Goal: Contribute content: Contribute content

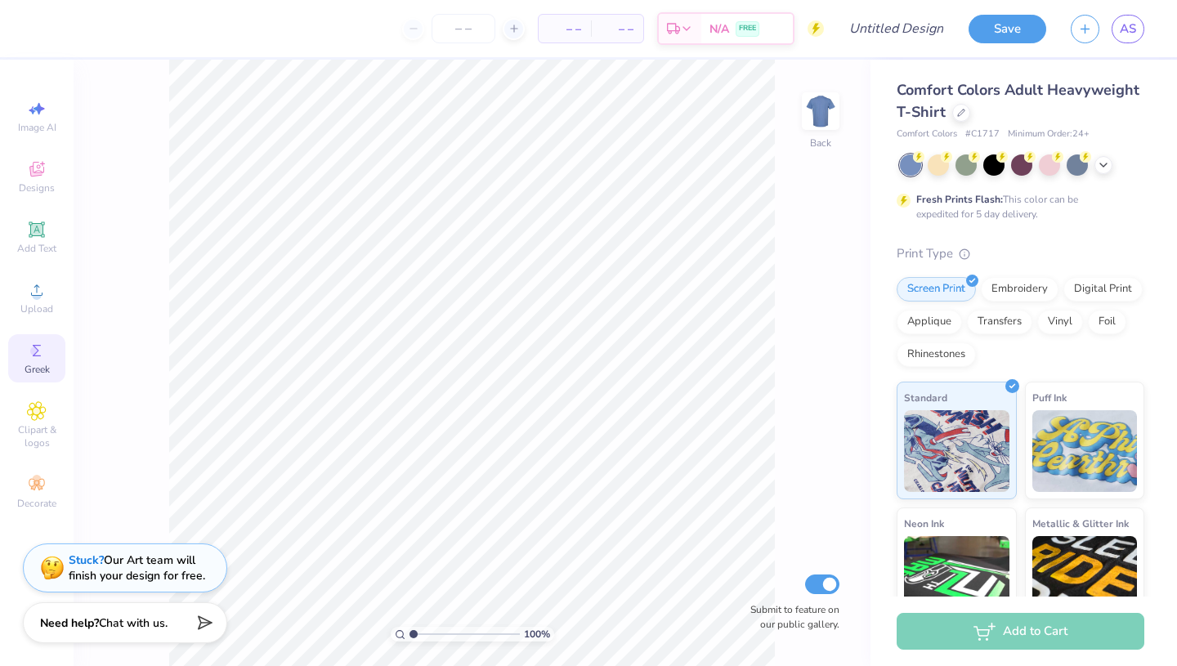
click at [35, 354] on circle at bounding box center [34, 350] width 9 height 9
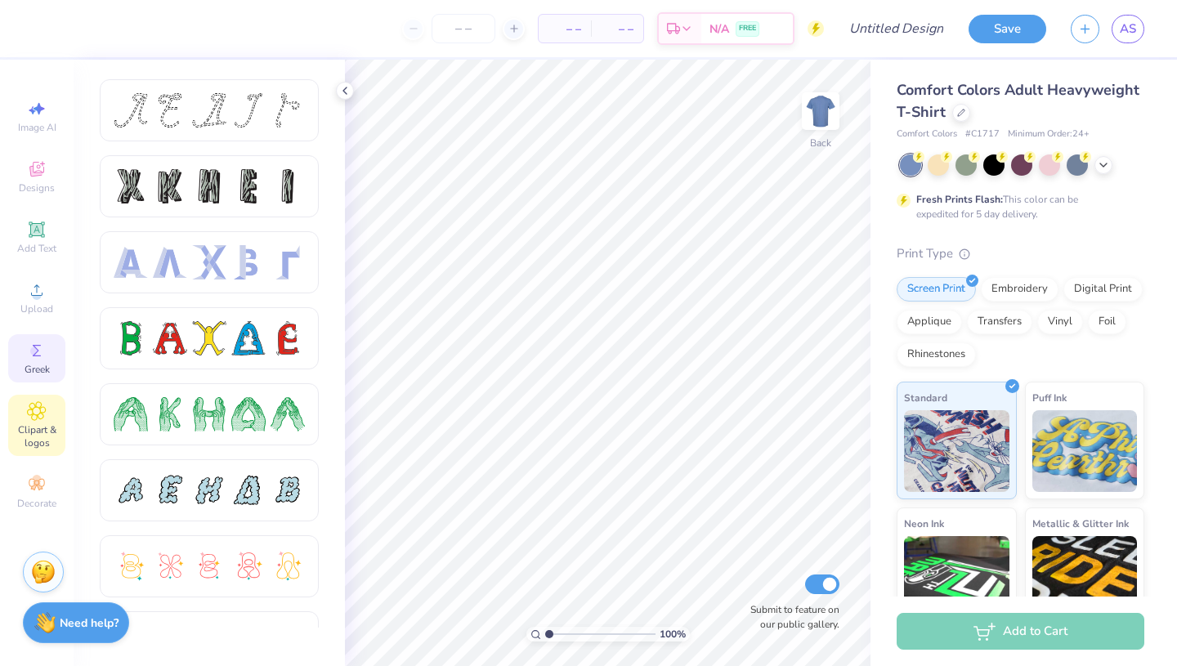
click at [34, 449] on span "Clipart & logos" at bounding box center [36, 436] width 57 height 26
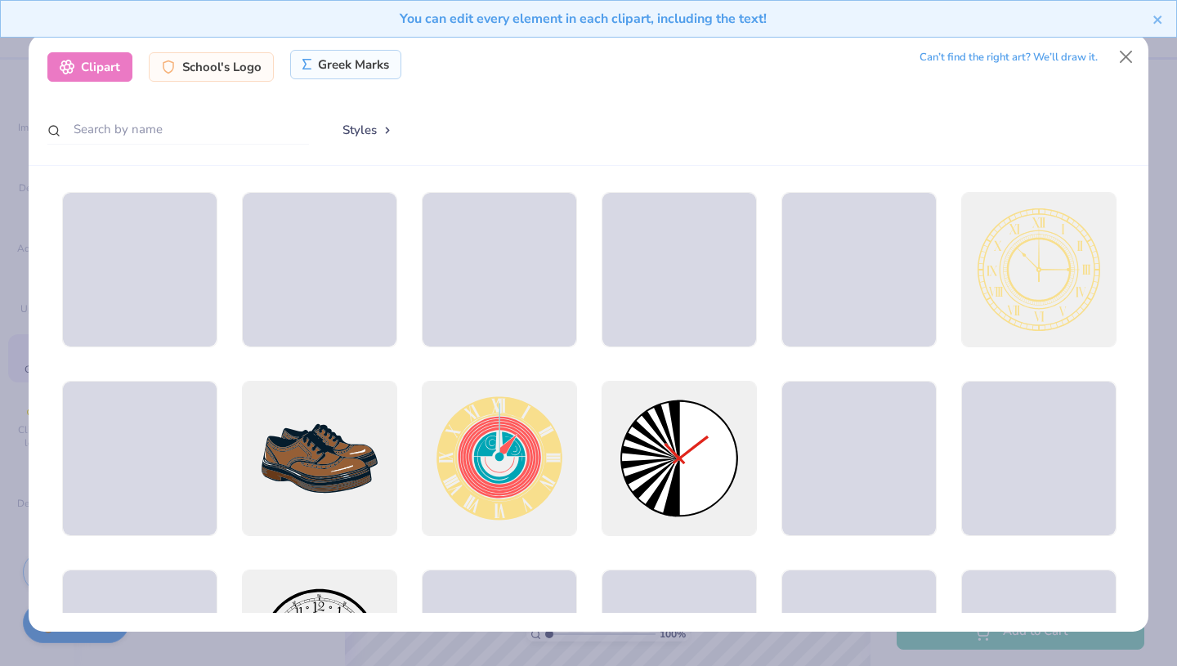
click at [359, 60] on div "Greek Marks" at bounding box center [346, 64] width 112 height 29
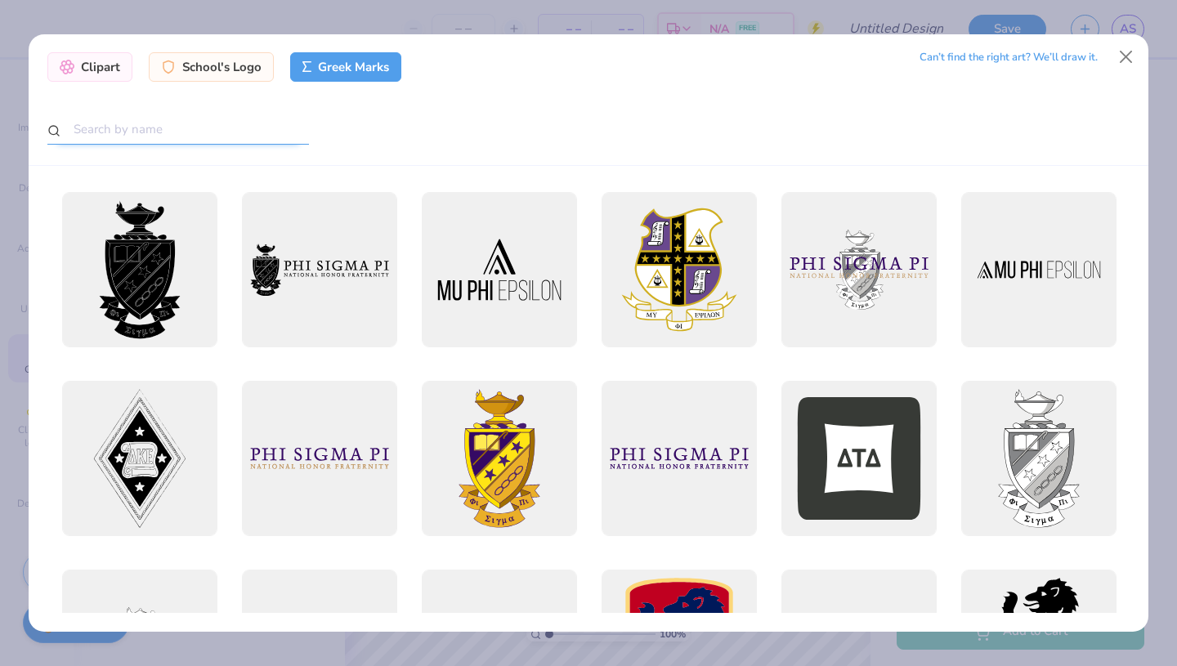
click at [255, 136] on input "text" at bounding box center [177, 129] width 261 height 30
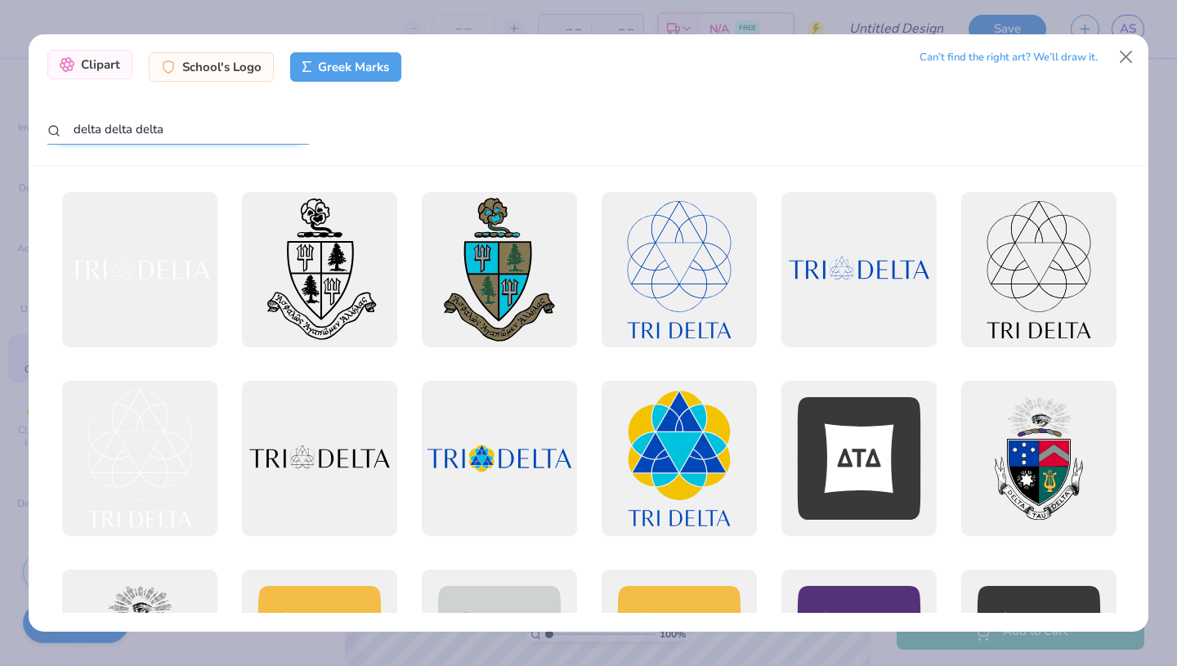
type input "delta delta delta"
click at [102, 69] on div "Clipart" at bounding box center [89, 64] width 85 height 29
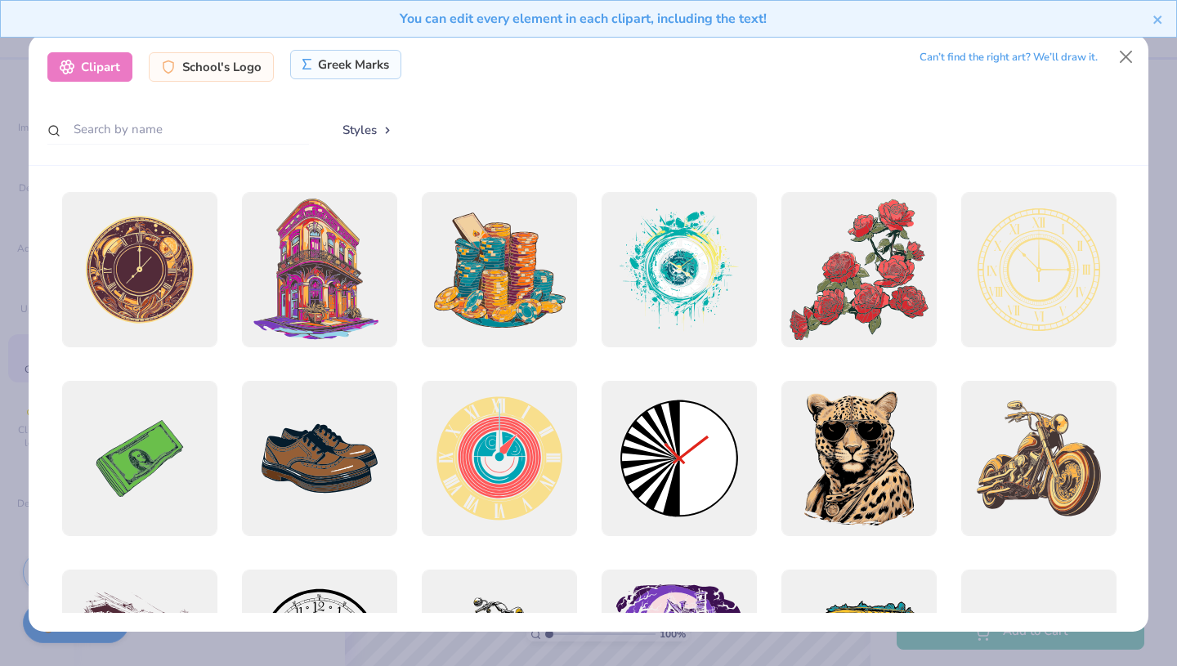
click at [319, 64] on div "Greek Marks" at bounding box center [346, 64] width 112 height 29
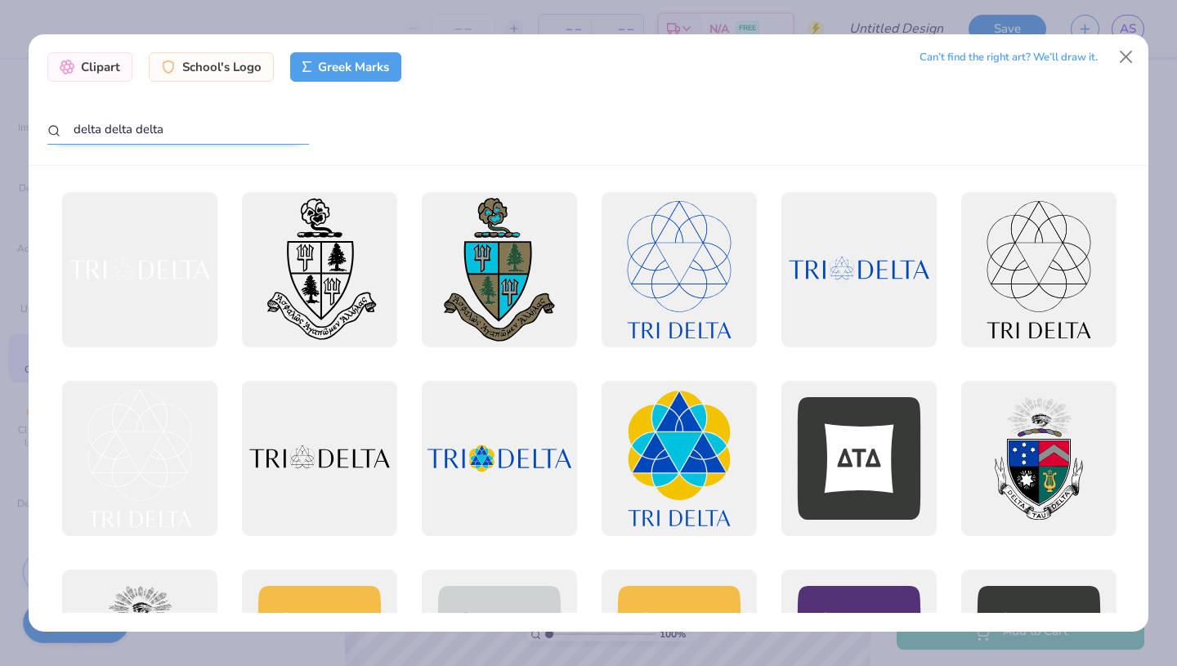
click at [190, 124] on input "delta delta delta" at bounding box center [177, 129] width 261 height 30
click at [96, 60] on div "Clipart" at bounding box center [89, 64] width 85 height 29
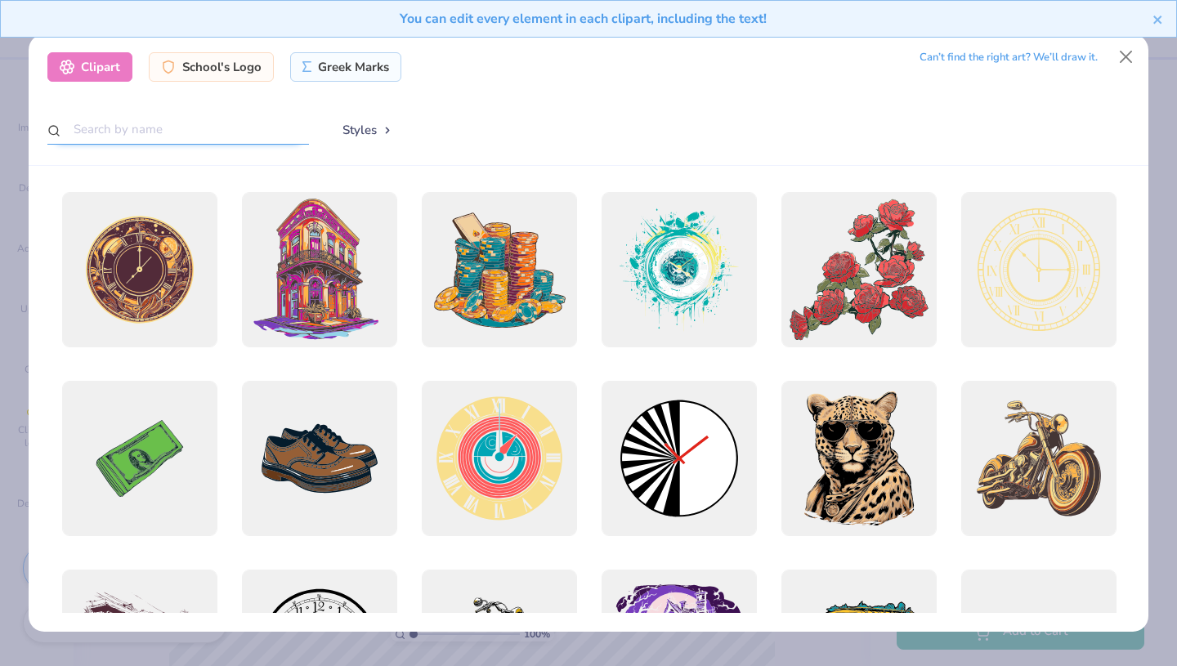
click at [244, 122] on input "text" at bounding box center [177, 129] width 261 height 30
paste input "delta delta delta"
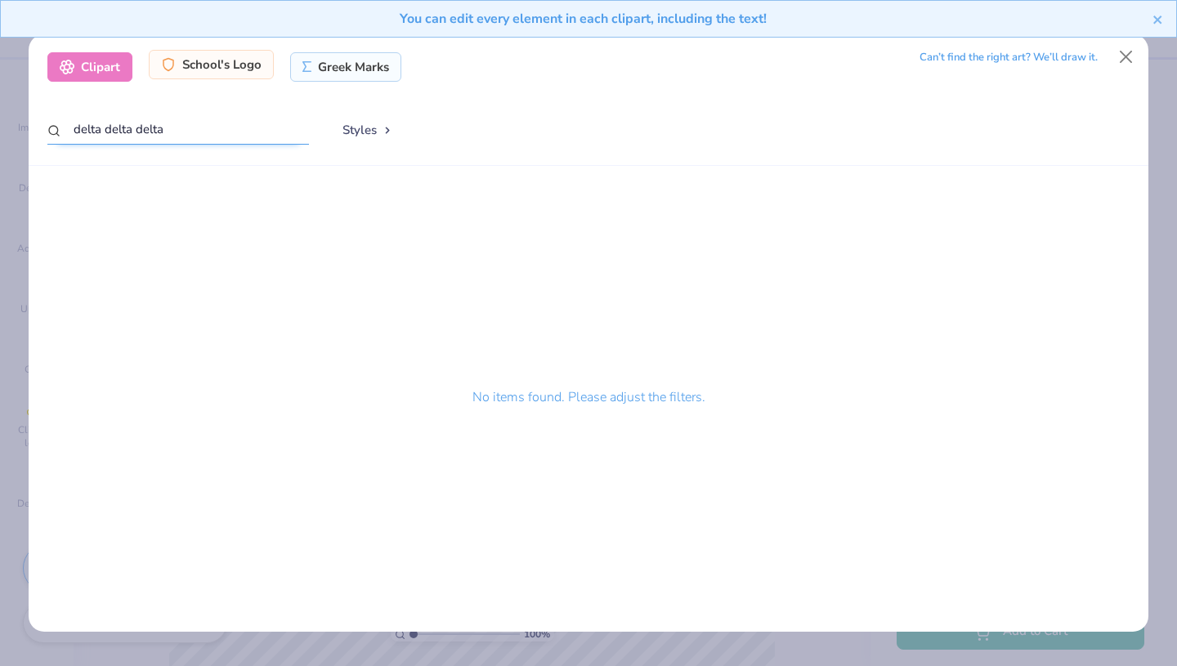
type input "delta delta delta"
click at [234, 71] on div "School's Logo" at bounding box center [211, 64] width 125 height 29
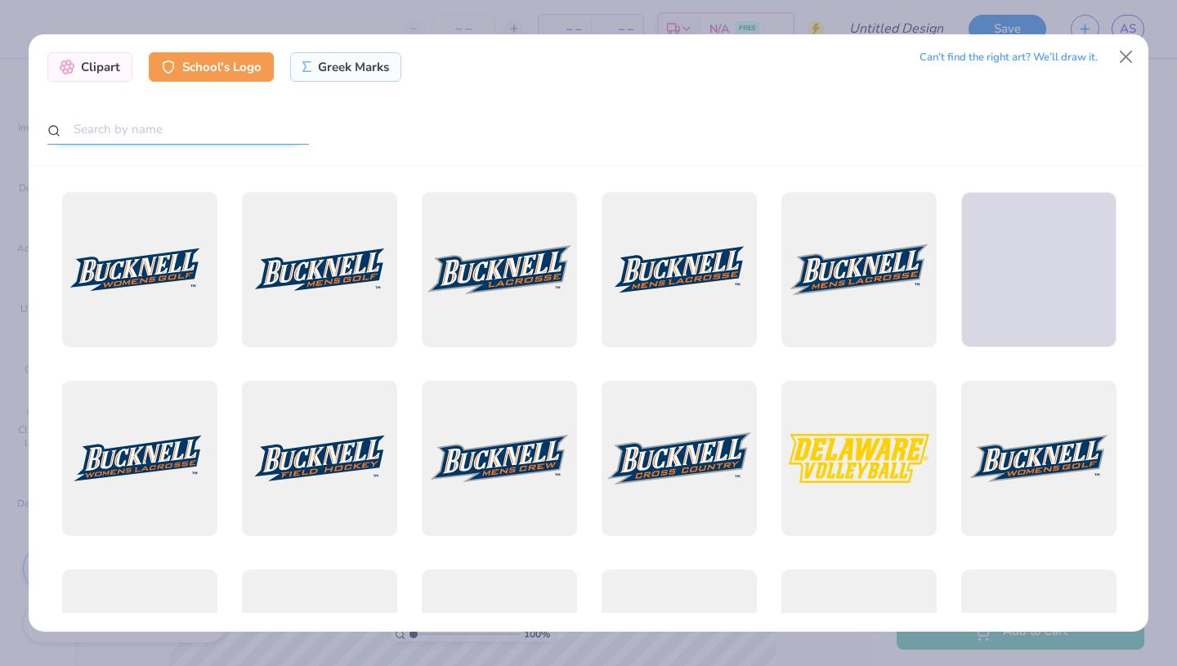
click at [249, 123] on input "text" at bounding box center [177, 129] width 261 height 30
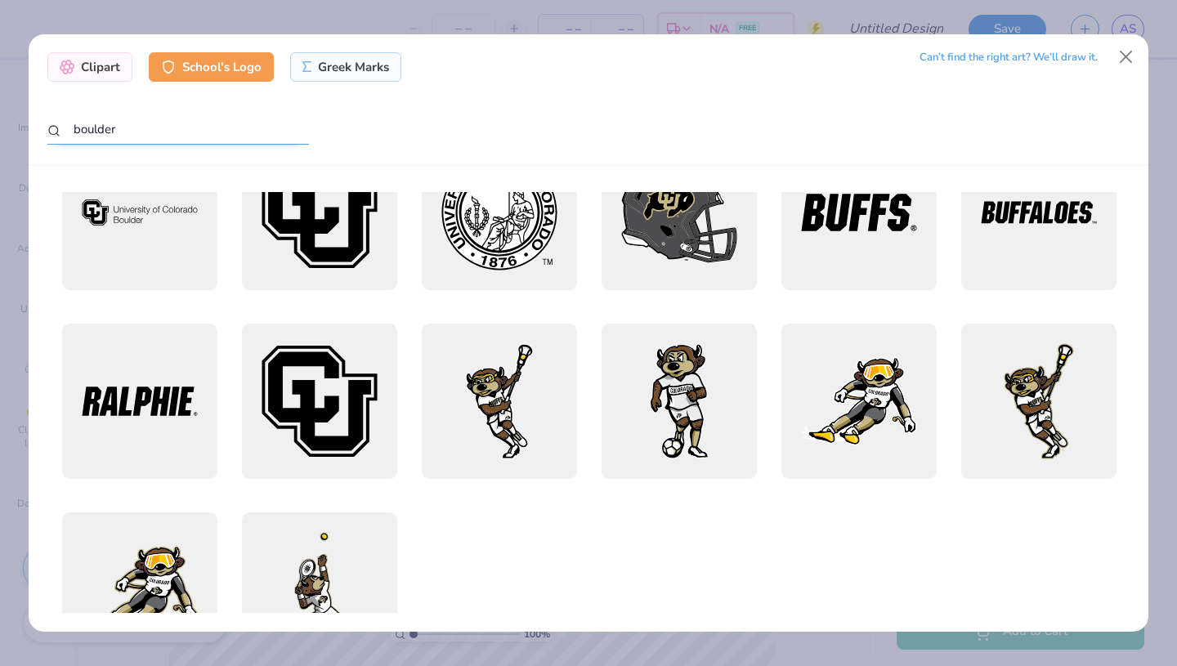
scroll to position [900, 0]
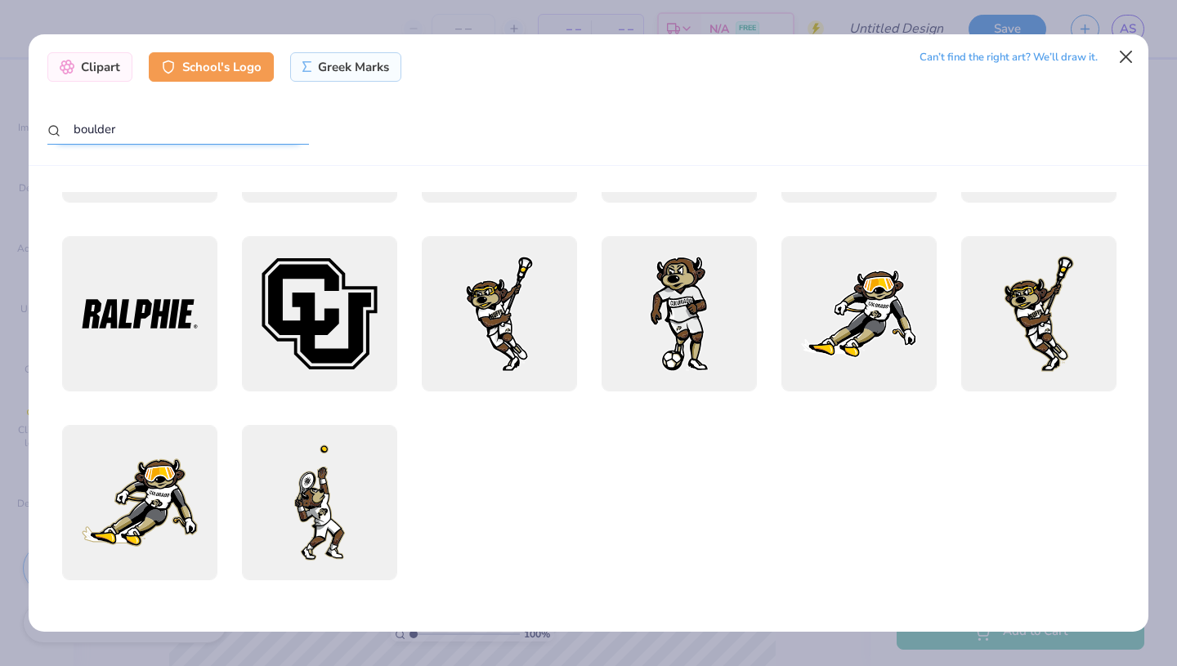
type input "boulder"
click at [1124, 56] on button "Close" at bounding box center [1126, 57] width 31 height 31
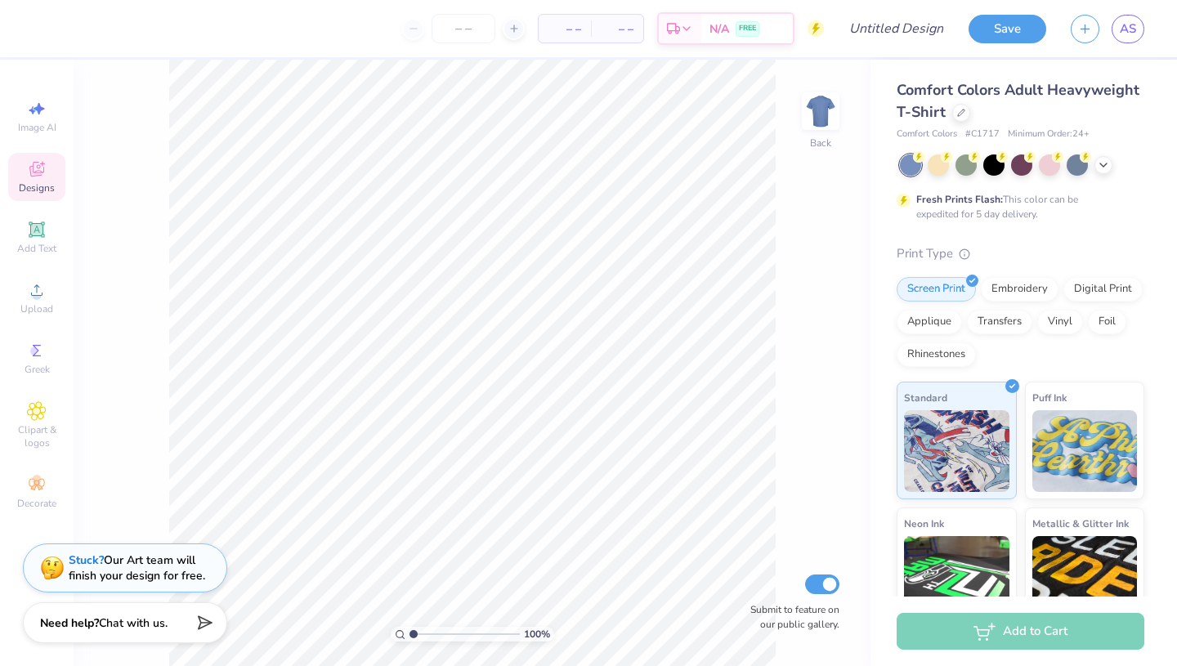
click at [37, 192] on span "Designs" at bounding box center [37, 187] width 36 height 13
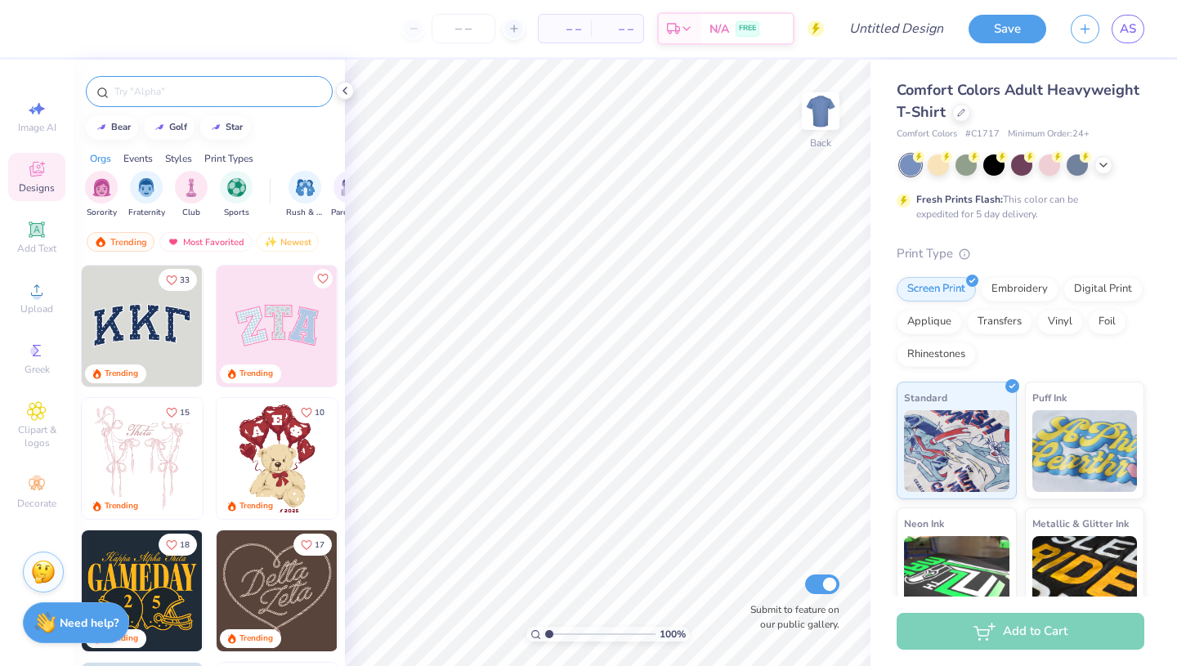
click at [244, 96] on input "text" at bounding box center [217, 91] width 209 height 16
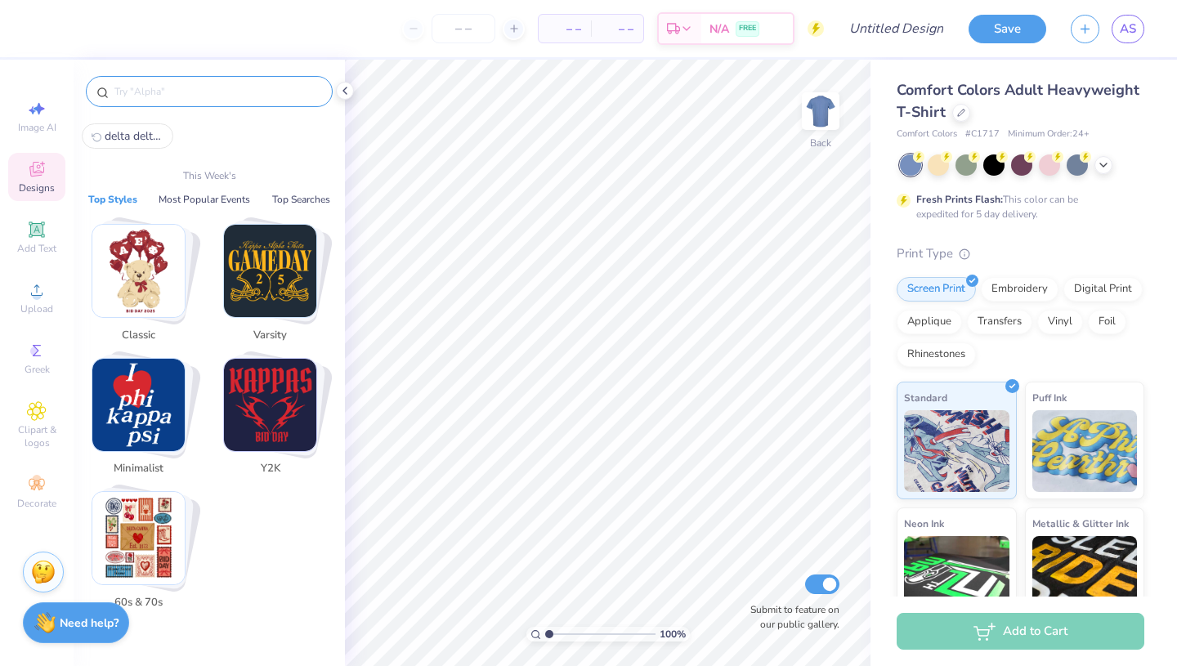
paste input "delta delta delta"
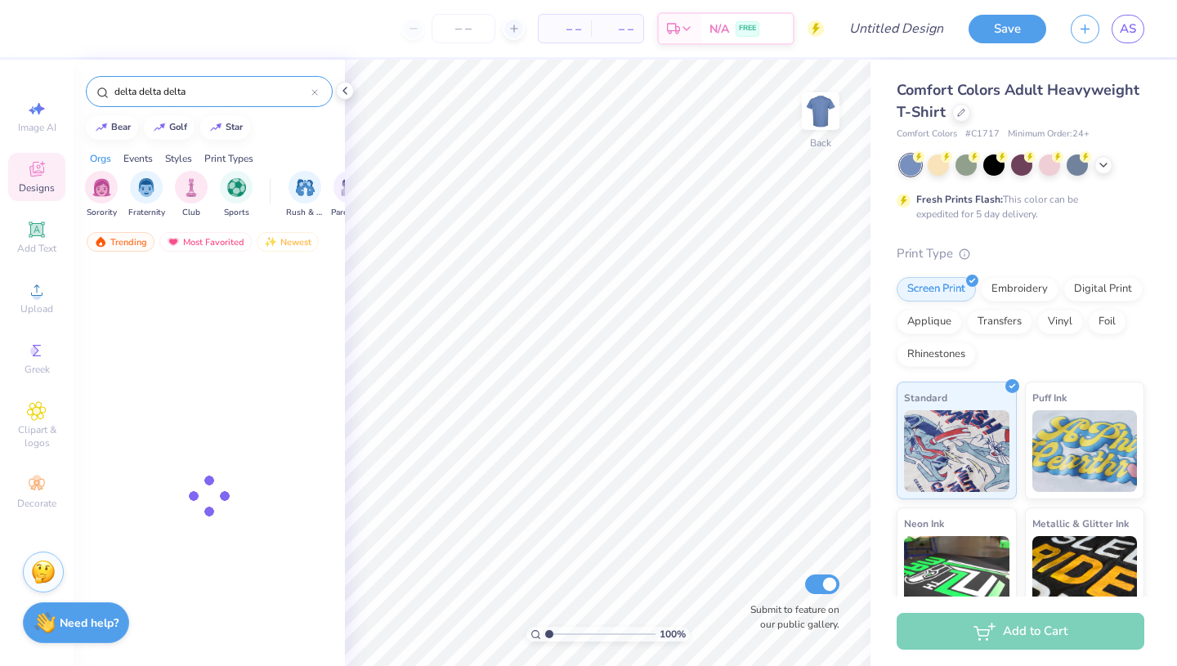
type input "delta delta delta"
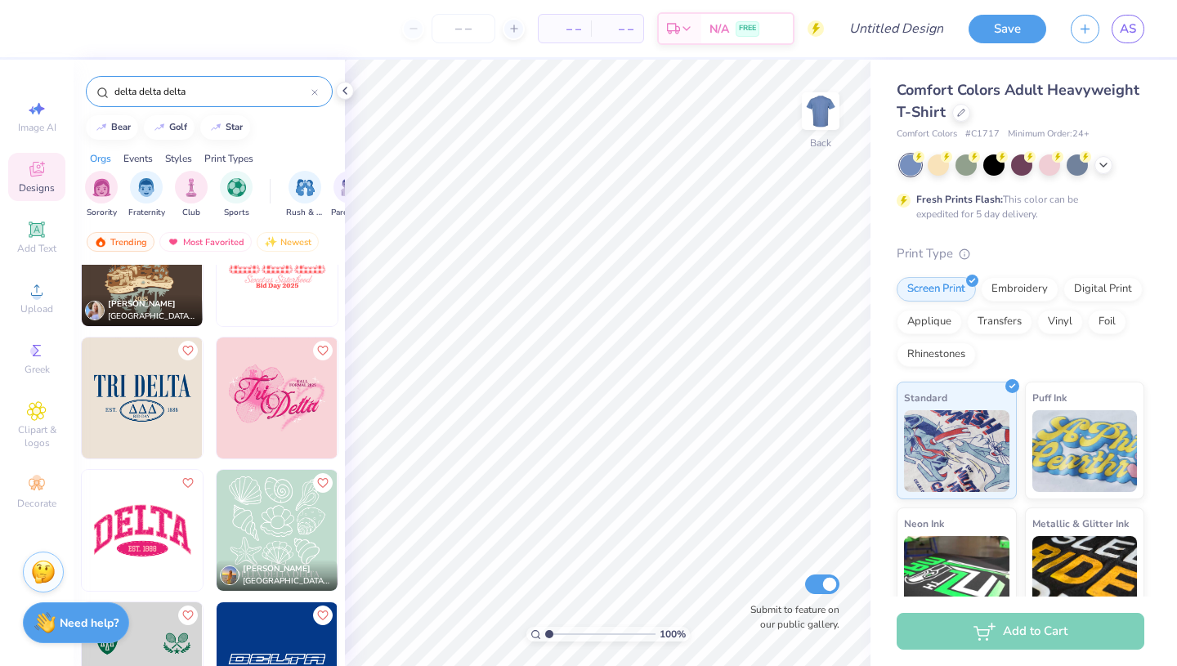
scroll to position [2438, 0]
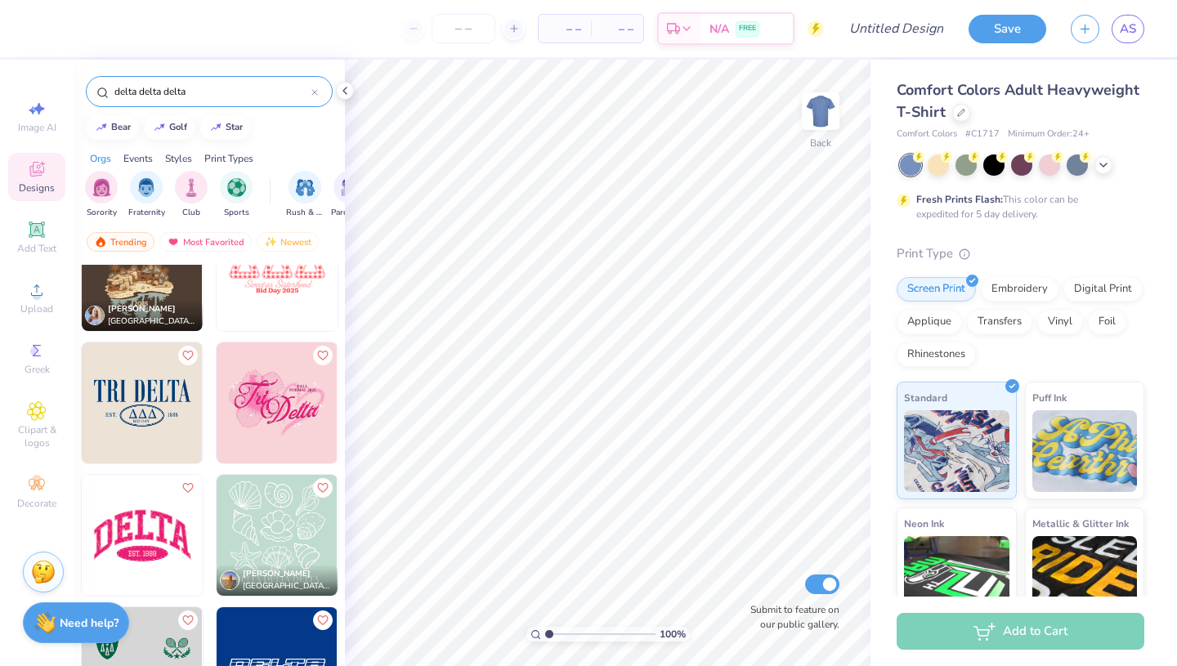
click at [161, 386] on img at bounding box center [142, 402] width 121 height 121
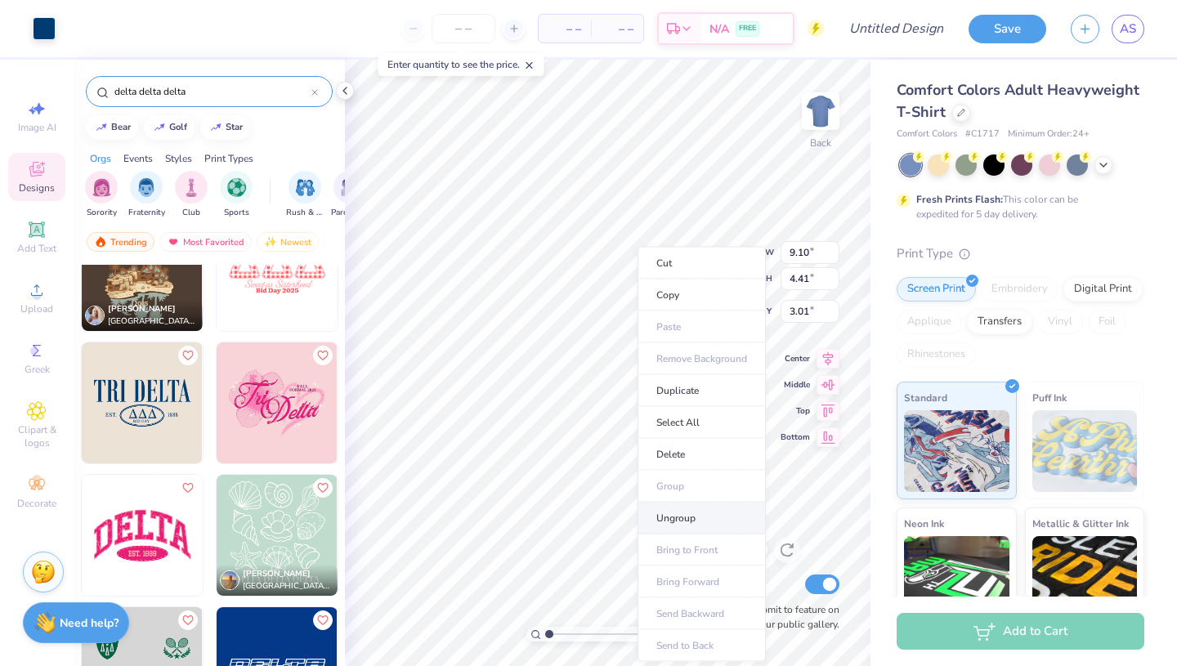
click at [689, 521] on li "Ungroup" at bounding box center [701, 519] width 128 height 32
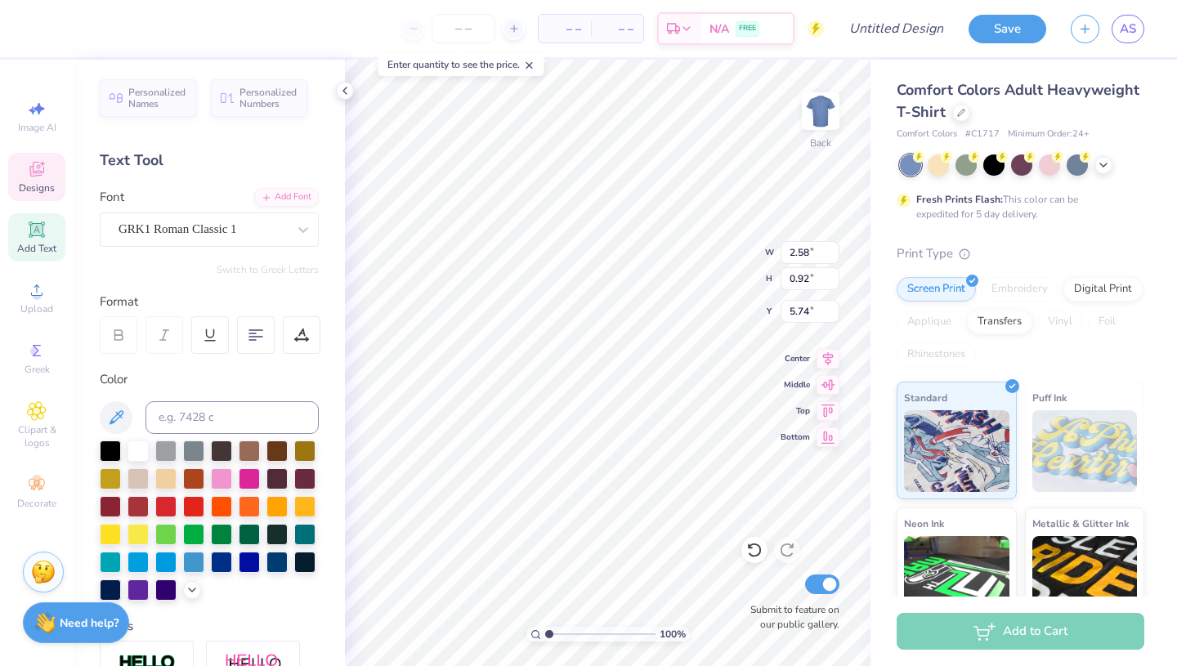
type input "5.86"
click at [139, 445] on div at bounding box center [137, 449] width 21 height 21
type input "2.57"
type input "0.89"
type input "5.98"
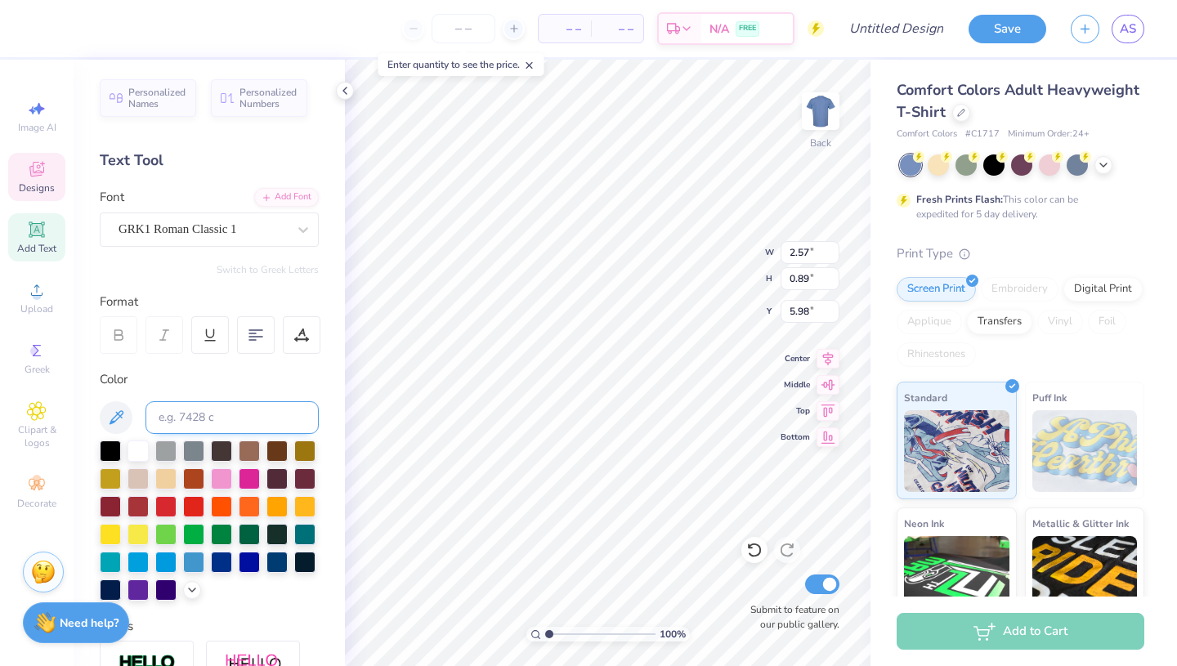
type input "4.49"
type input "1.56"
type input "3.00"
click at [341, 88] on icon at bounding box center [344, 90] width 13 height 13
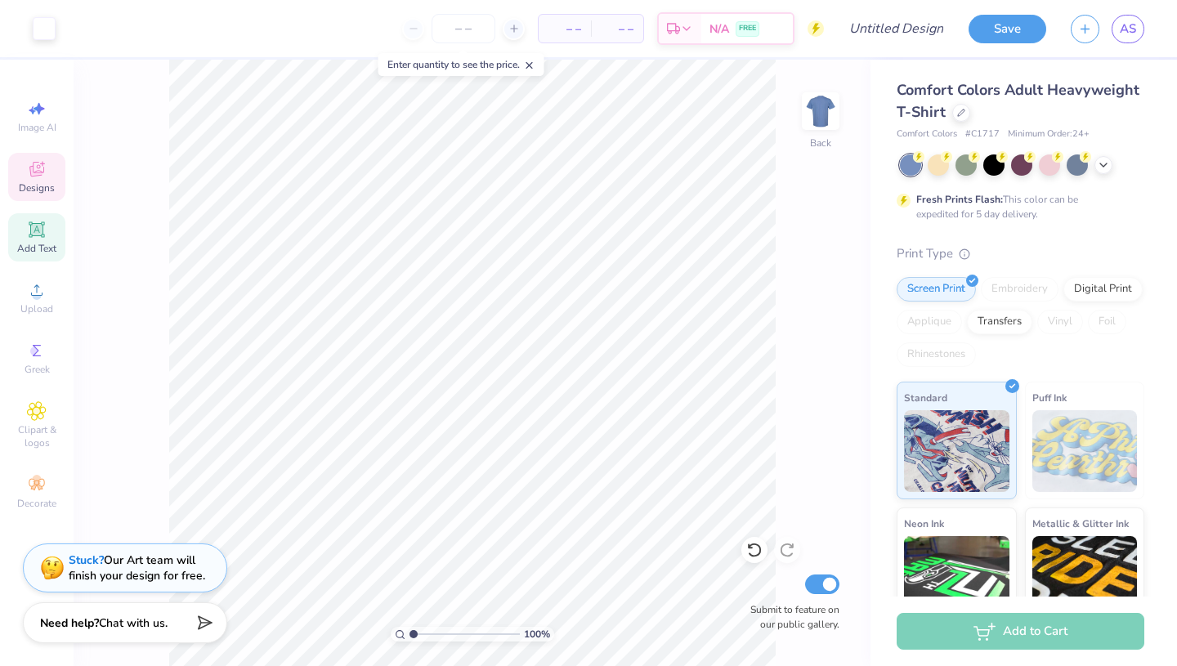
click at [39, 197] on div "Designs" at bounding box center [36, 177] width 57 height 48
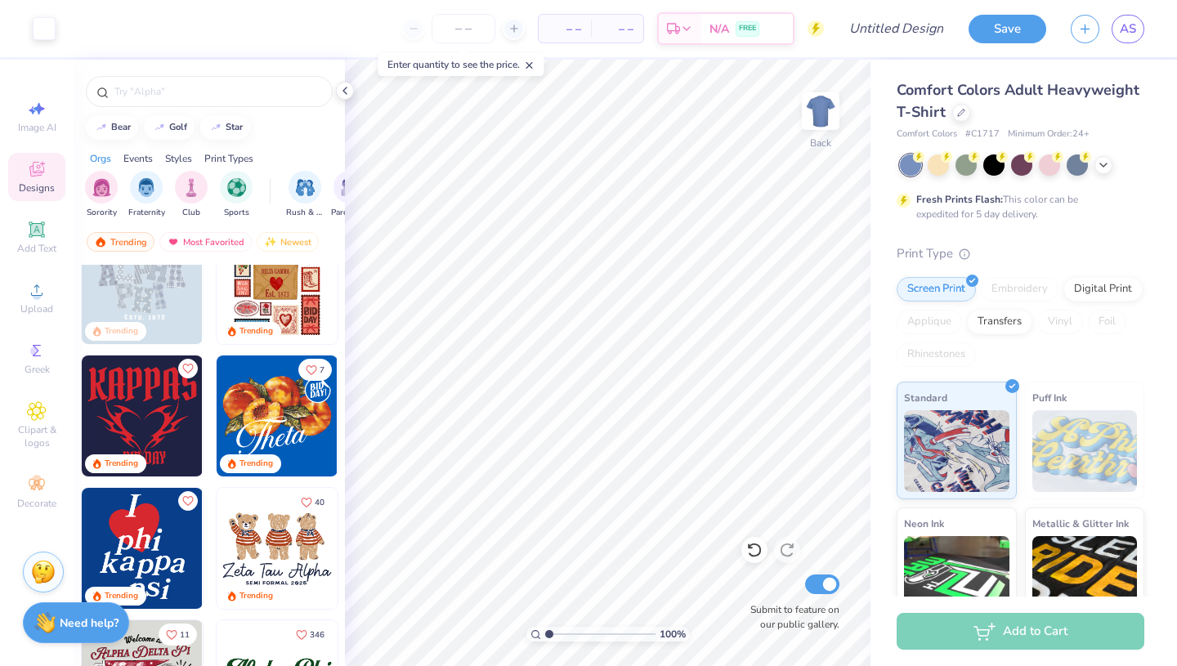
scroll to position [467, 0]
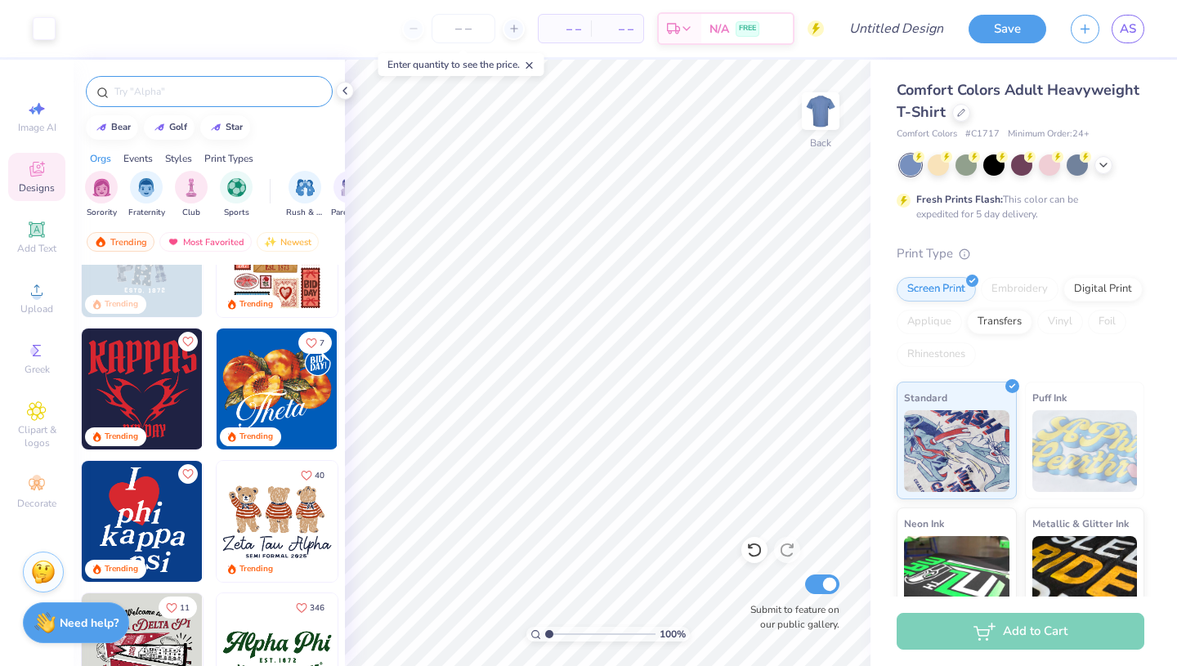
click at [189, 96] on input "text" at bounding box center [217, 91] width 209 height 16
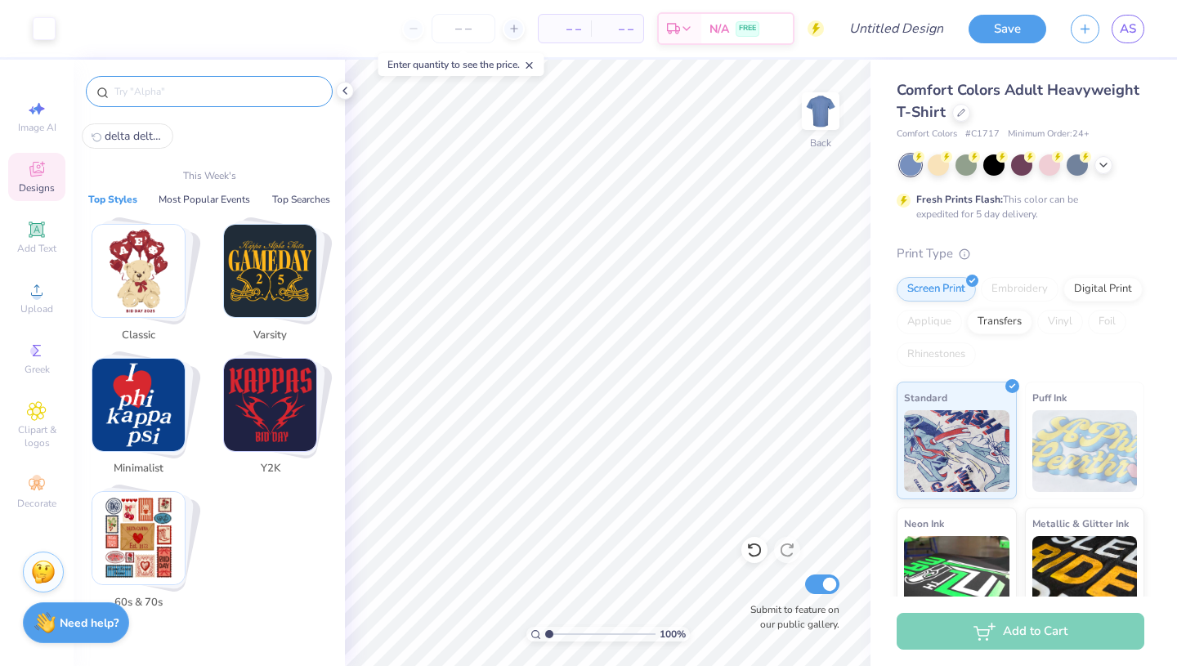
click at [127, 135] on span "delta delta delta" at bounding box center [134, 136] width 59 height 16
type input "delta delta delta"
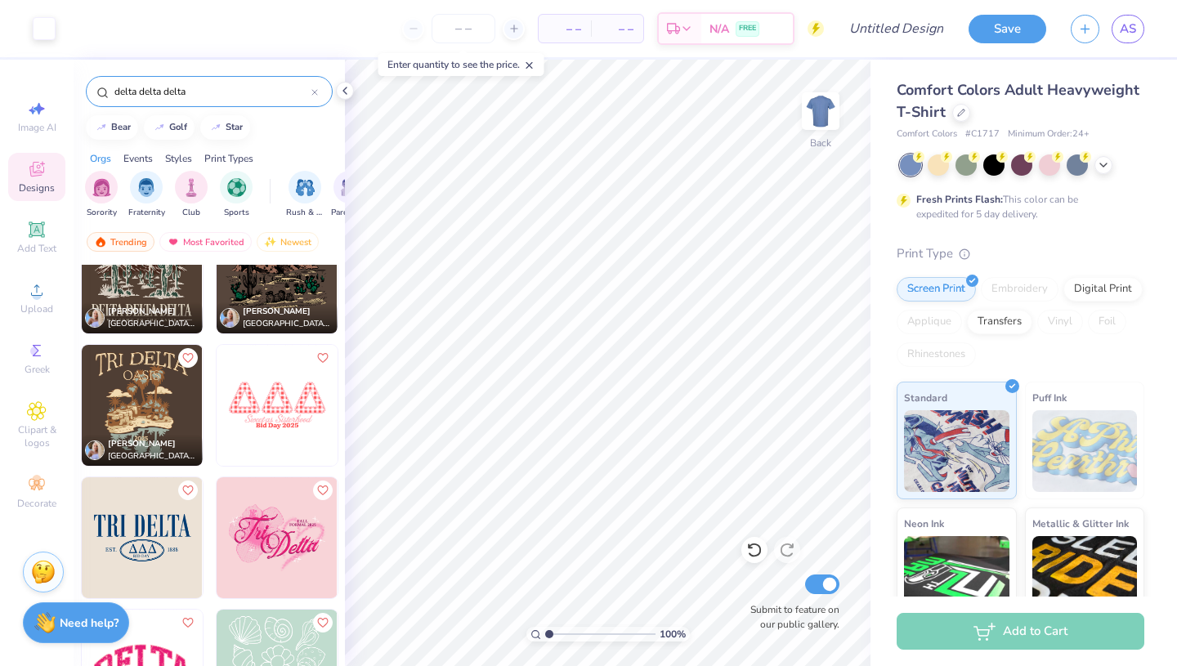
scroll to position [2313, 0]
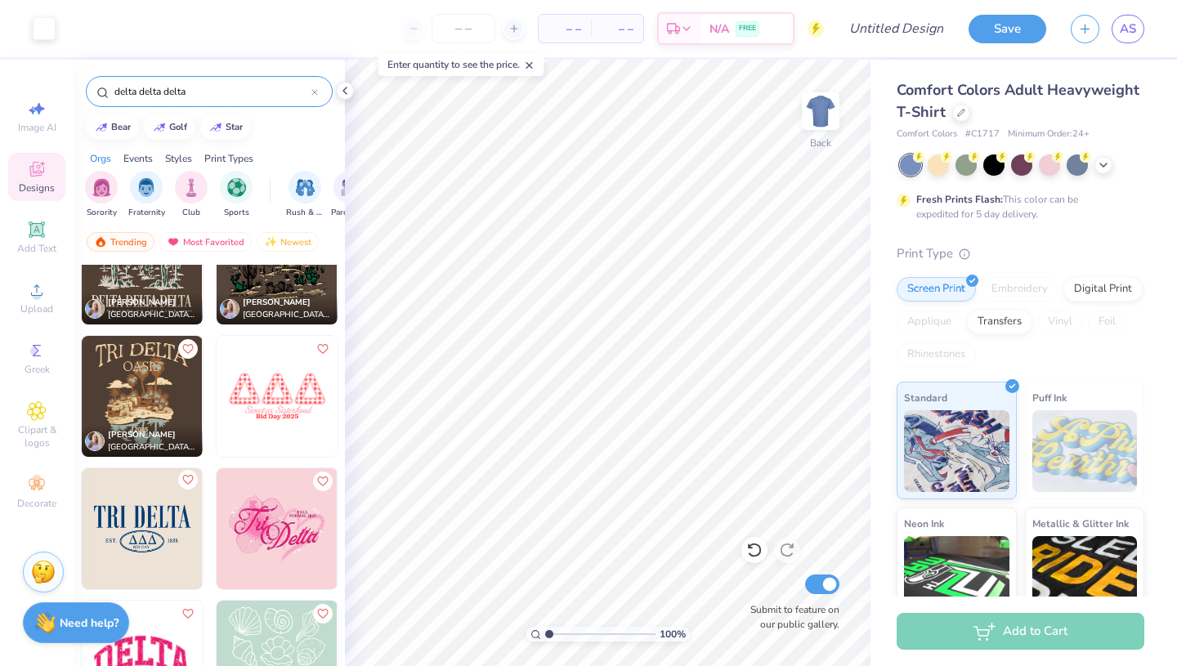
click at [190, 485] on icon "Like" at bounding box center [186, 479] width 11 height 11
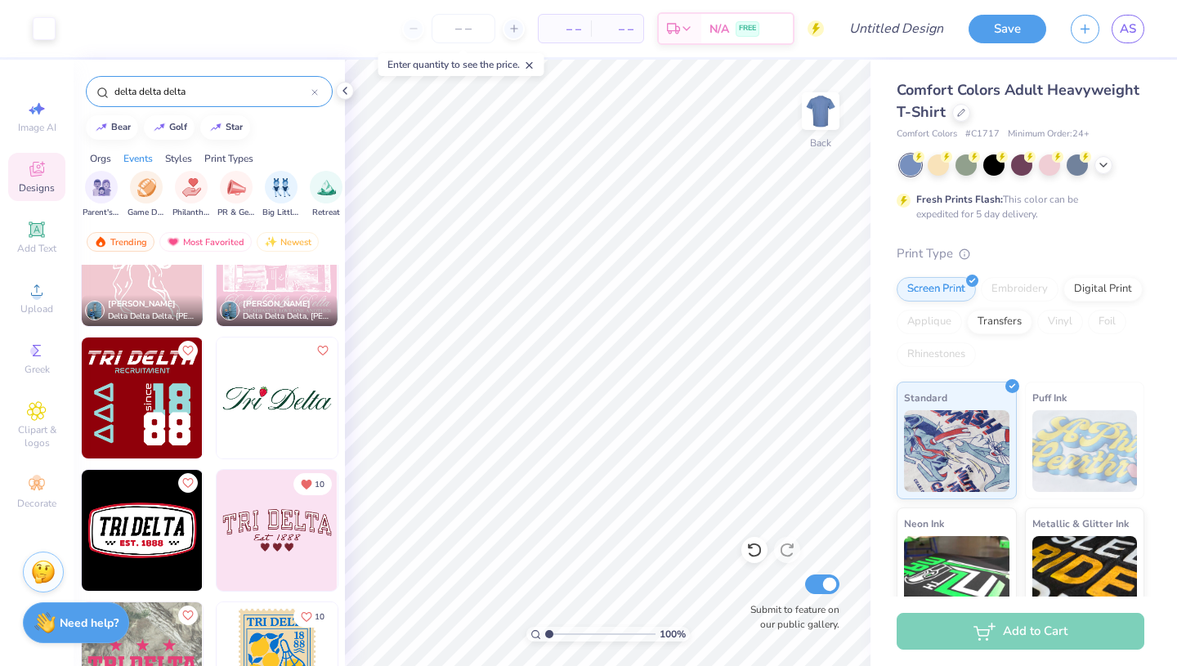
scroll to position [0, 249]
click at [187, 185] on img "filter for Philanthropy" at bounding box center [190, 186] width 19 height 19
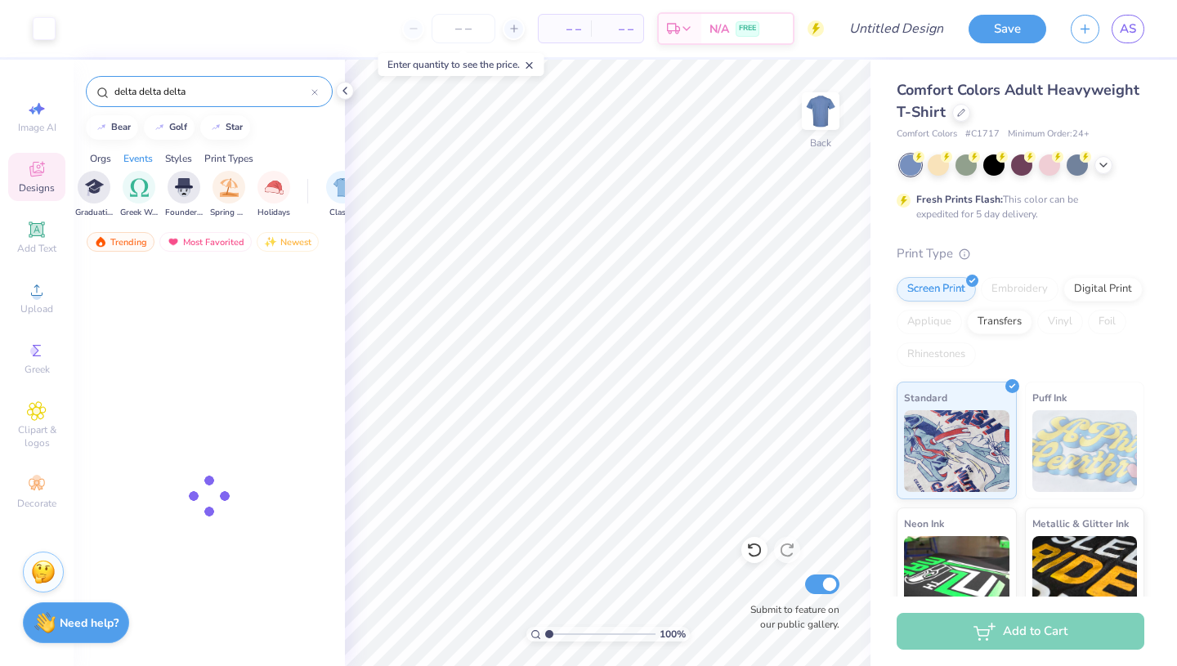
scroll to position [0, 617]
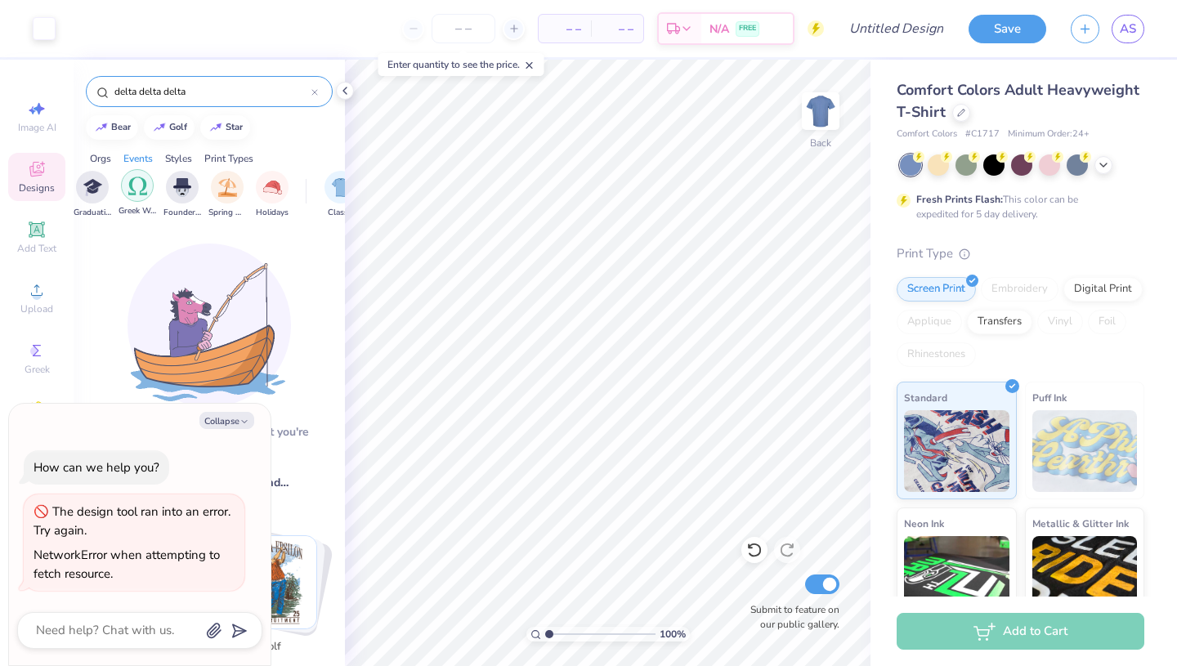
click at [127, 188] on div "filter for Greek Week" at bounding box center [137, 185] width 33 height 33
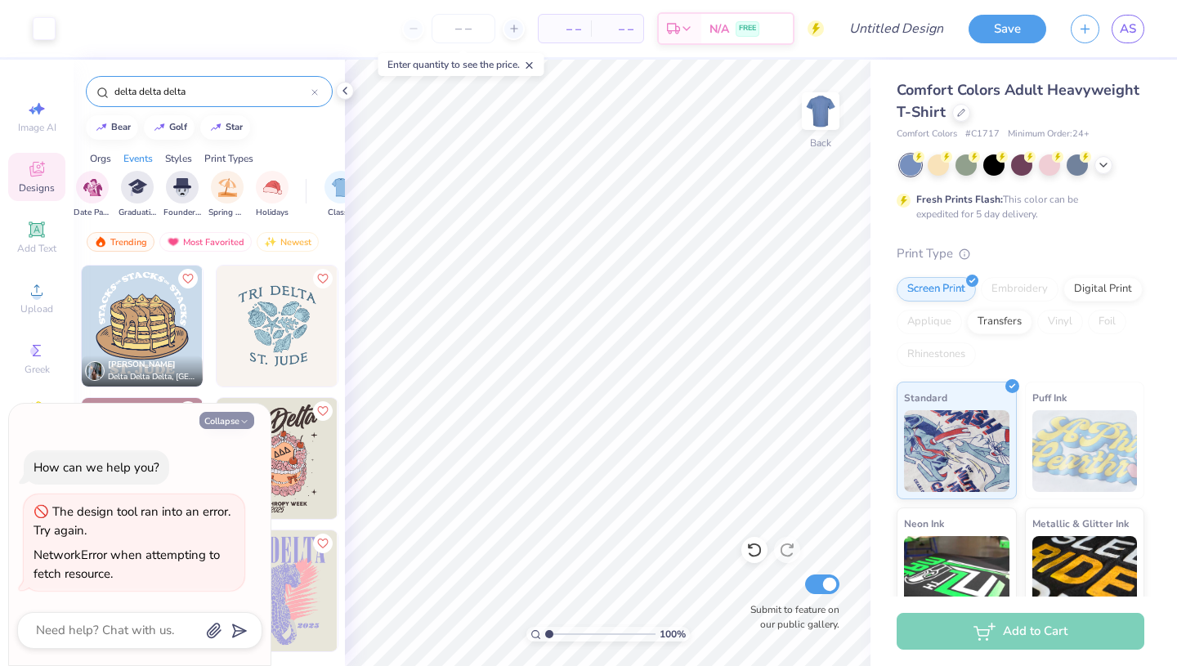
click at [248, 418] on icon "button" at bounding box center [244, 422] width 10 height 10
type textarea "x"
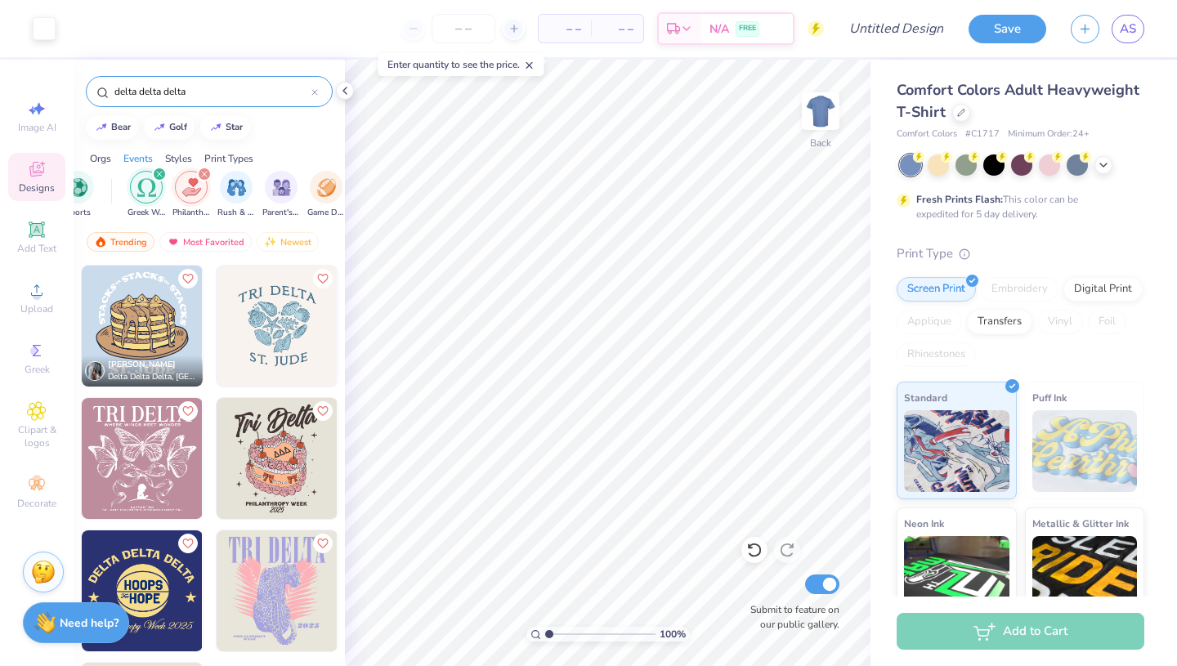
scroll to position [0, 158]
click at [202, 171] on div "filter for Philanthropy" at bounding box center [205, 174] width 15 height 15
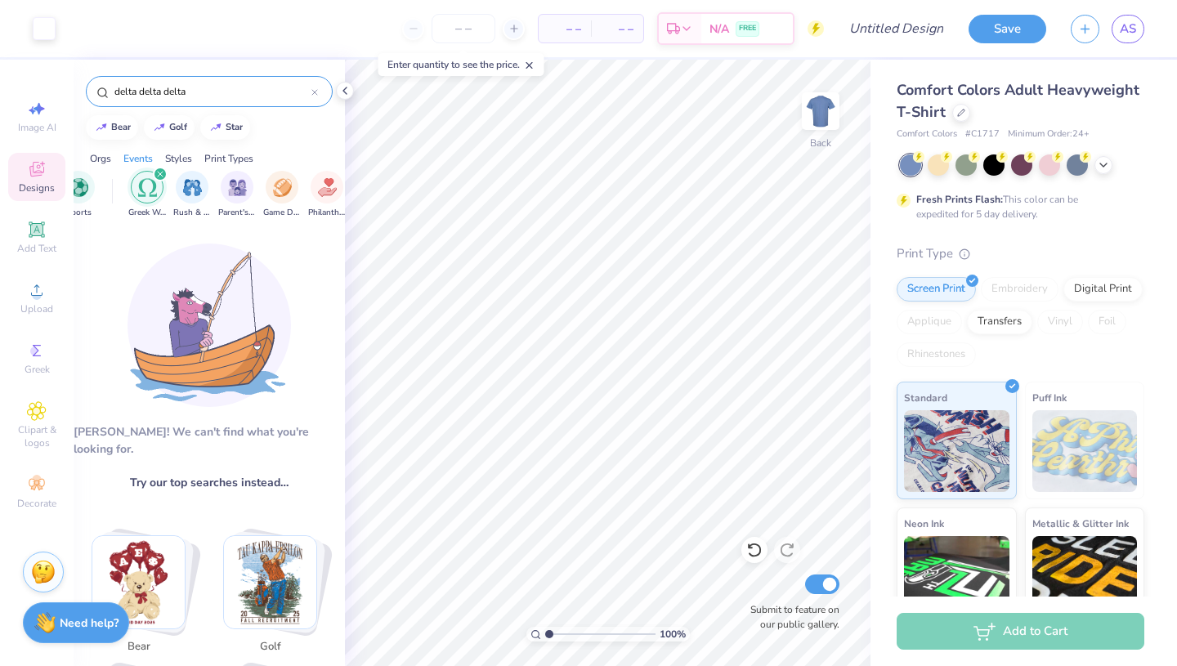
click at [160, 175] on icon "filter for Greek Week" at bounding box center [160, 174] width 5 height 5
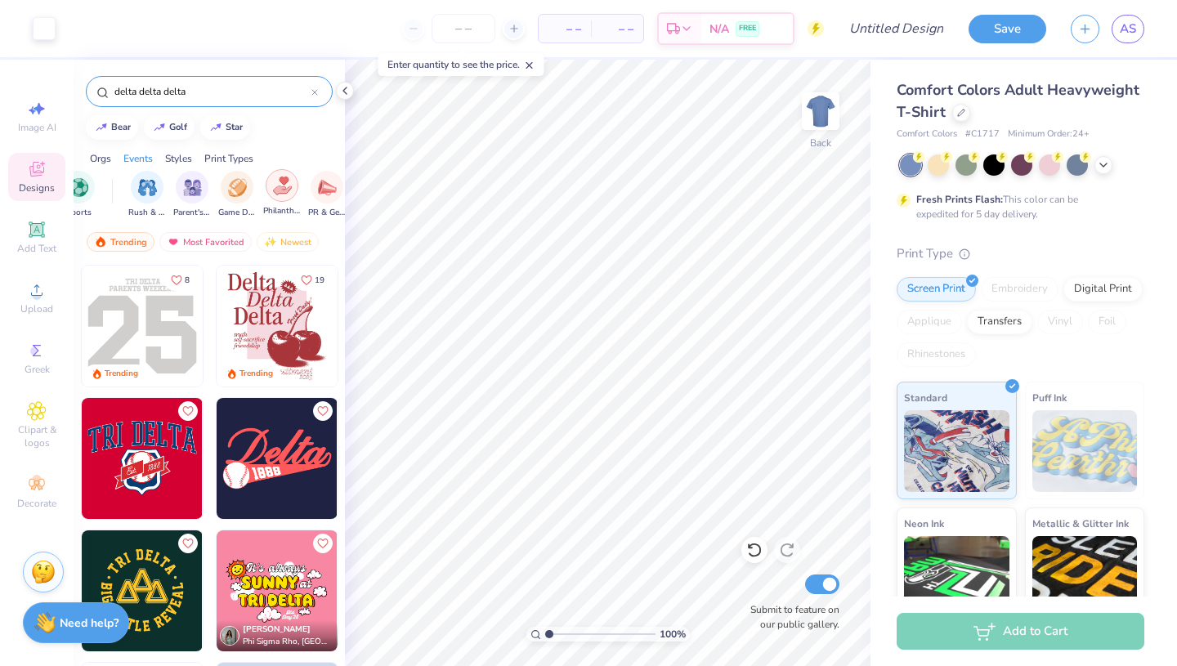
click at [286, 197] on div "filter for Philanthropy" at bounding box center [282, 185] width 33 height 33
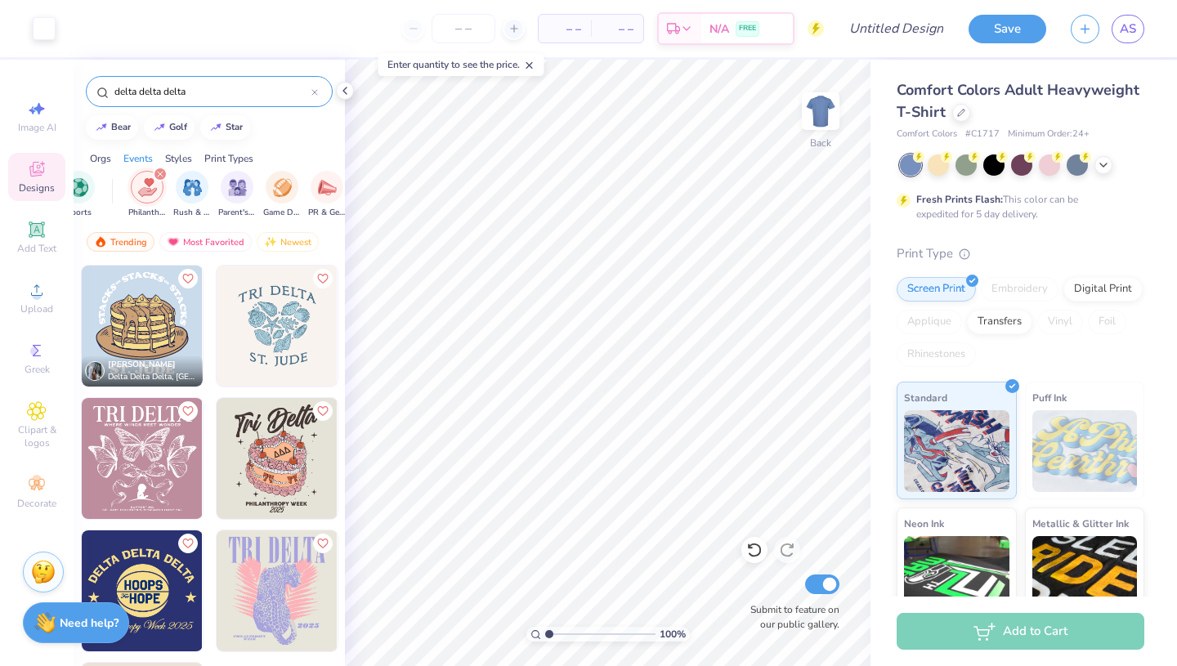
scroll to position [68, 0]
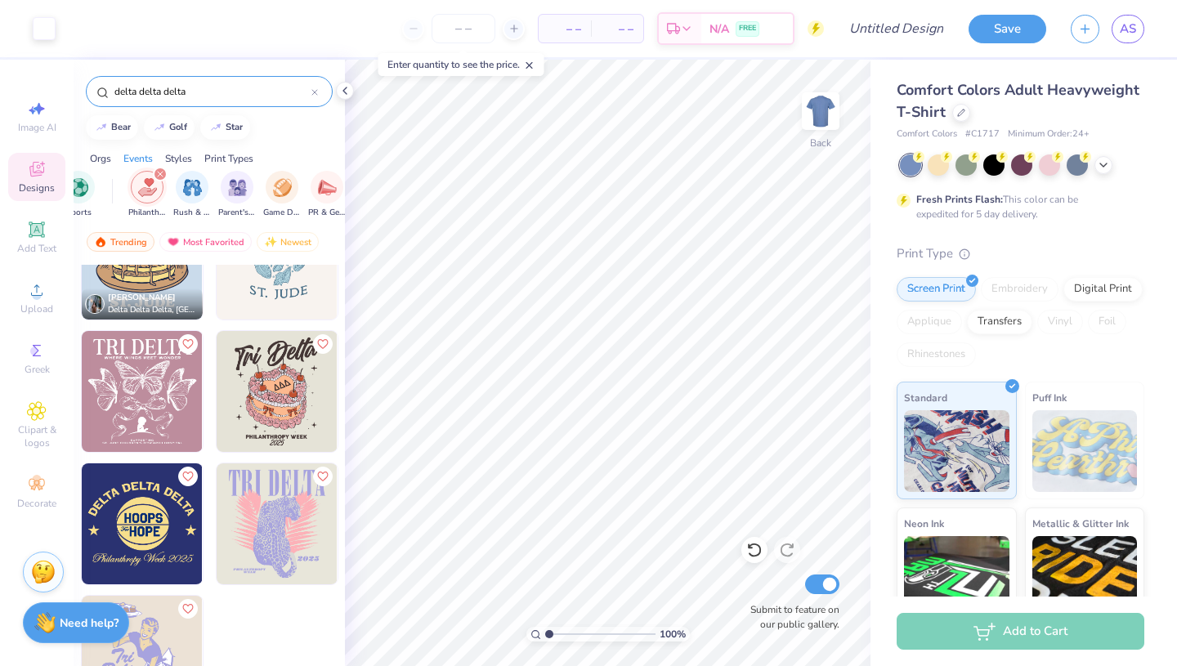
click at [159, 172] on icon "filter for Philanthropy" at bounding box center [160, 174] width 7 height 7
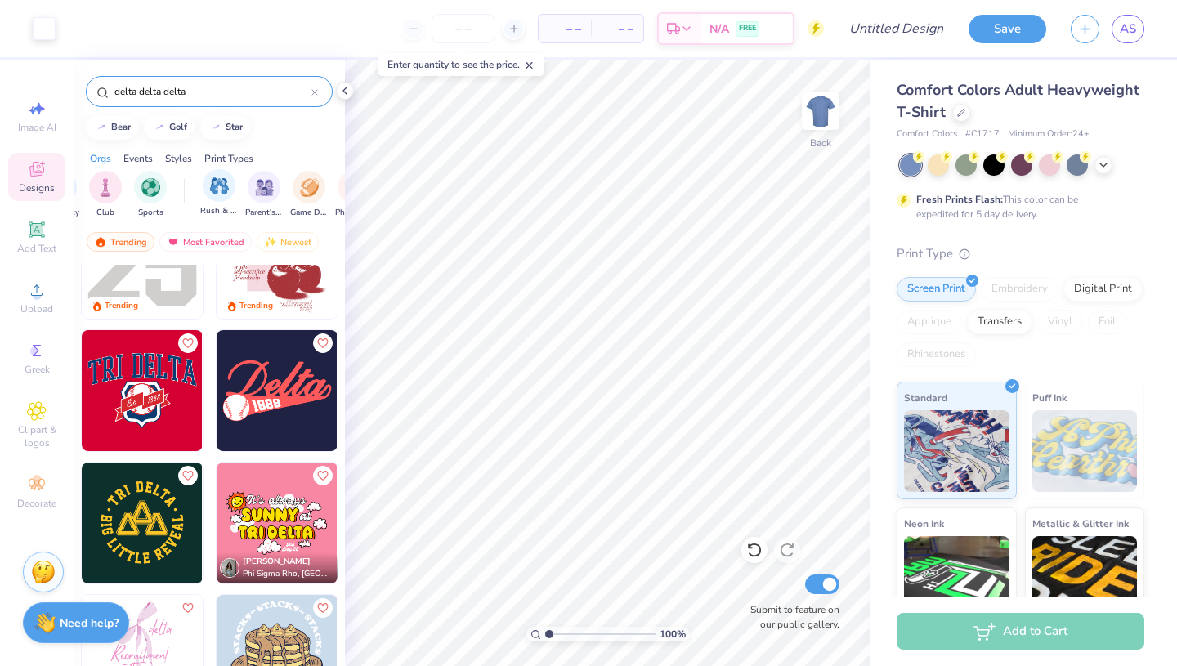
scroll to position [0, 0]
click at [344, 95] on icon at bounding box center [344, 90] width 13 height 13
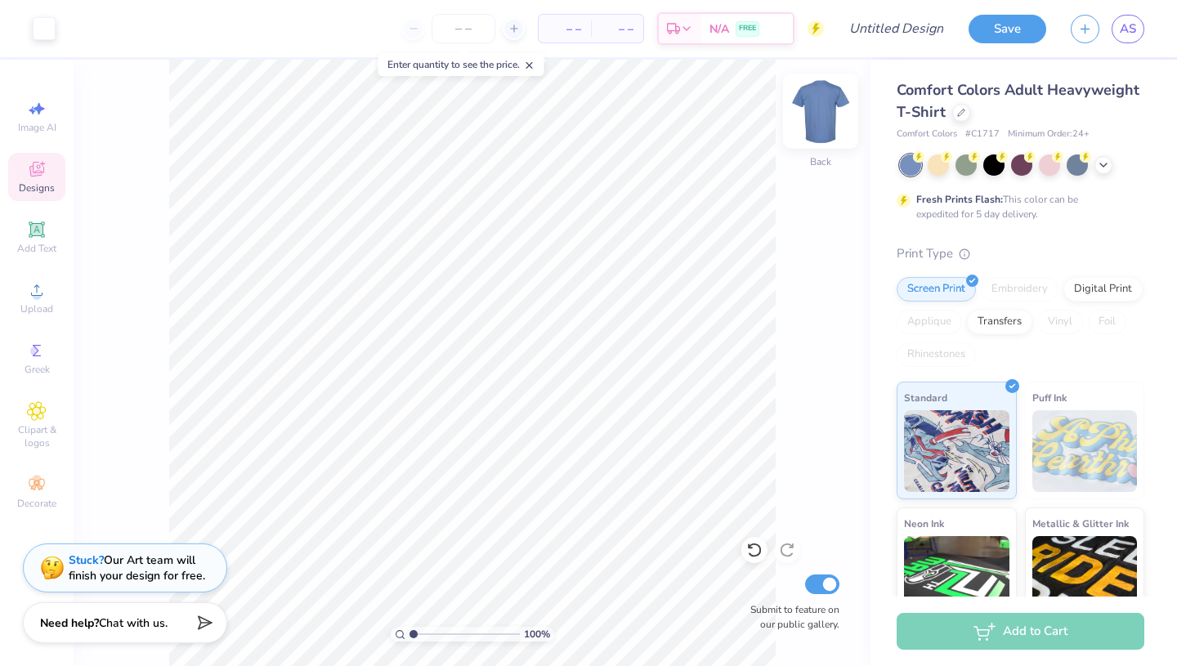
click at [817, 122] on img at bounding box center [820, 110] width 65 height 65
click at [33, 235] on icon at bounding box center [36, 229] width 12 height 12
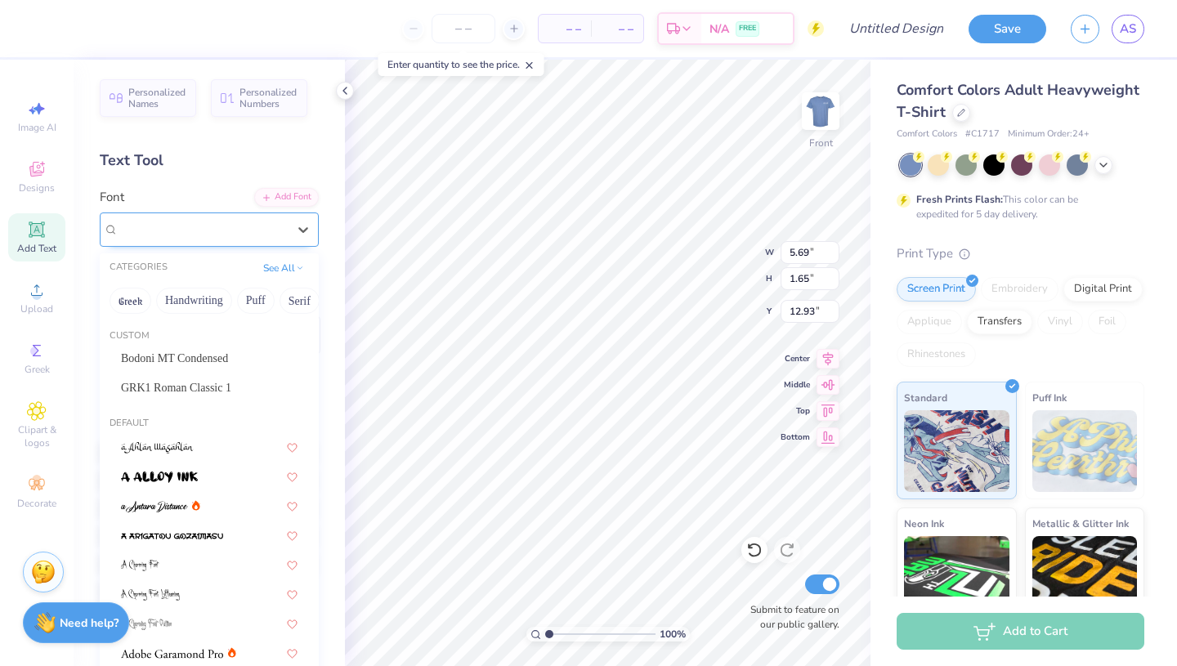
click at [245, 237] on div "Super Dream" at bounding box center [203, 229] width 172 height 25
click at [231, 391] on span "GRK1 Roman Classic 1" at bounding box center [176, 387] width 110 height 17
type input "6.58"
type input "1.82"
type input "12.84"
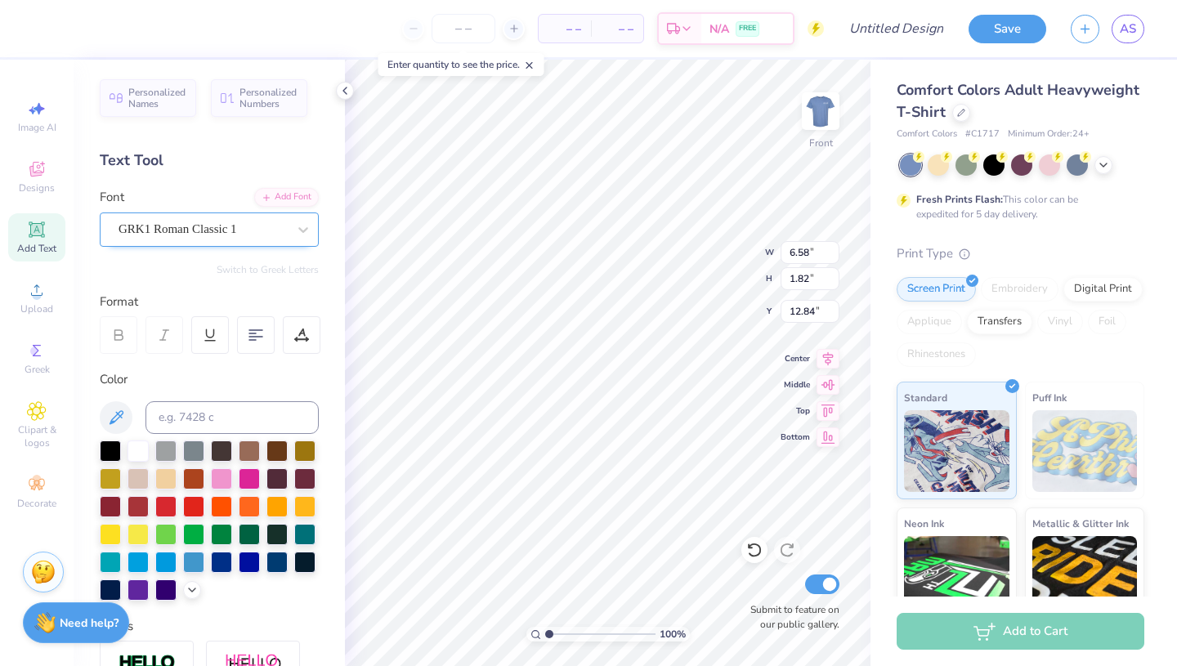
click at [203, 233] on div "GRK1 Roman Classic 1" at bounding box center [203, 229] width 172 height 25
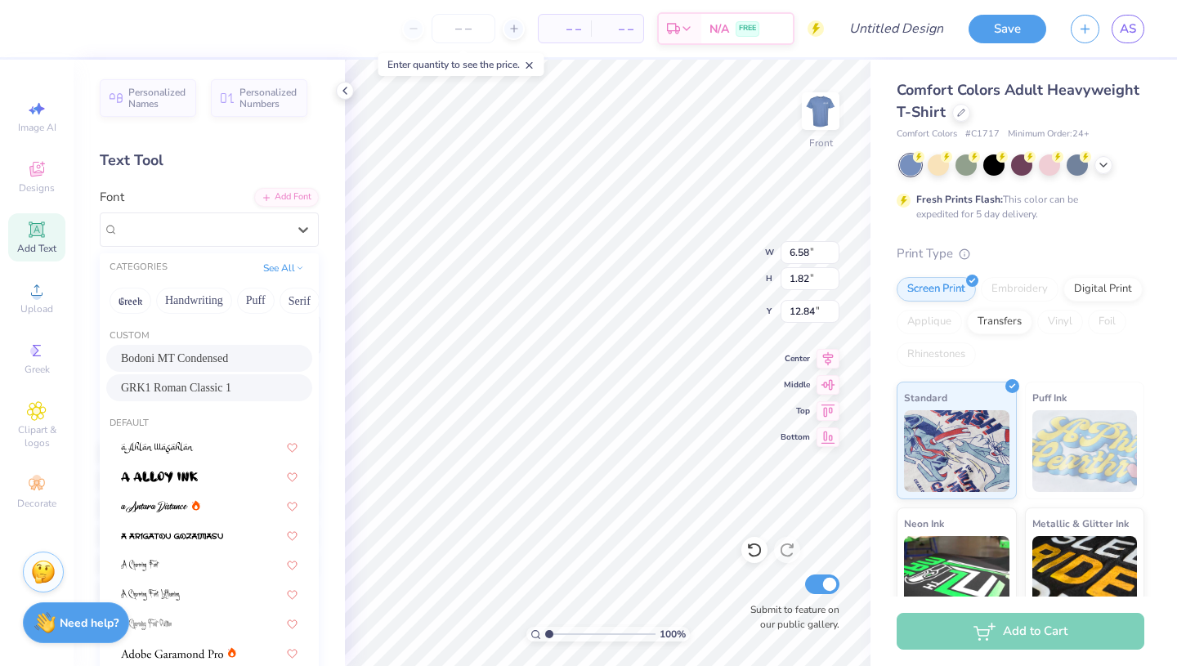
click at [209, 358] on div "Bodoni MT Condensed" at bounding box center [209, 358] width 177 height 17
type input "3.35"
type input "1.50"
type input "13.00"
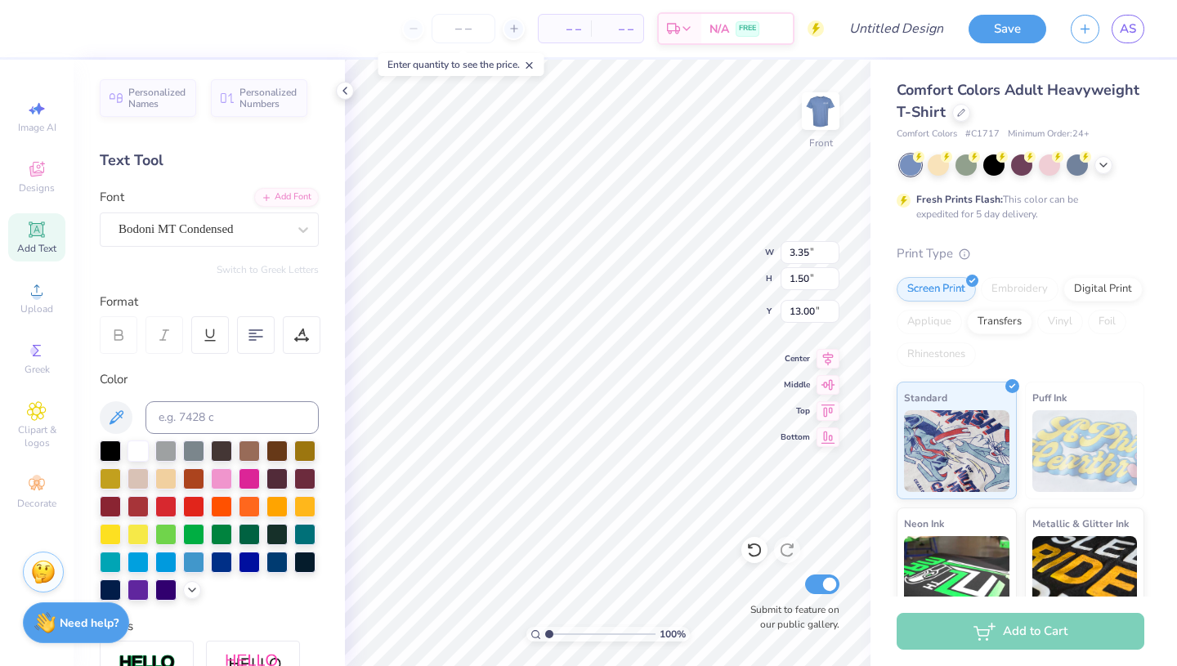
scroll to position [0, 12]
type textarea "Dedicated to ending [MEDICAL_DATA]"
type input "9.70"
type input "0.78"
type input "13.36"
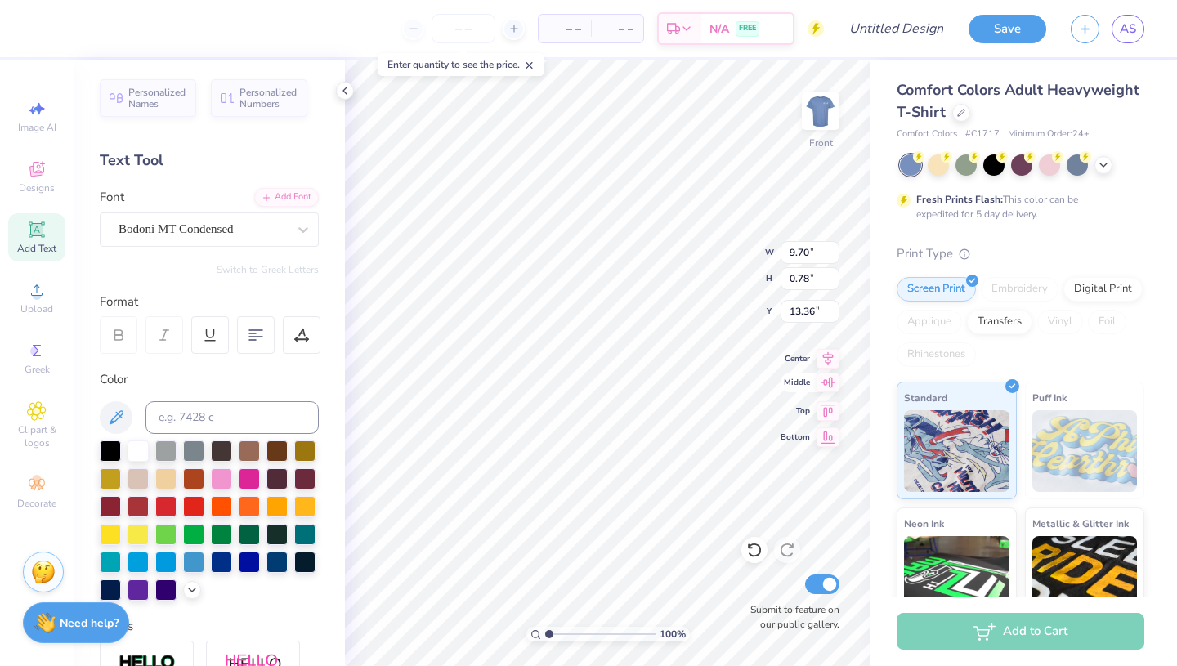
type input "10.80"
type input "0.87"
click at [264, 339] on div at bounding box center [256, 335] width 38 height 38
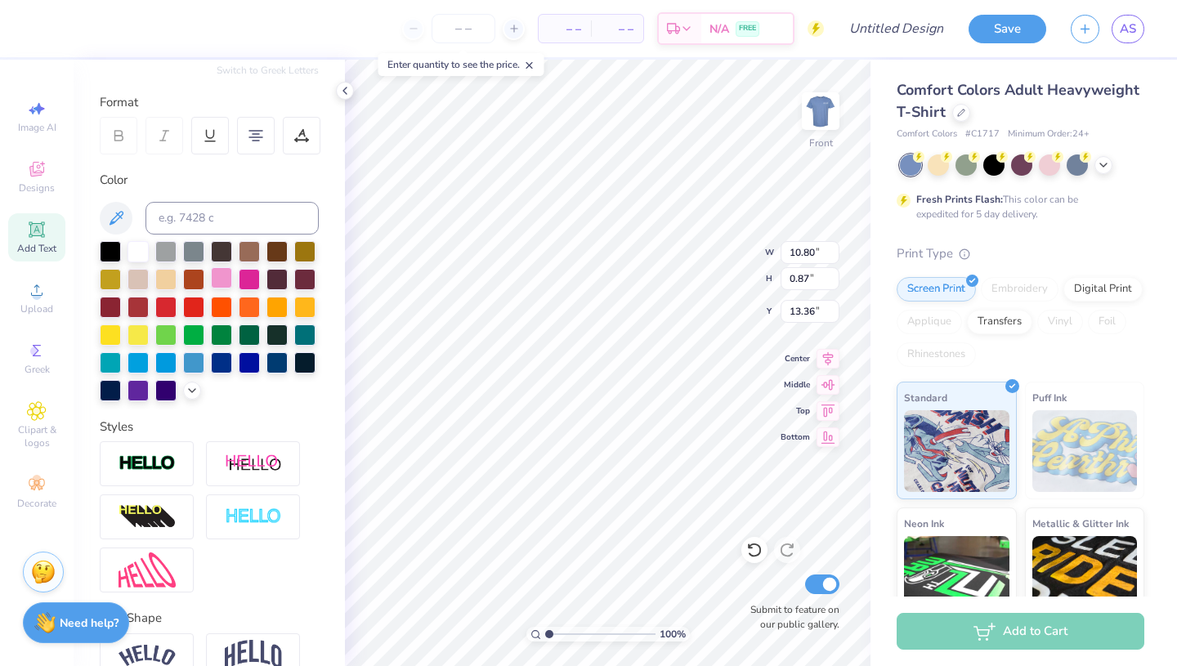
scroll to position [287, 0]
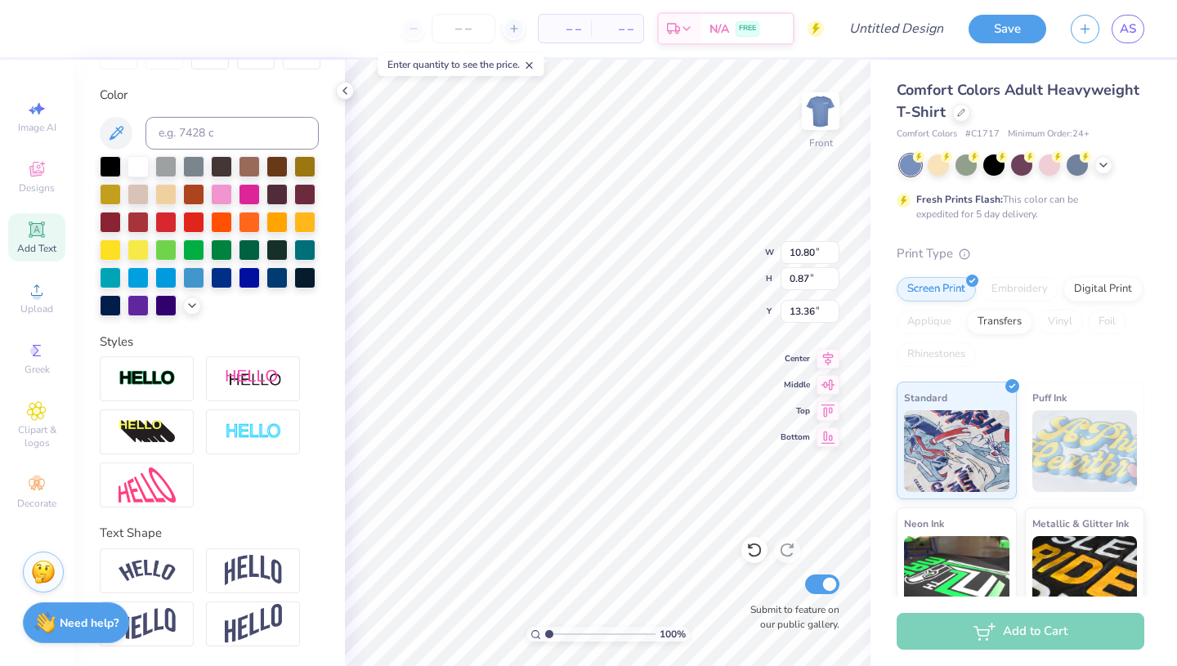
type input "11.13"
click at [834, 275] on input "0.91" at bounding box center [809, 278] width 59 height 23
click at [834, 275] on input "0.92" at bounding box center [809, 278] width 59 height 23
click at [834, 275] on input "0.93" at bounding box center [809, 278] width 59 height 23
click at [834, 275] on input "0.94" at bounding box center [809, 278] width 59 height 23
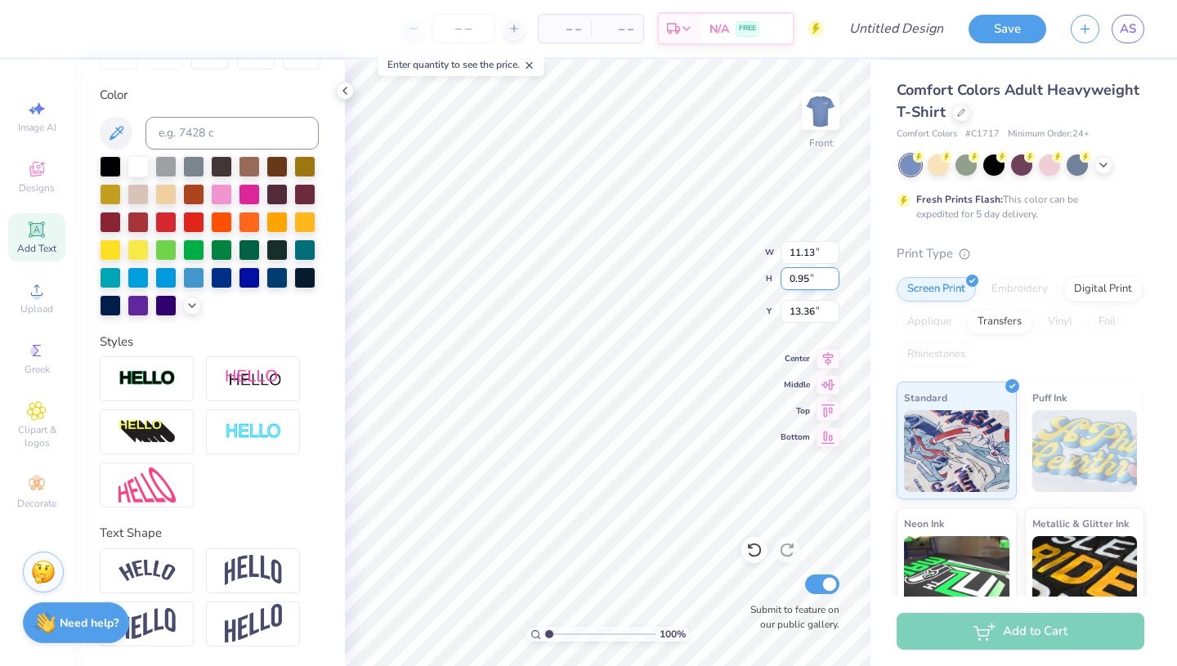
click at [834, 275] on input "0.95" at bounding box center [809, 278] width 59 height 23
click at [834, 275] on input "0.96" at bounding box center [809, 278] width 59 height 23
click at [831, 274] on input "0.97" at bounding box center [809, 278] width 59 height 23
click at [831, 274] on input "0.98" at bounding box center [809, 278] width 59 height 23
click at [831, 274] on input "0.99" at bounding box center [809, 278] width 59 height 23
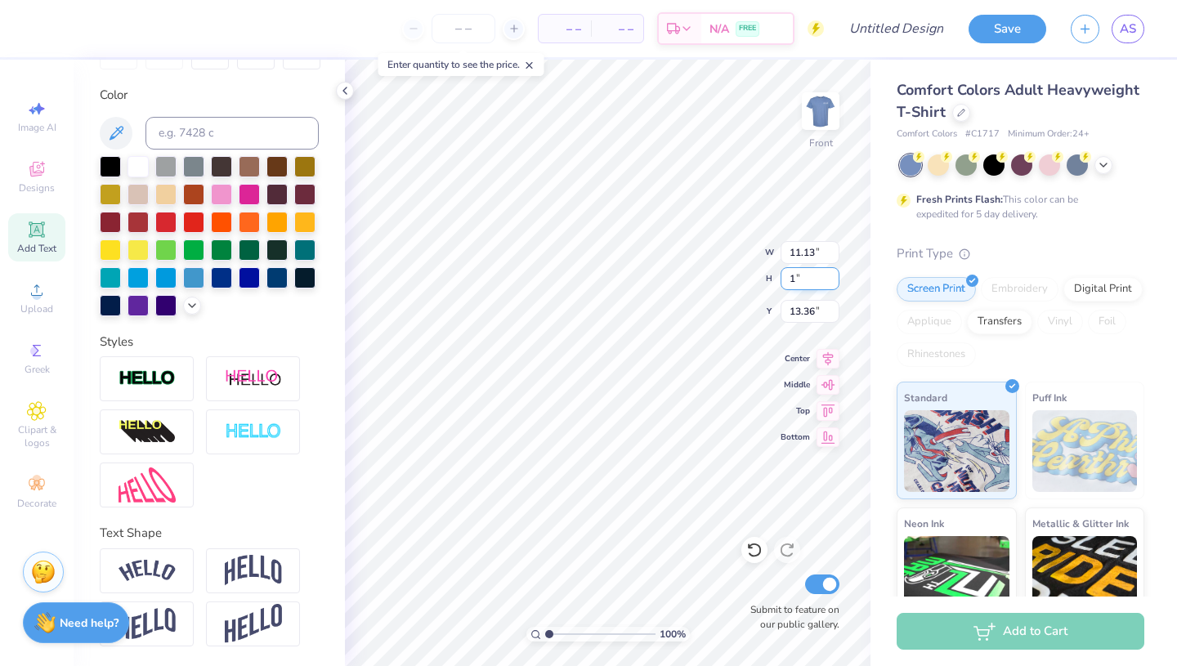
click at [831, 274] on input "1" at bounding box center [809, 278] width 59 height 23
click at [831, 274] on input "1.01" at bounding box center [809, 278] width 59 height 23
click at [831, 274] on input "1.02" at bounding box center [809, 278] width 59 height 23
click at [831, 274] on input "1.03" at bounding box center [809, 278] width 59 height 23
click at [831, 274] on input "1.04" at bounding box center [809, 278] width 59 height 23
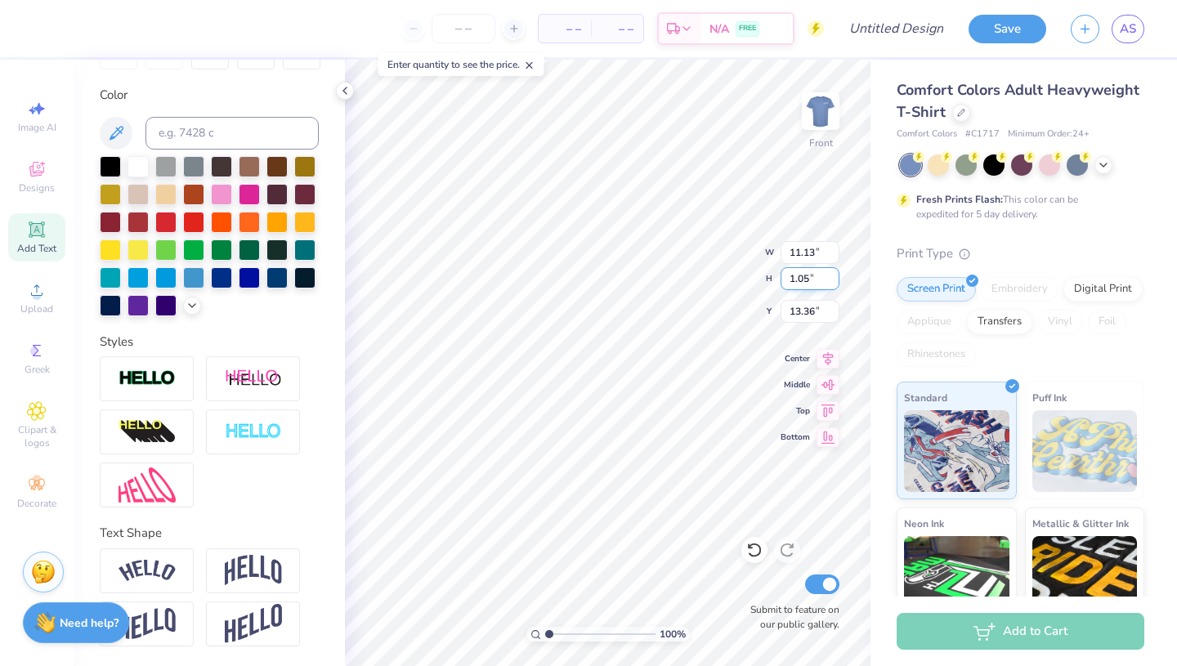
type input "1.05"
click at [831, 274] on input "1.05" at bounding box center [809, 278] width 59 height 23
click at [833, 306] on input "13.37" at bounding box center [809, 311] width 59 height 23
click at [832, 308] on input "13.38" at bounding box center [809, 311] width 59 height 23
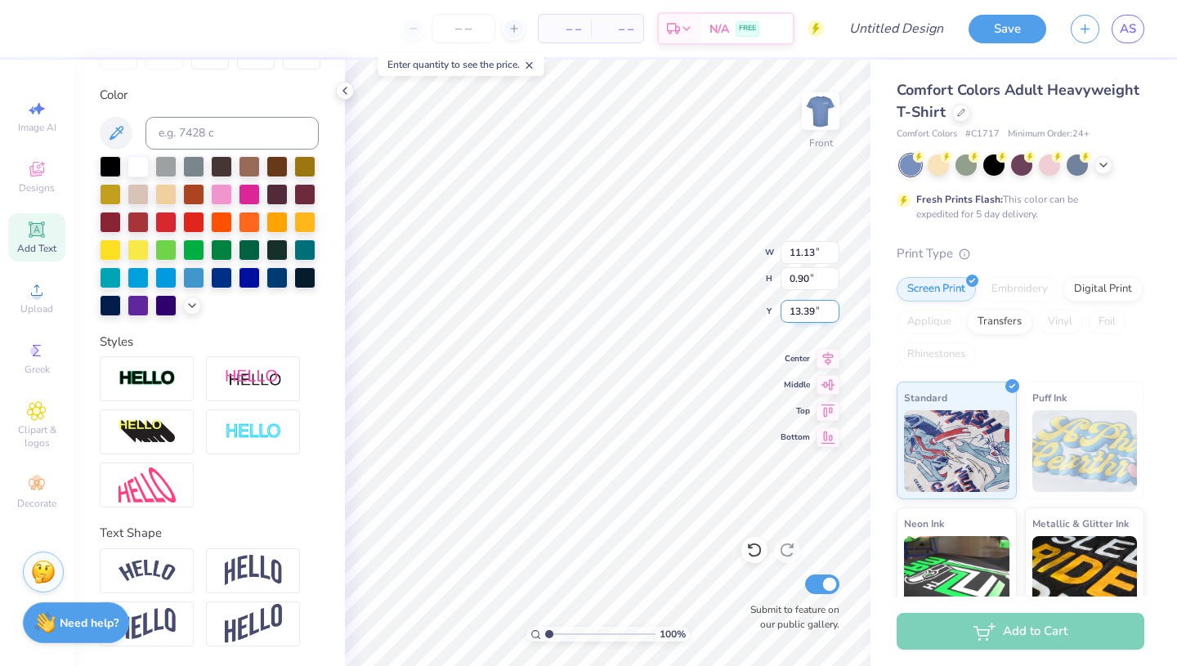
type input "13.39"
click at [832, 308] on input "13.39" at bounding box center [809, 311] width 59 height 23
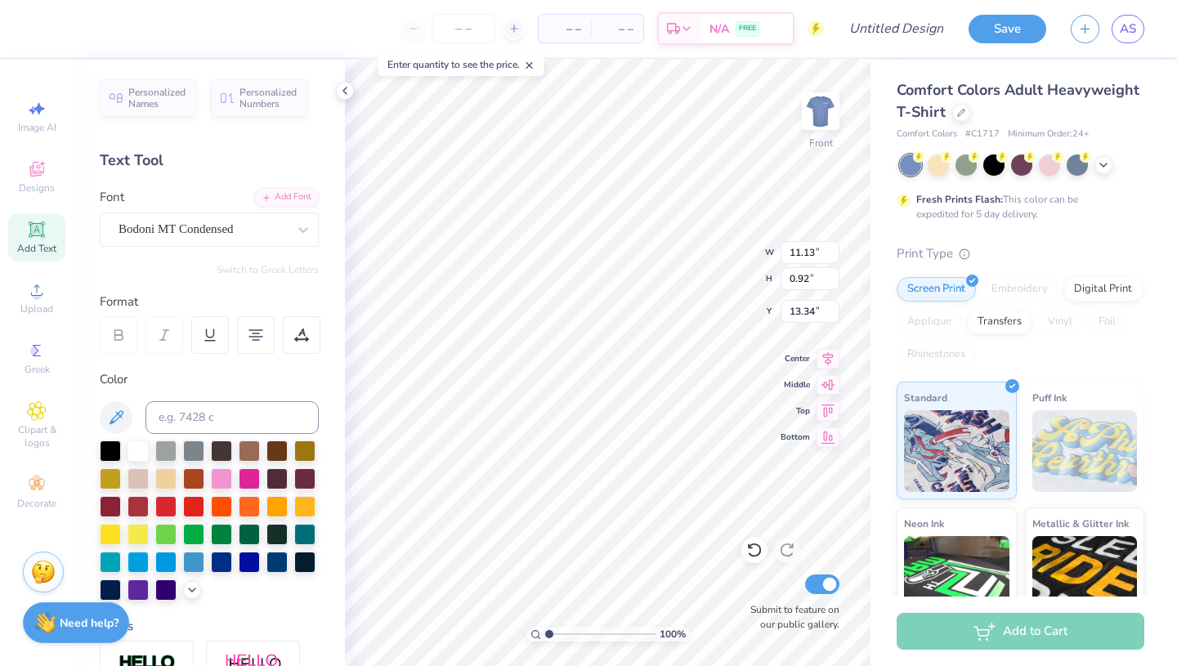
type input "0.92"
type input "2.08"
click at [289, 345] on div at bounding box center [302, 335] width 38 height 38
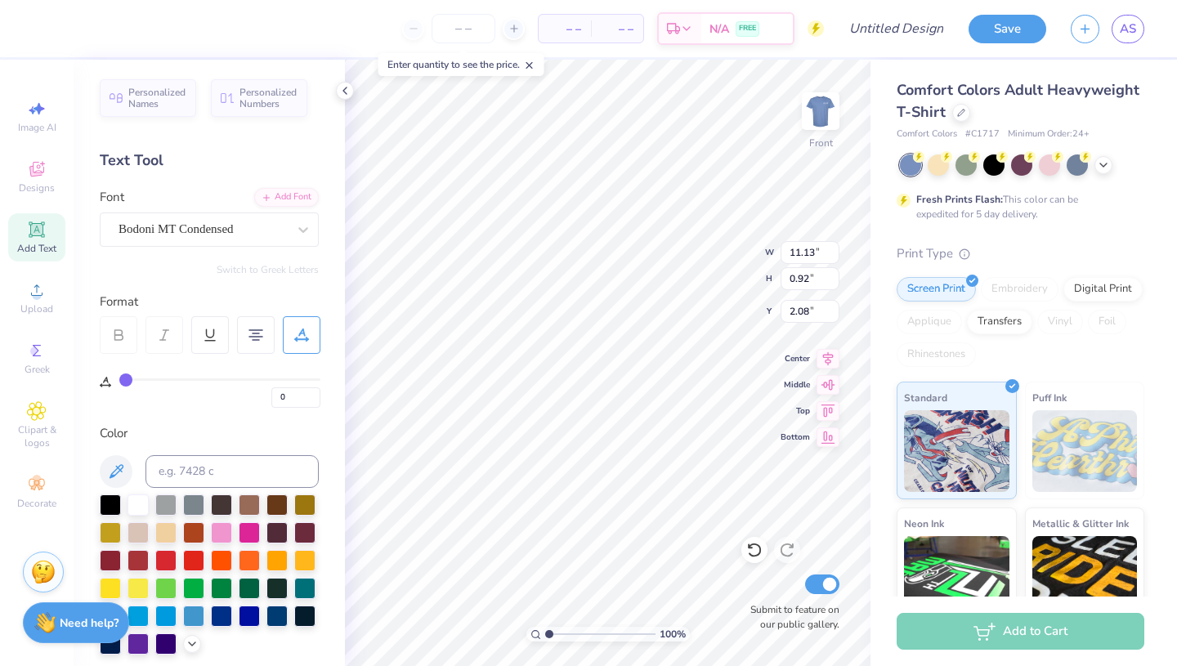
click at [295, 345] on div at bounding box center [302, 335] width 38 height 38
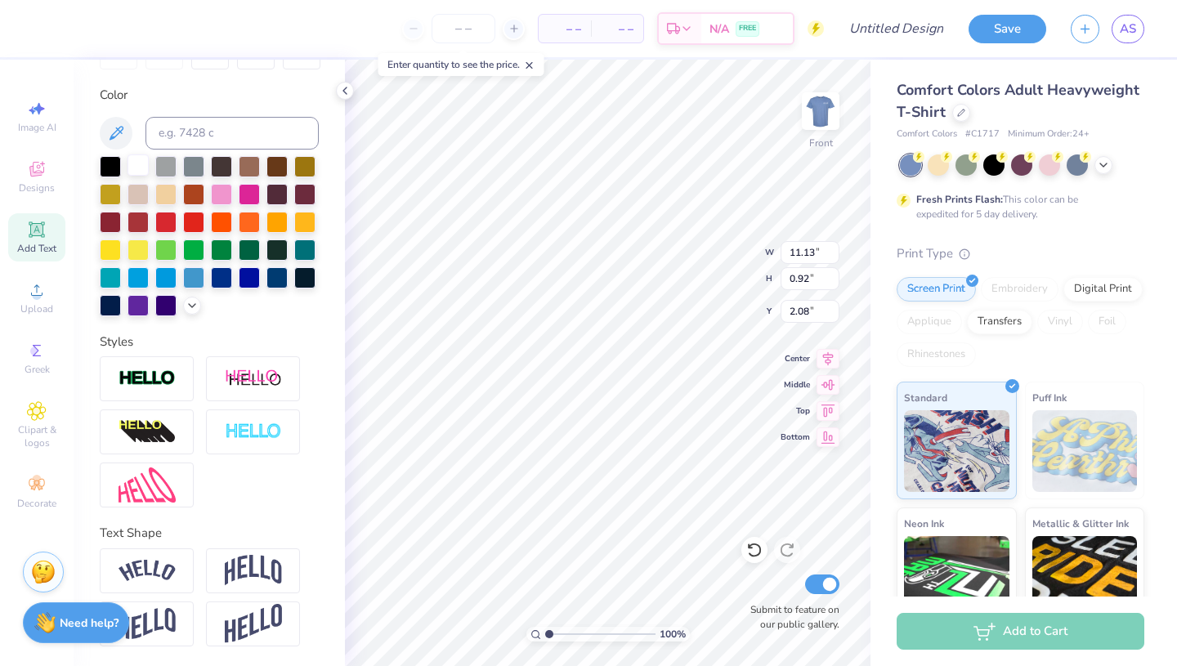
click at [141, 161] on div at bounding box center [137, 164] width 21 height 21
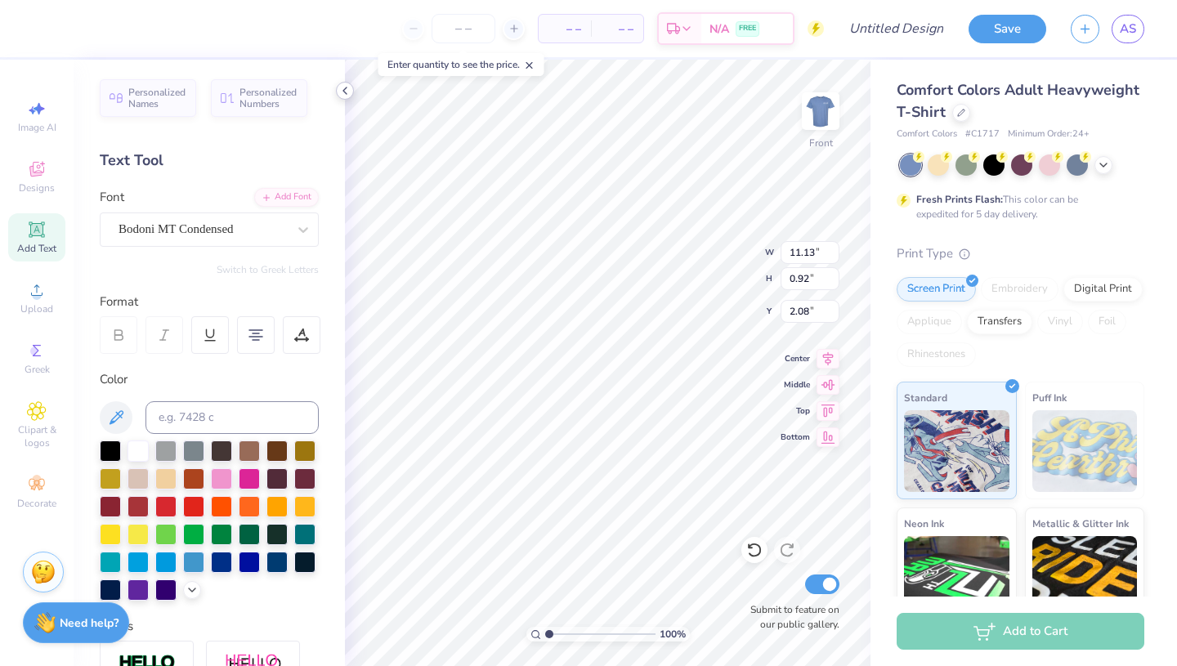
click at [346, 92] on icon at bounding box center [344, 90] width 13 height 13
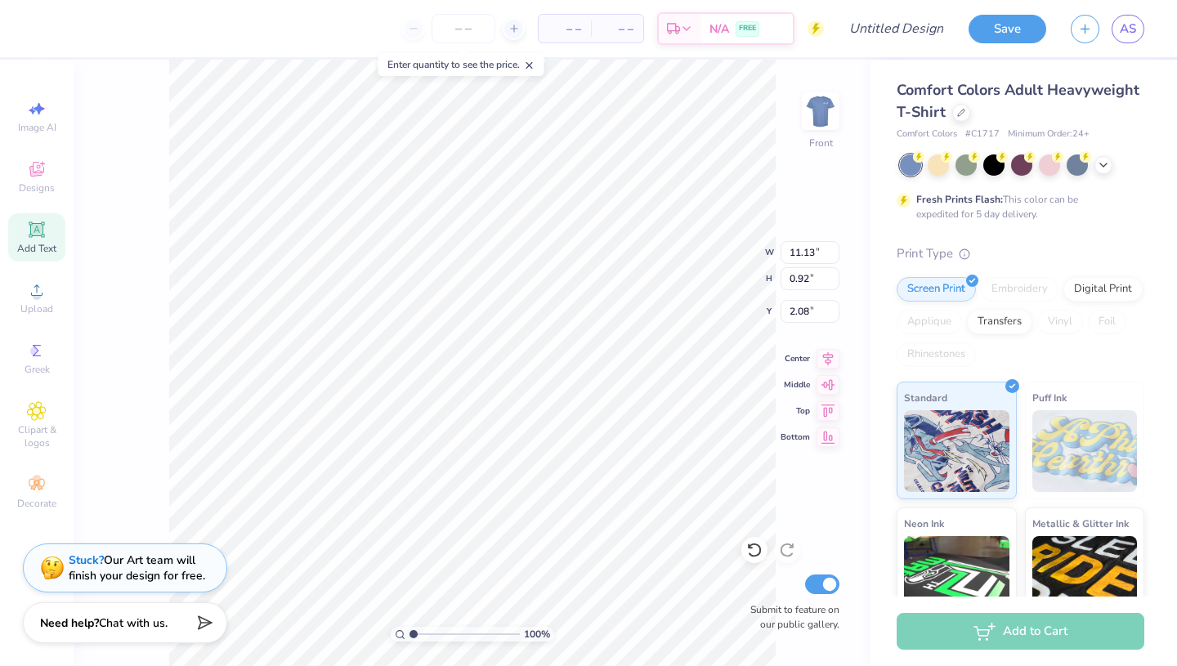
scroll to position [0, 7]
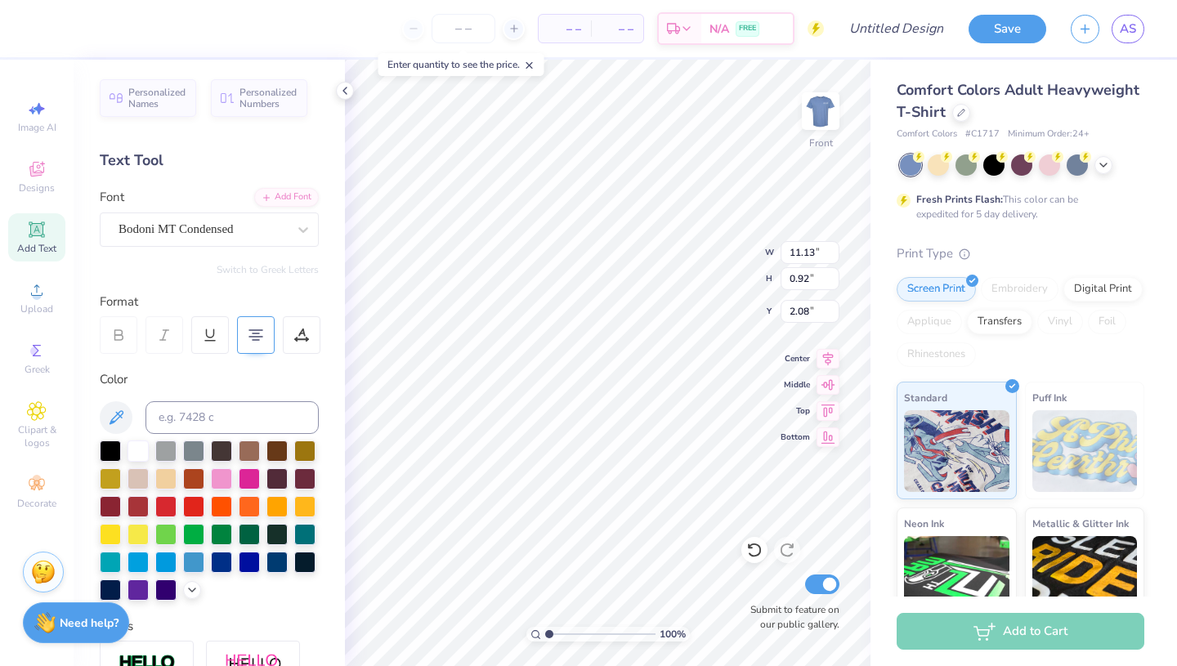
click at [248, 337] on div at bounding box center [256, 335] width 38 height 38
click at [248, 338] on div at bounding box center [256, 335] width 38 height 38
click at [70, 607] on div "Need help? Chat with us." at bounding box center [76, 620] width 106 height 41
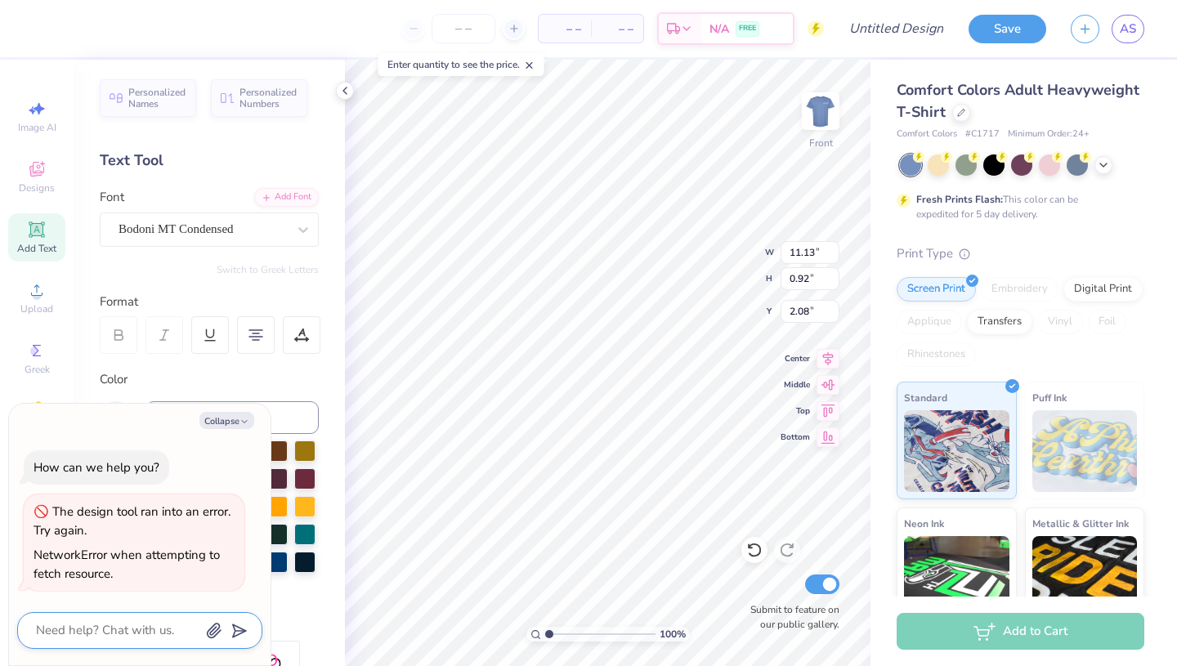
click at [146, 635] on textarea at bounding box center [117, 630] width 166 height 22
type textarea "x"
type textarea "h"
type textarea "x"
type textarea "ho"
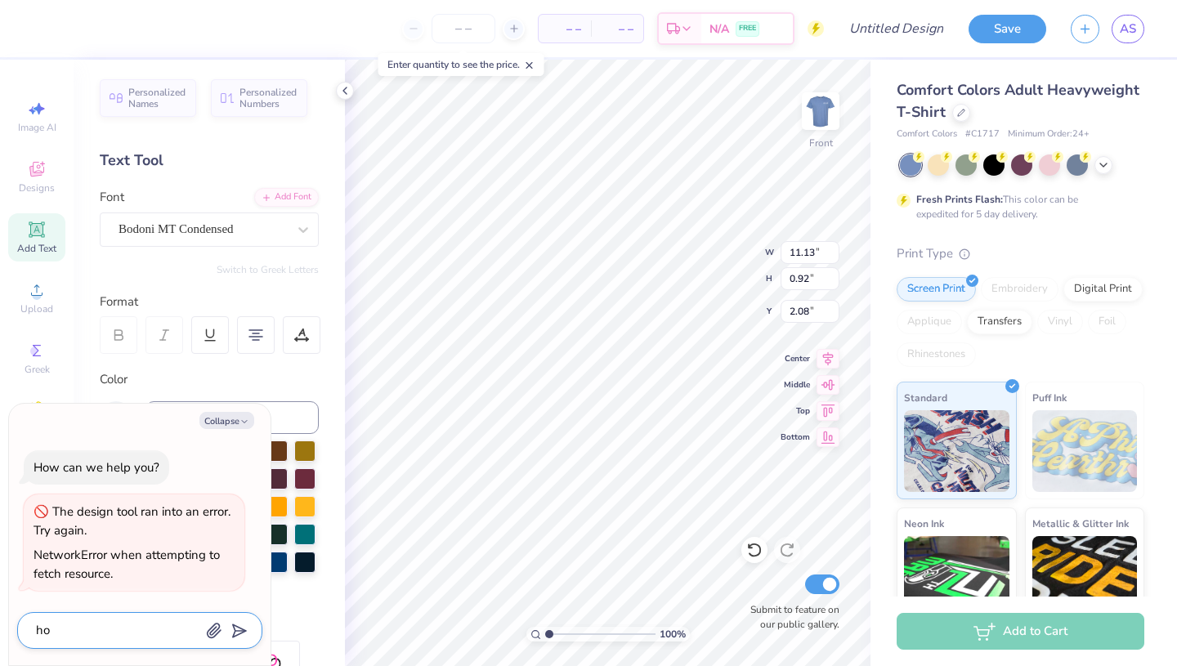
type textarea "x"
type textarea "how"
type textarea "x"
type textarea "how"
type textarea "x"
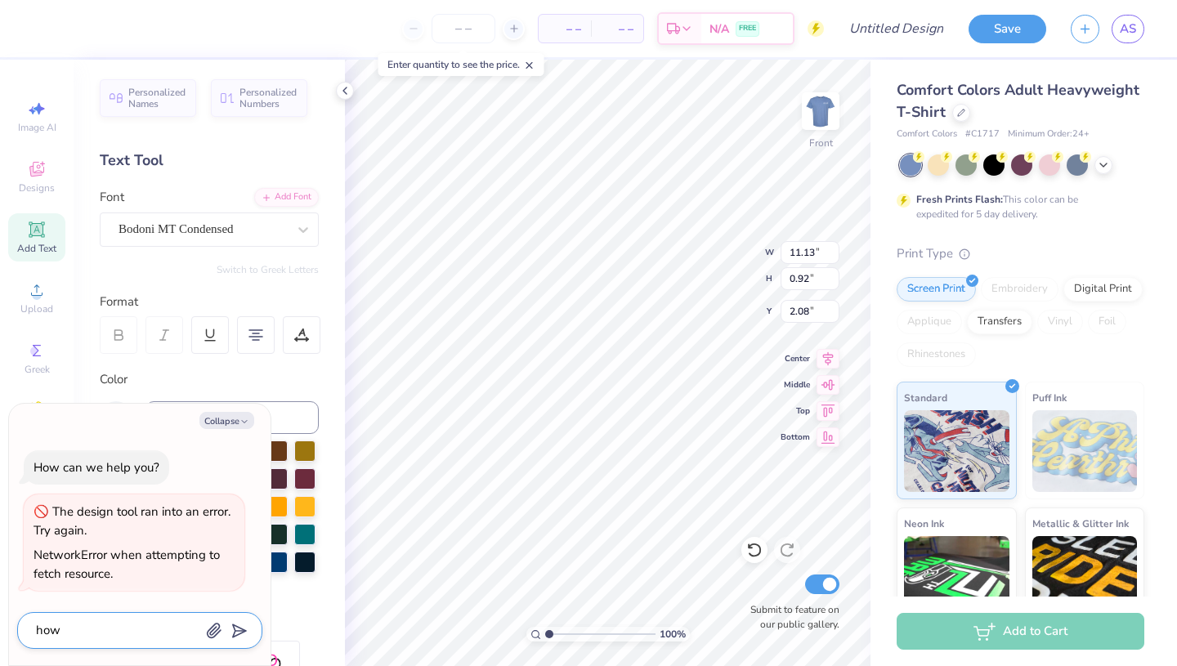
type textarea "how t"
type textarea "x"
type textarea "how to"
type textarea "x"
type textarea "how to"
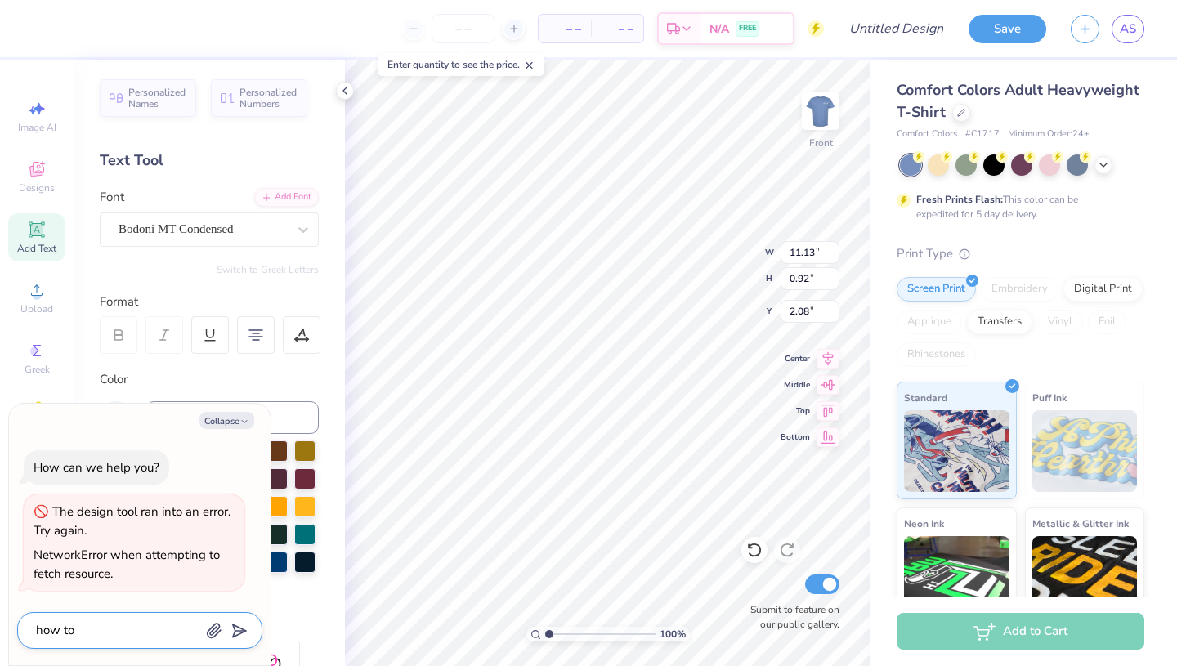
type textarea "x"
type textarea "how to p"
type textarea "x"
type textarea "how to pu"
type textarea "x"
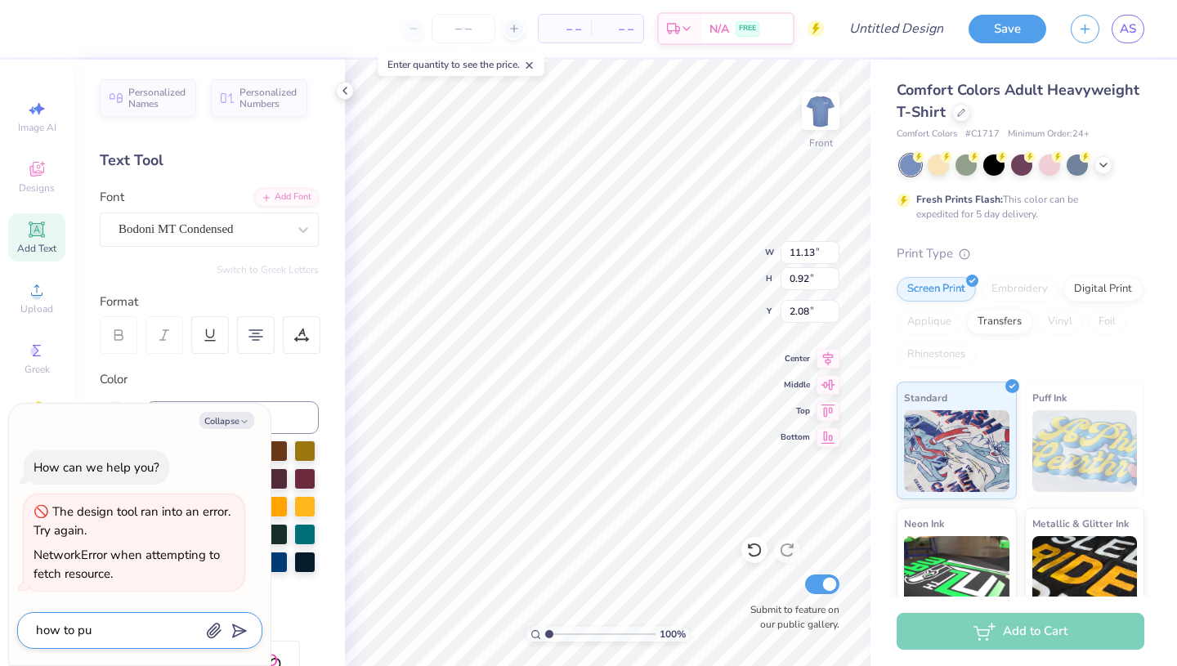
type textarea "how to put"
type textarea "x"
type textarea "how to put"
type textarea "x"
type textarea "how to put t"
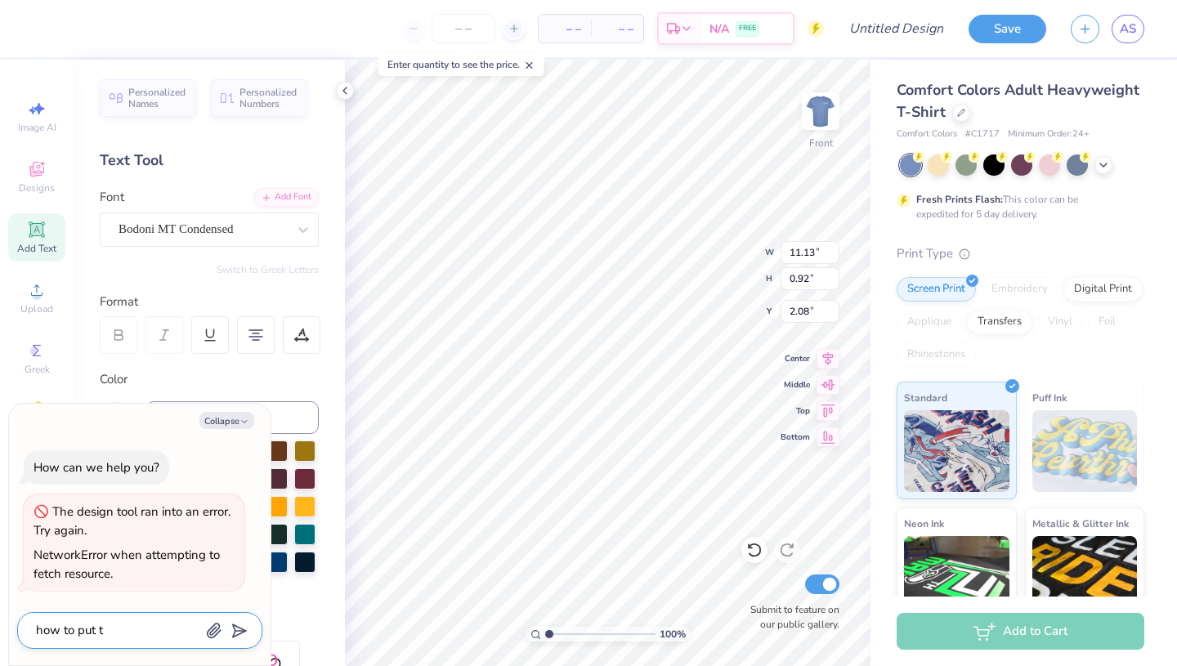
type textarea "x"
type textarea "how to put te"
type textarea "x"
type textarea "how to put tex"
type textarea "x"
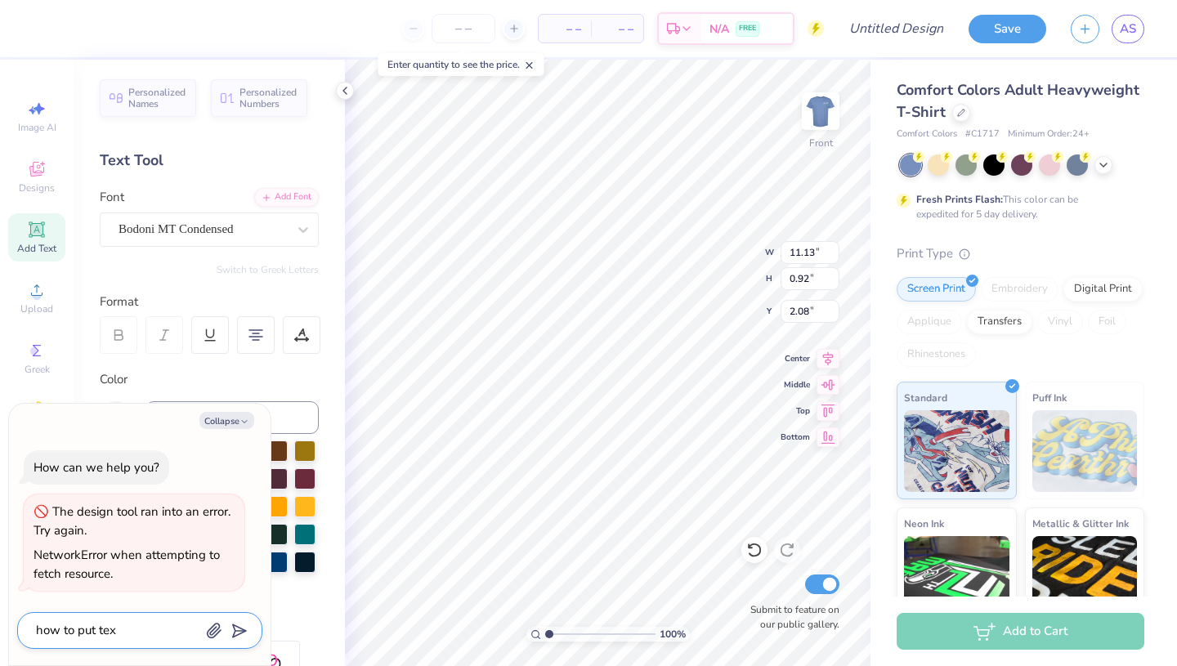
type textarea "how to put text"
type textarea "x"
type textarea "how to put text"
type textarea "x"
type textarea "how to put text o"
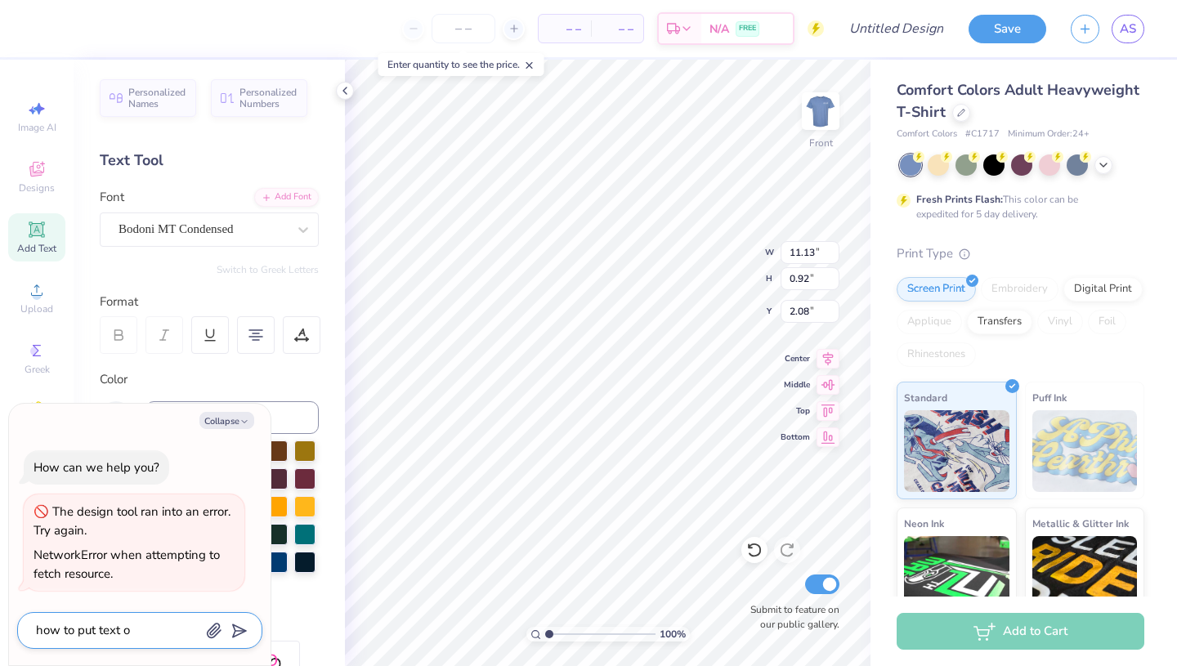
type textarea "x"
type textarea "how to put text on"
type textarea "x"
type textarea "how to put text on"
type textarea "x"
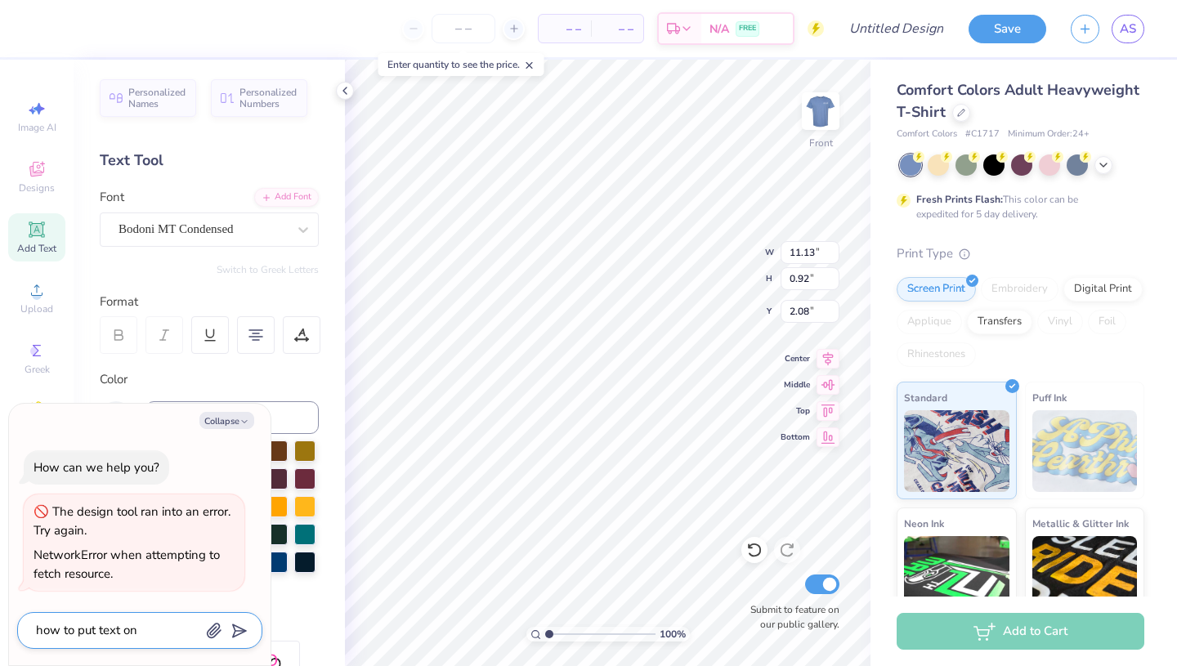
type textarea "how to put text on m"
type textarea "x"
type textarea "how to put text on mu"
type textarea "x"
type textarea "how to put text on mul"
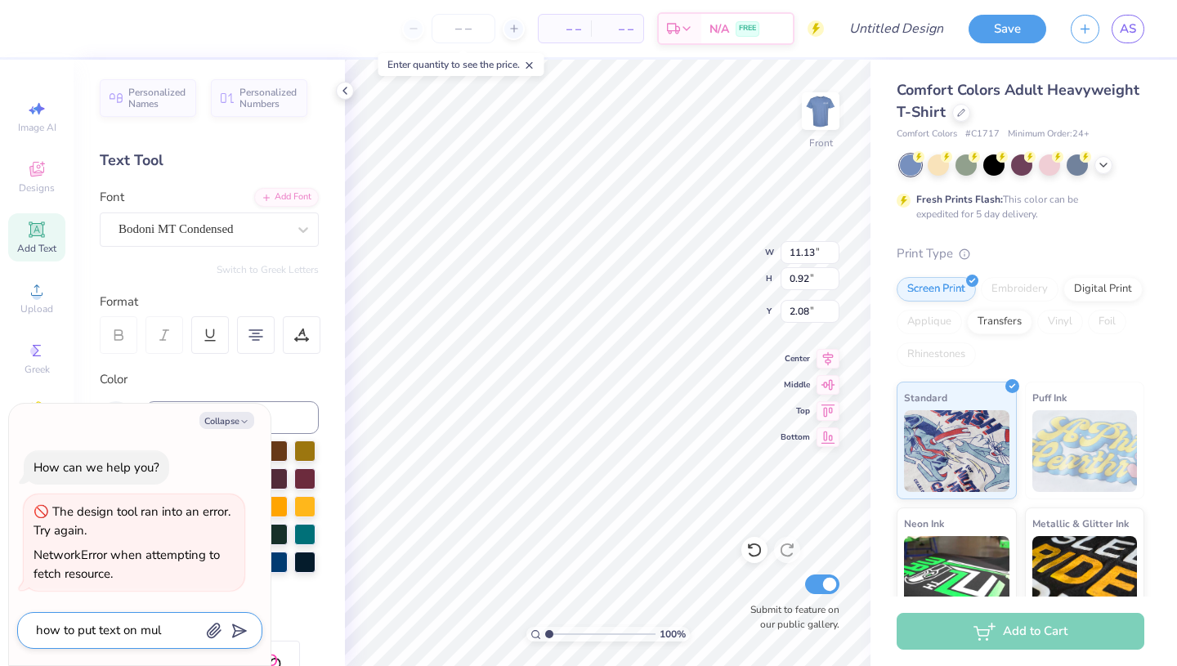
type textarea "x"
type textarea "how to put text on mult"
type textarea "x"
type textarea "how to put text on multi"
type textarea "x"
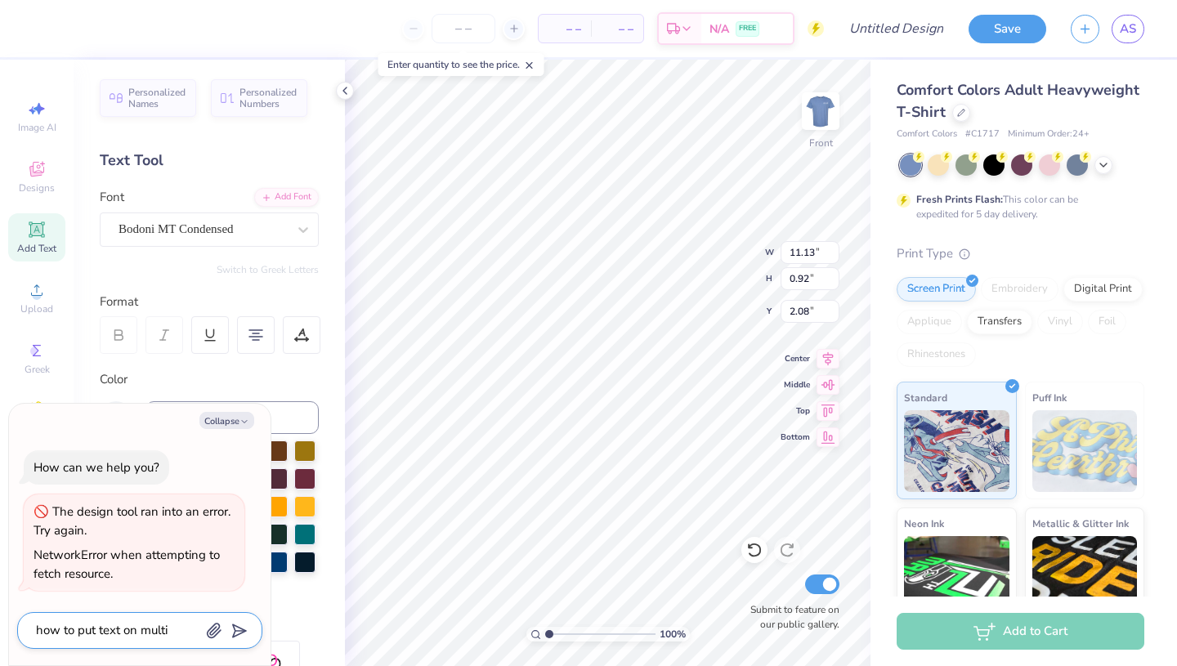
type textarea "how to put text on multip"
type textarea "x"
type textarea "how to put text on multipl"
type textarea "x"
type textarea "how to put text on multiple"
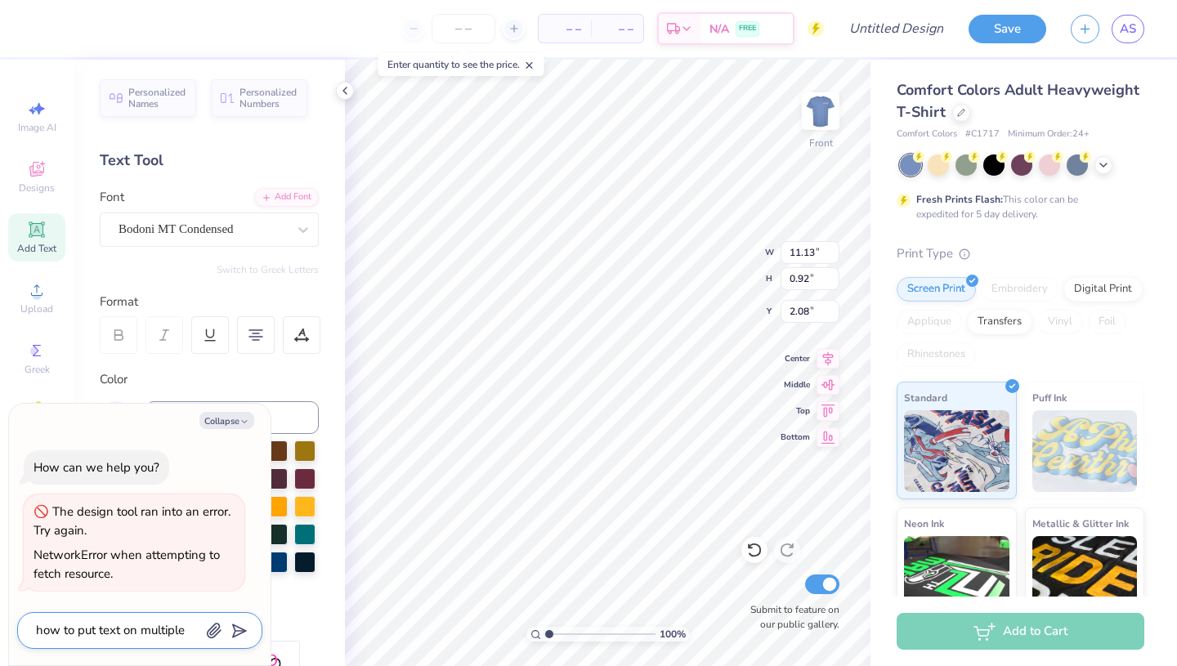
type textarea "x"
type textarea "how to put text on multiple"
type textarea "x"
type textarea "how to put text on multiple l"
type textarea "x"
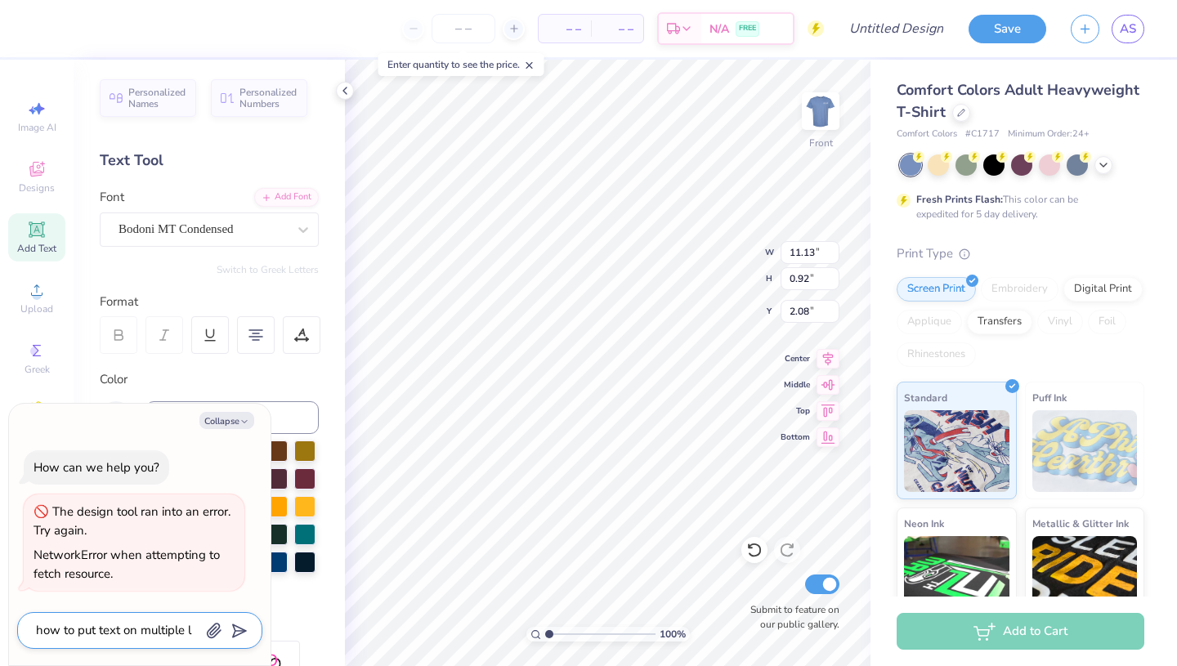
type textarea "how to put text on multiple li"
type textarea "x"
type textarea "how to put text on multiple lin"
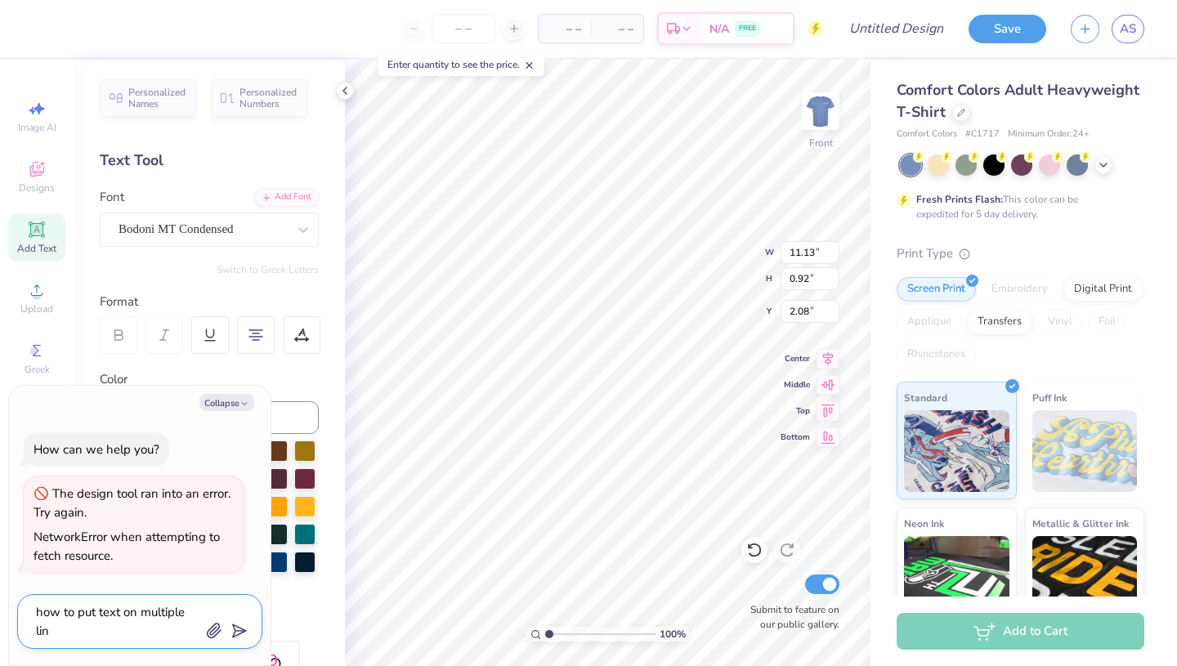
type textarea "x"
type textarea "how to put text on multiple line"
type textarea "x"
type textarea "how to put text on multiple lines"
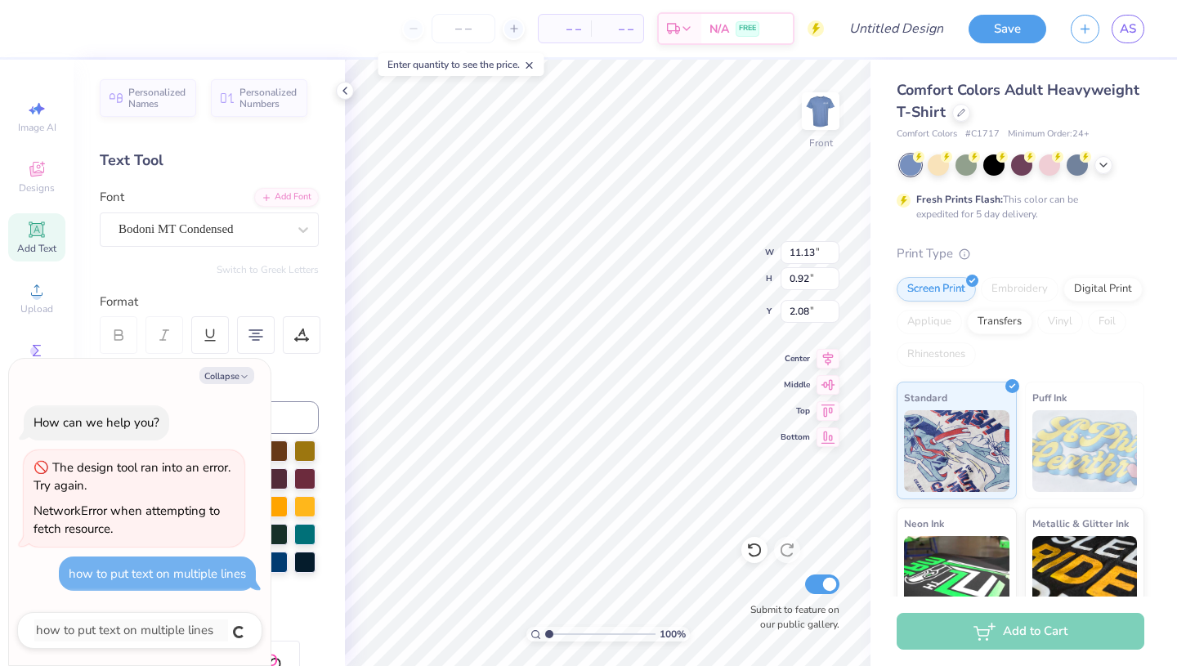
type textarea "x"
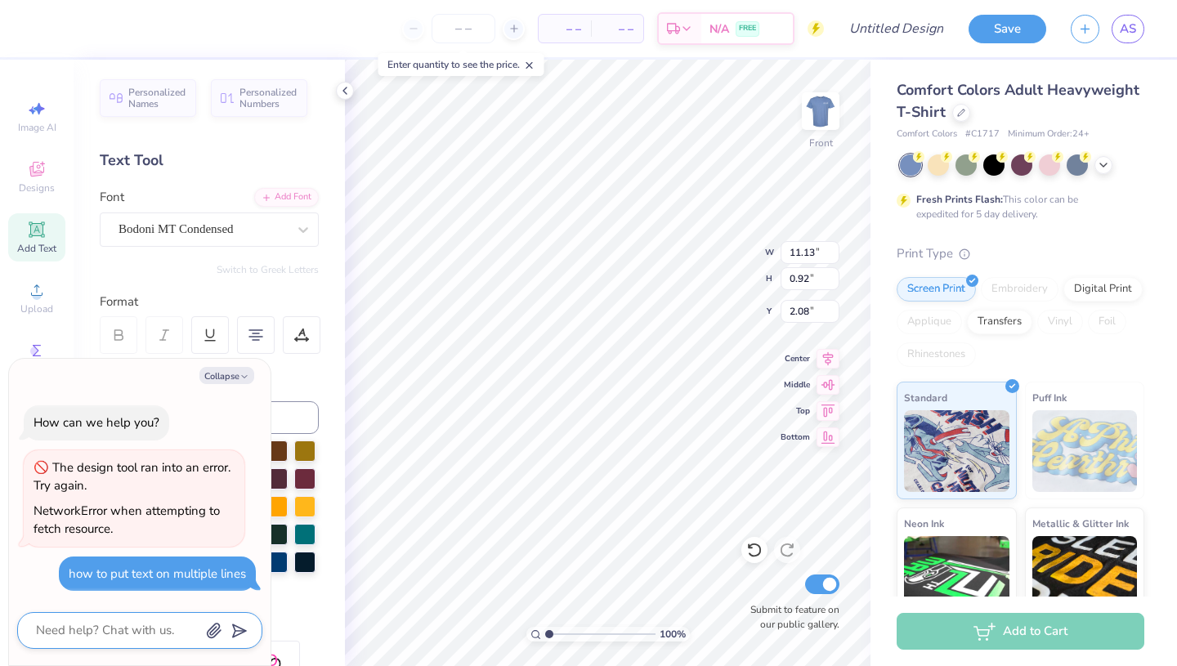
click at [147, 638] on textarea at bounding box center [117, 630] width 166 height 22
click at [178, 574] on div "how to put text on multiple lines" at bounding box center [157, 573] width 177 height 16
click at [146, 630] on textarea at bounding box center [117, 630] width 166 height 22
type textarea "x"
type textarea "?"
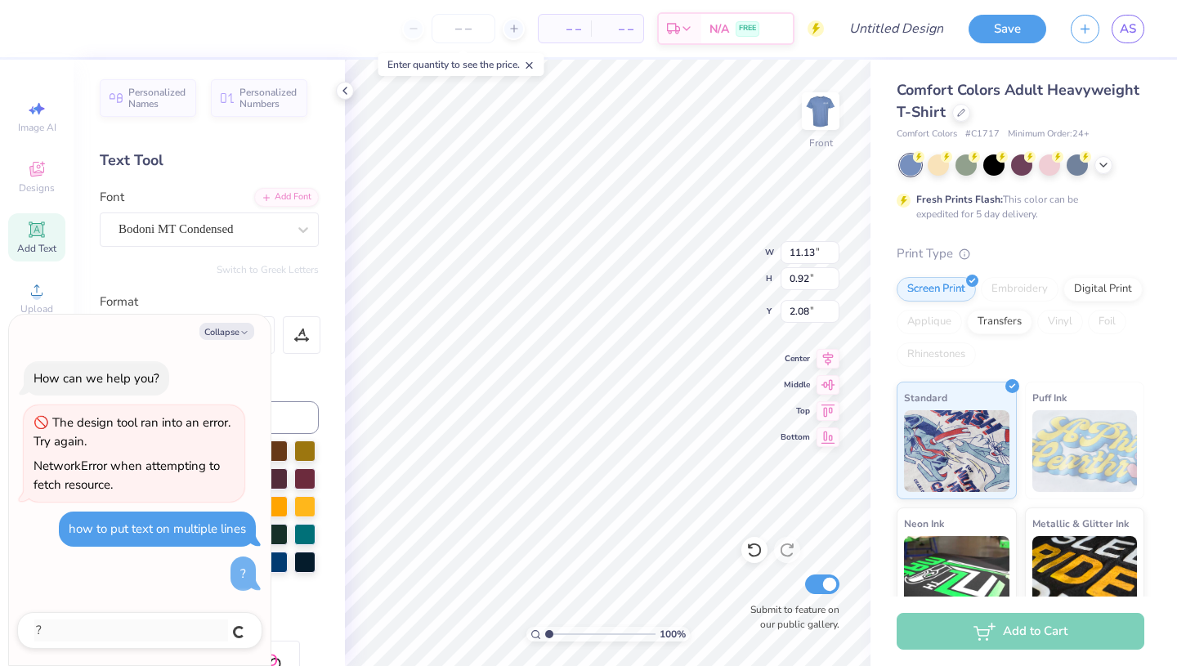
type textarea "x"
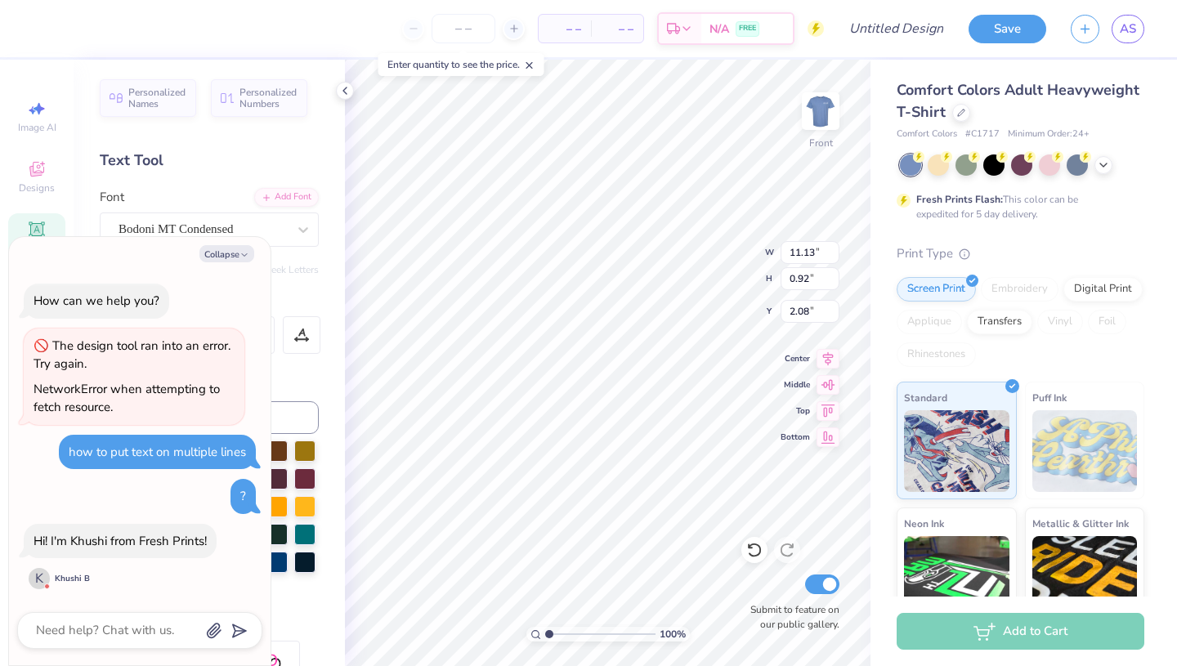
click at [96, 616] on div at bounding box center [139, 630] width 245 height 37
click at [96, 627] on textarea at bounding box center [117, 630] width 166 height 22
click at [186, 454] on div "how to put text on multiple lines" at bounding box center [157, 452] width 177 height 16
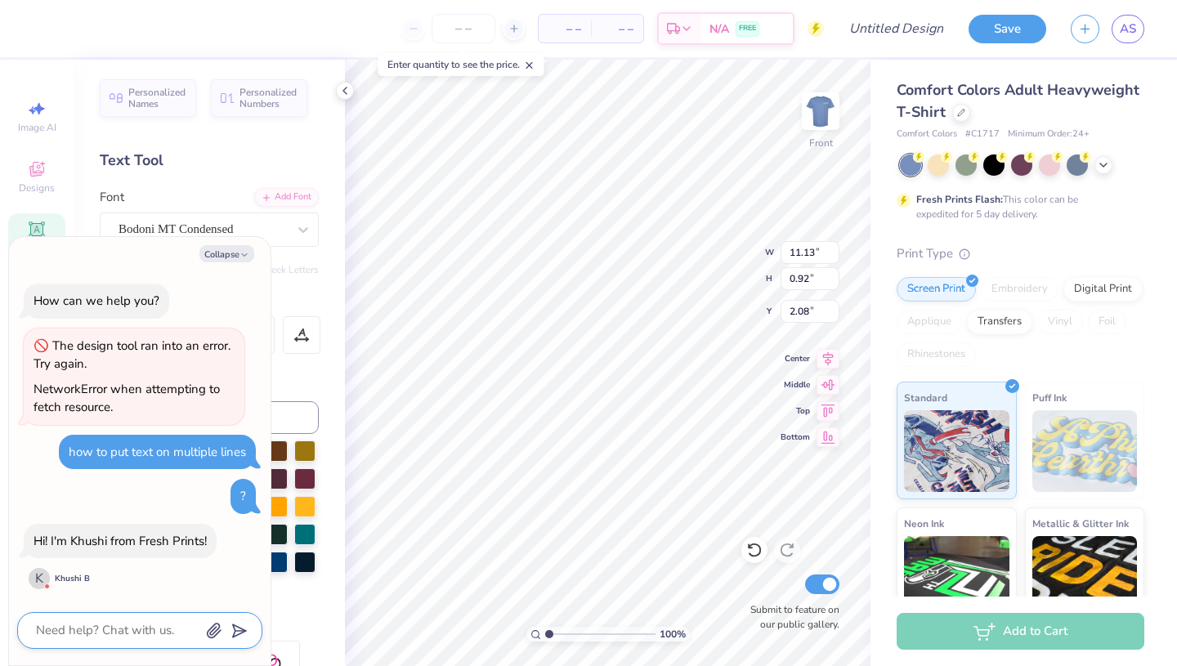
click at [91, 628] on textarea at bounding box center [117, 630] width 166 height 22
paste textarea "how to put text on multiple lines"
type textarea "x"
type textarea "how to put text on multiple lines"
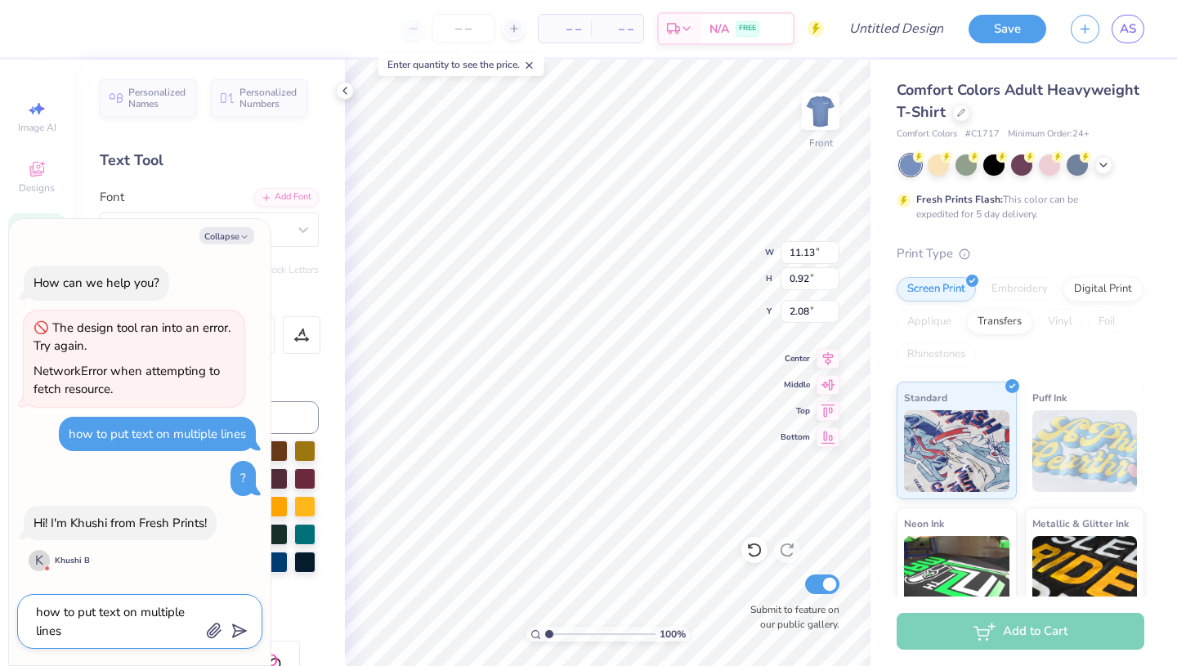
type textarea "x"
type textarea "how to put text on multiple lines?"
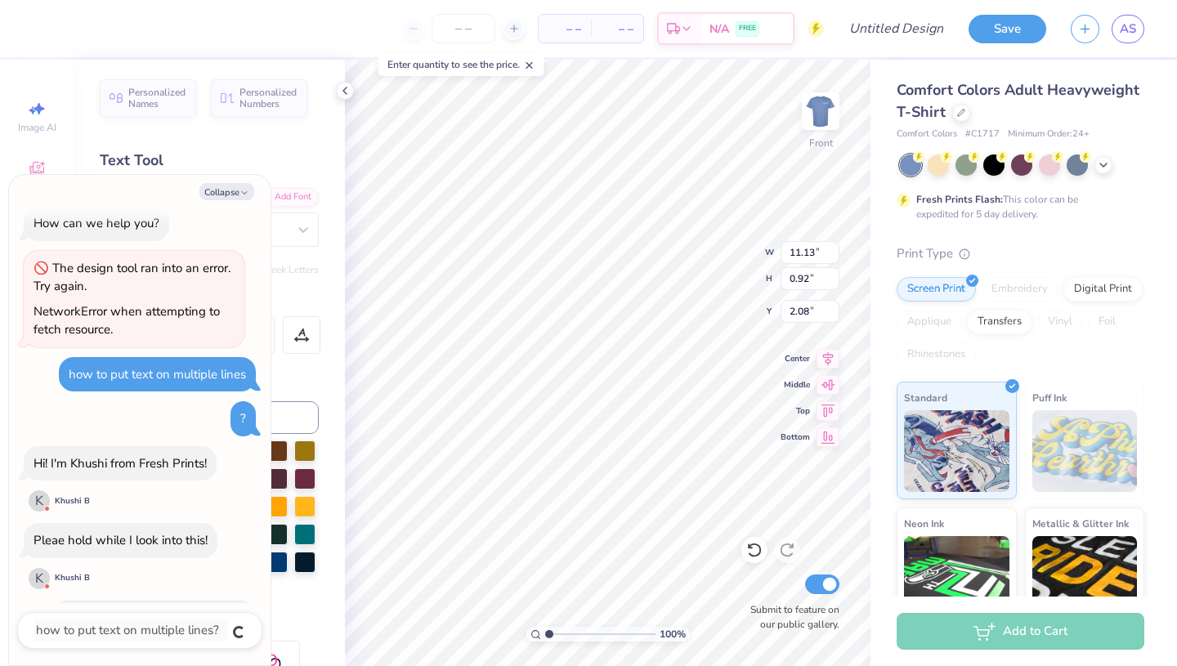
scroll to position [60, 0]
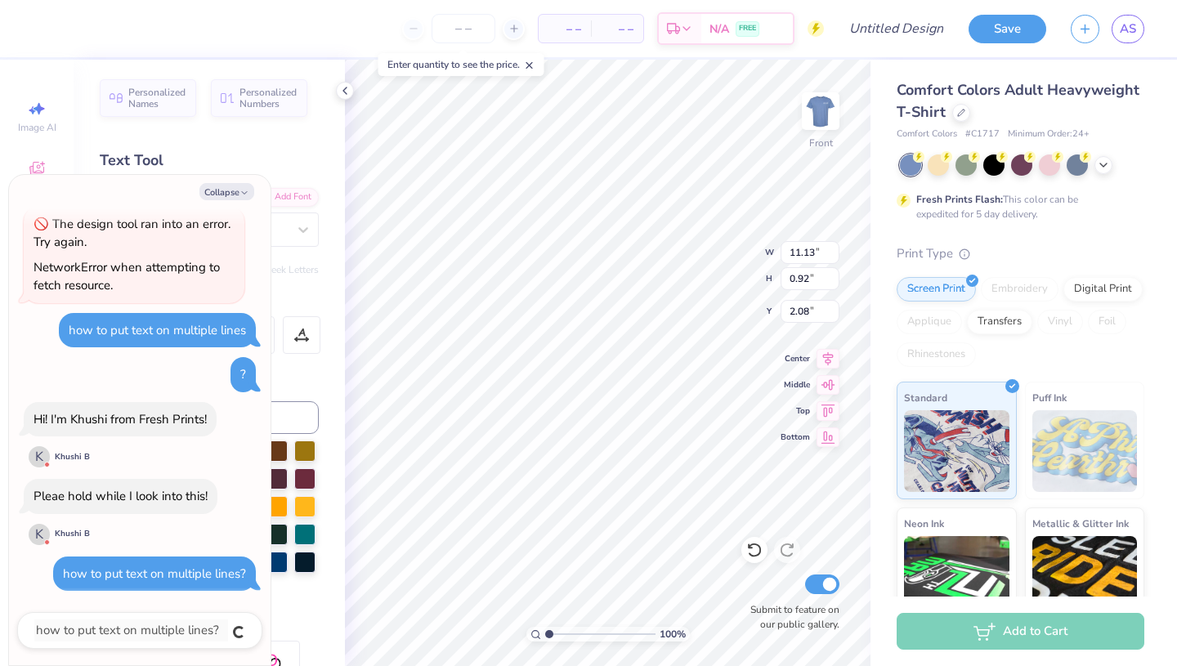
type textarea "x"
click at [349, 87] on icon at bounding box center [344, 90] width 13 height 13
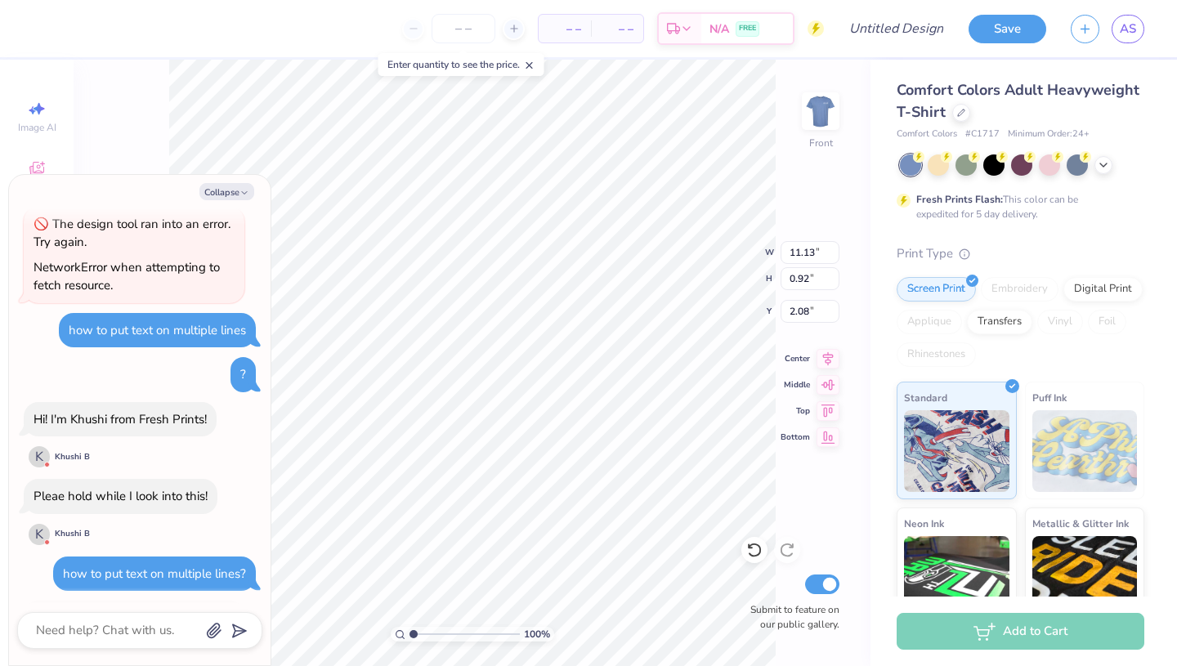
scroll to position [192, 0]
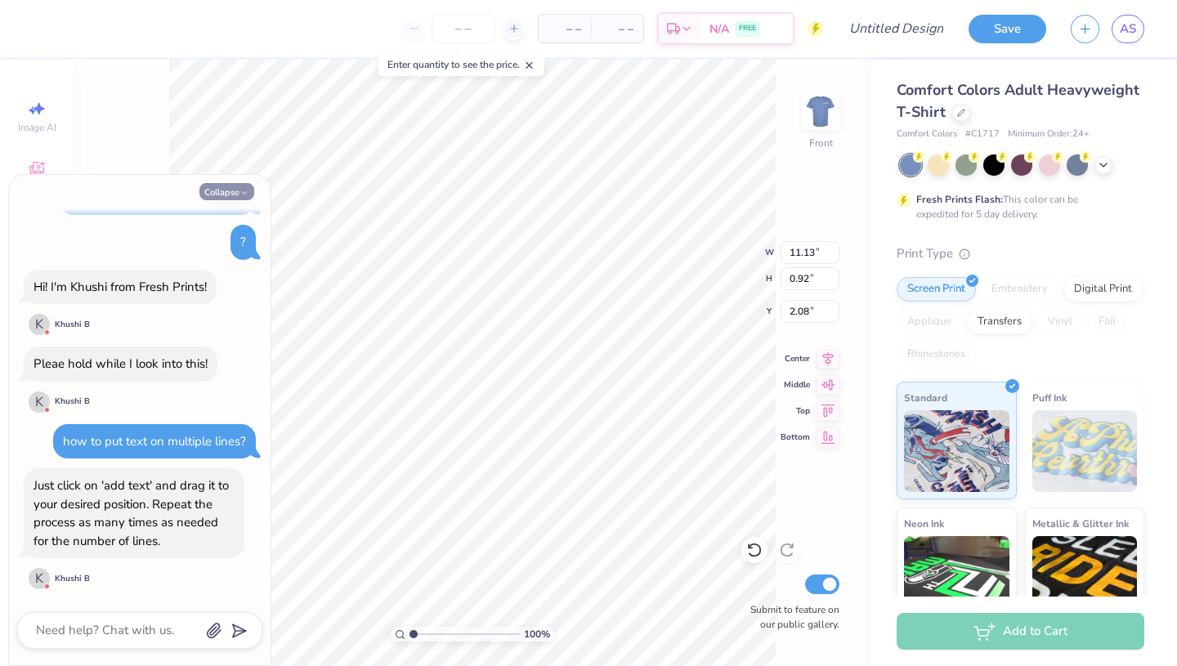
click at [204, 185] on button "Collapse" at bounding box center [226, 191] width 55 height 17
type textarea "x"
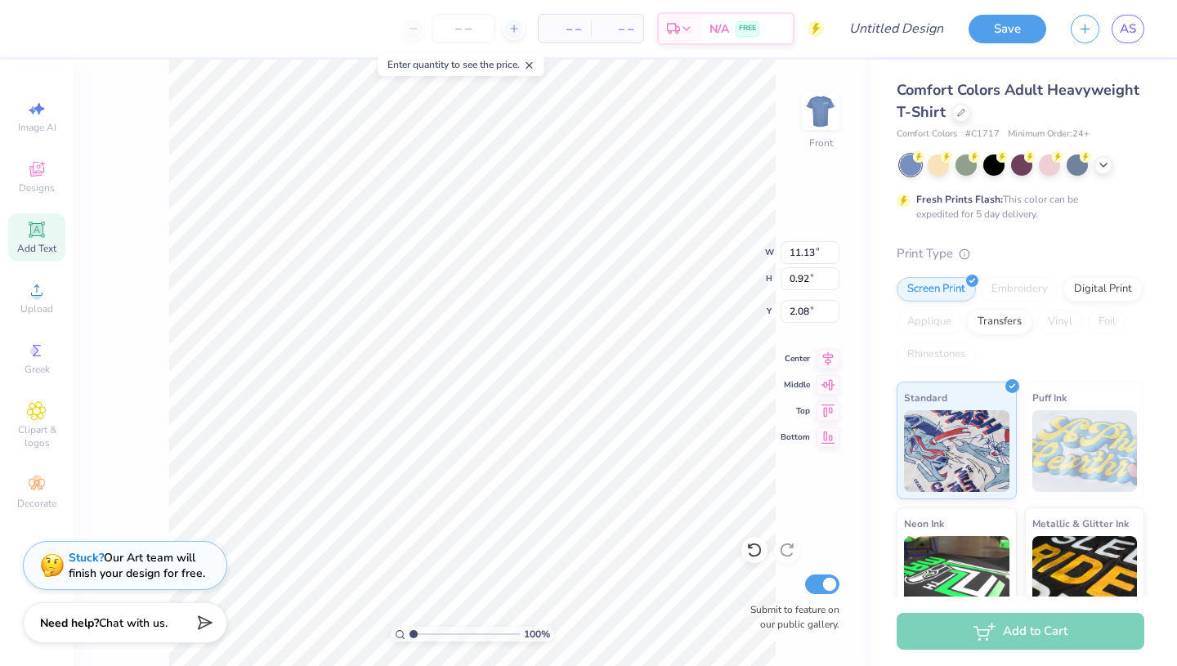
scroll to position [0, 4]
type textarea "Dedicated To Ending [MEDICAL_DATA]"
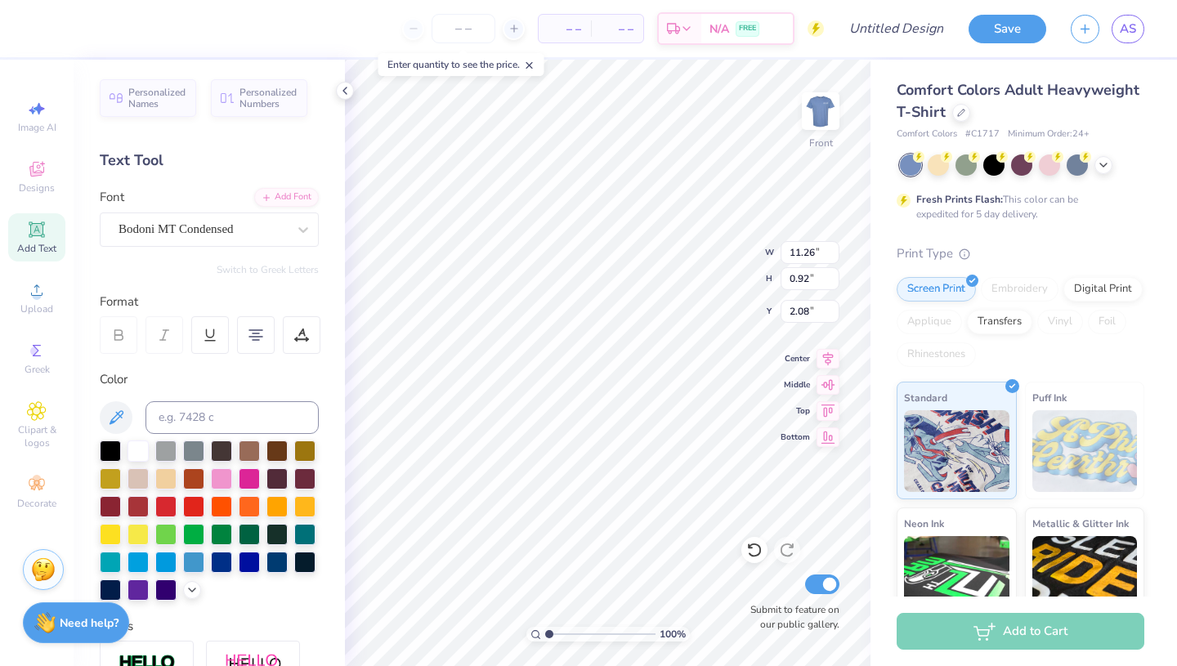
scroll to position [0, 7]
type input "3.00"
type textarea "Dedicated"
click at [9, 245] on div "Add Text" at bounding box center [36, 237] width 57 height 48
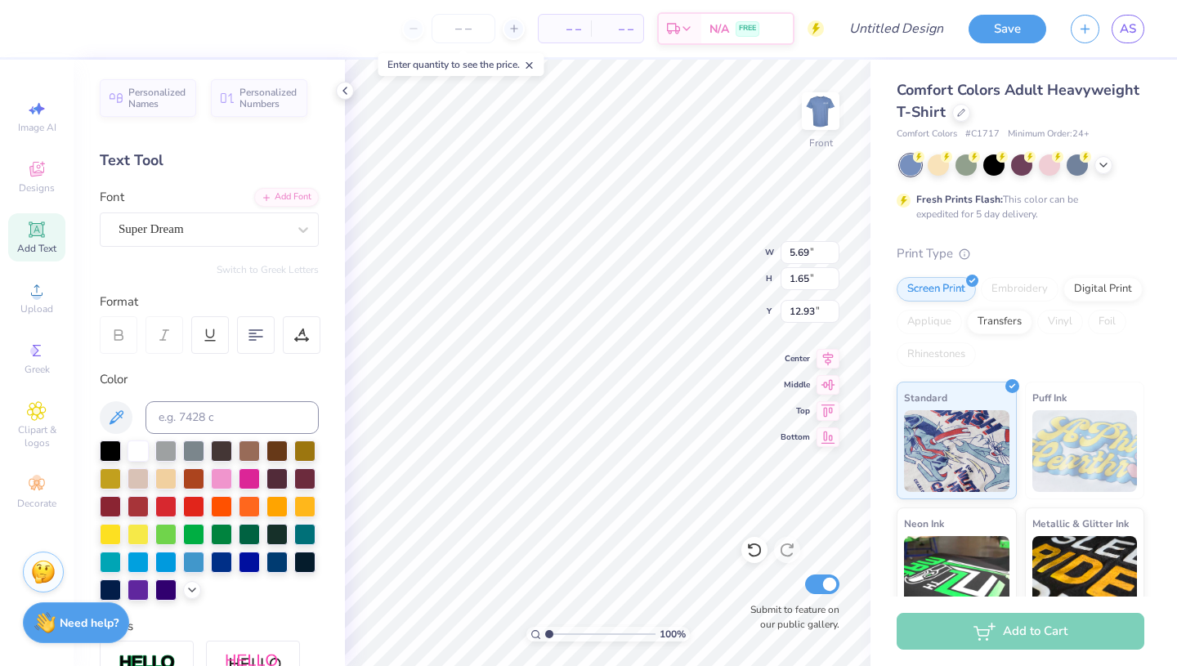
scroll to position [0, 1]
paste textarea "o Ending [MEDICAL_DATA]"
click at [187, 223] on div "Super Dream" at bounding box center [203, 229] width 172 height 25
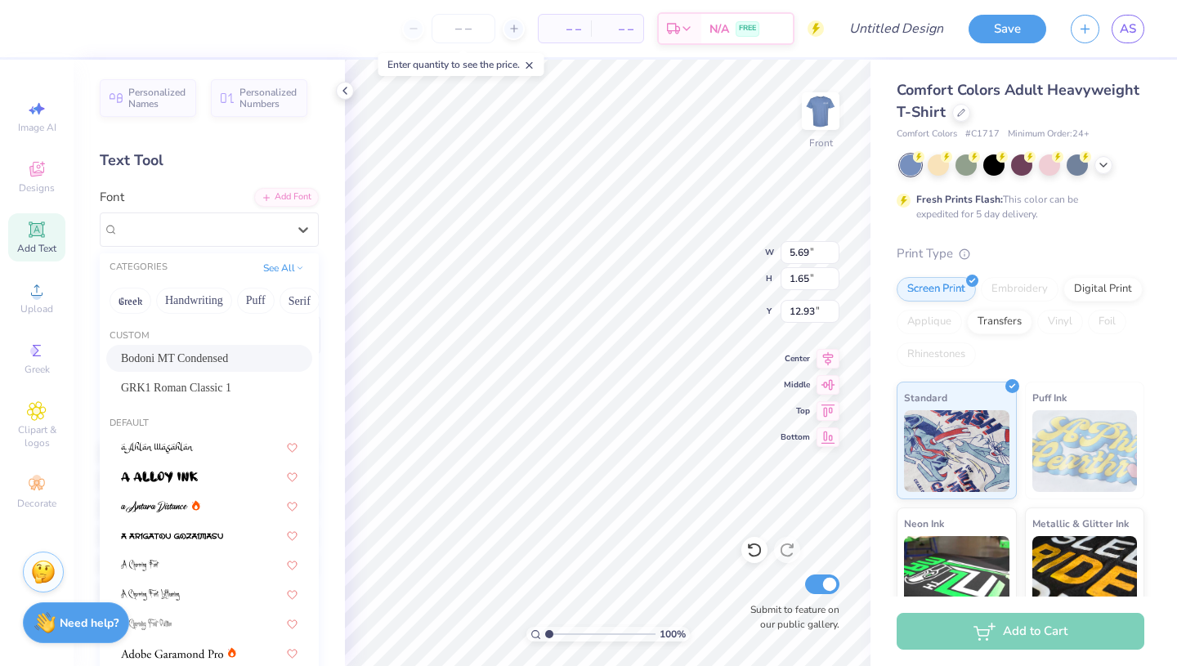
click at [190, 351] on span "Bodoni MT Condensed" at bounding box center [174, 358] width 107 height 17
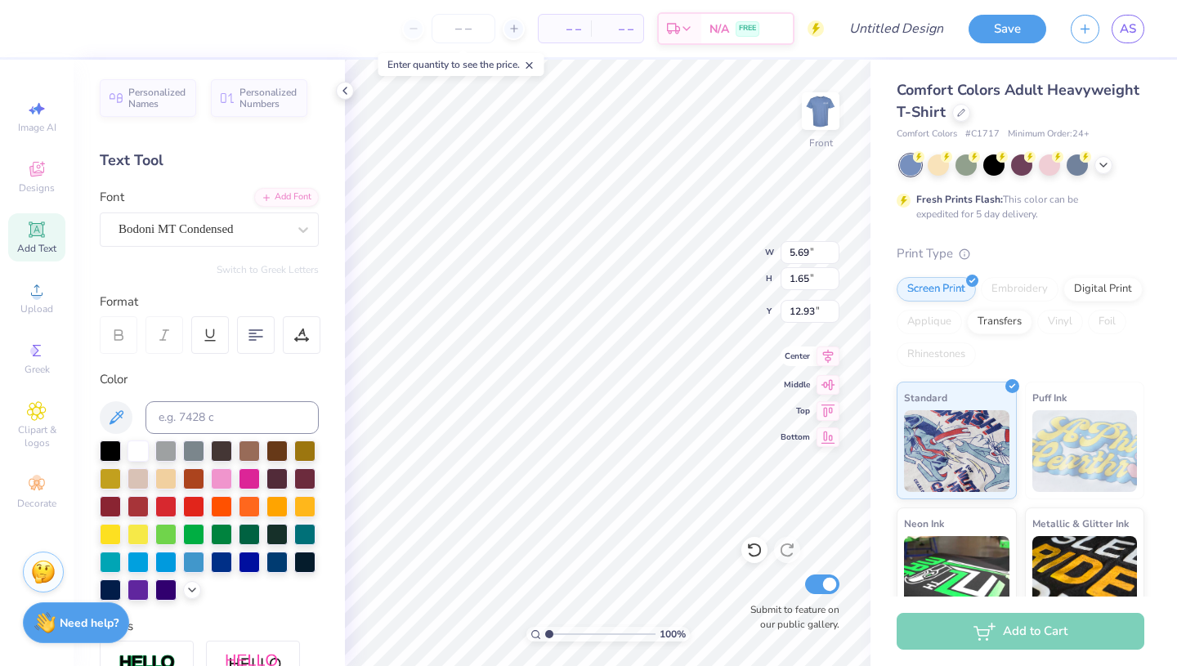
scroll to position [0, 2]
type textarea "To Ending"
type input "2.81"
type input "0.69"
click at [809, 311] on input "3.12" at bounding box center [809, 311] width 59 height 23
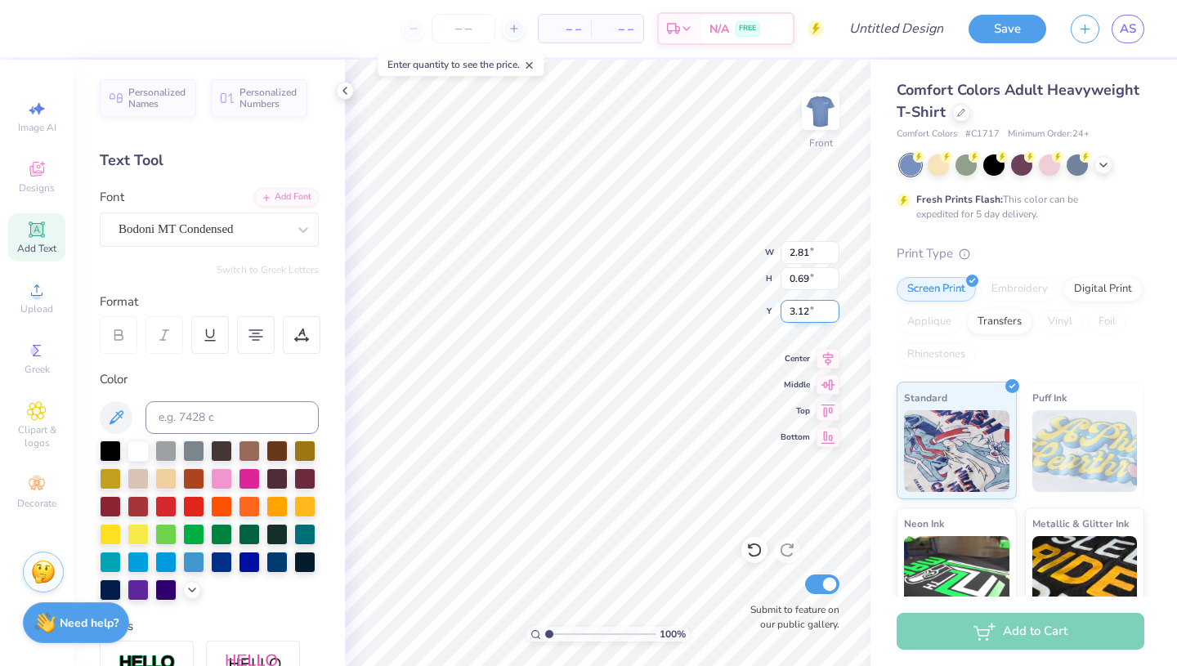
click at [809, 311] on input "3.12" at bounding box center [809, 311] width 59 height 23
type input "3"
type input "12.93"
type input "6.50"
type input "1.99"
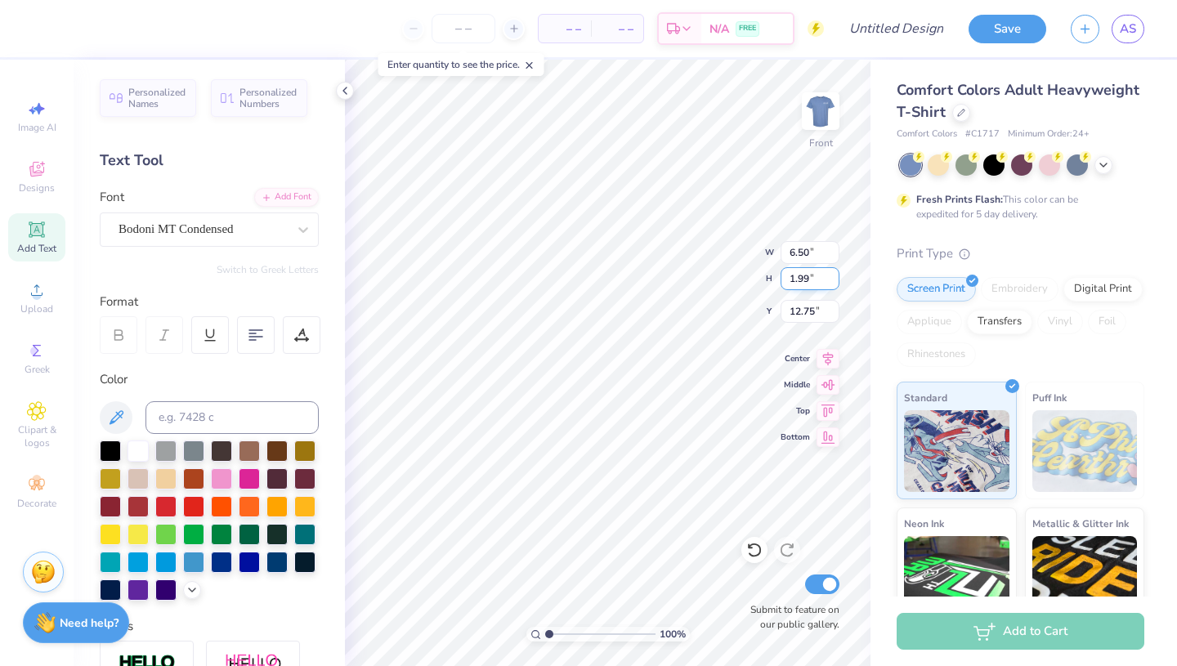
type input "9.54"
type input "2.81"
type input "0.69"
type input "12.93"
type input "6.50"
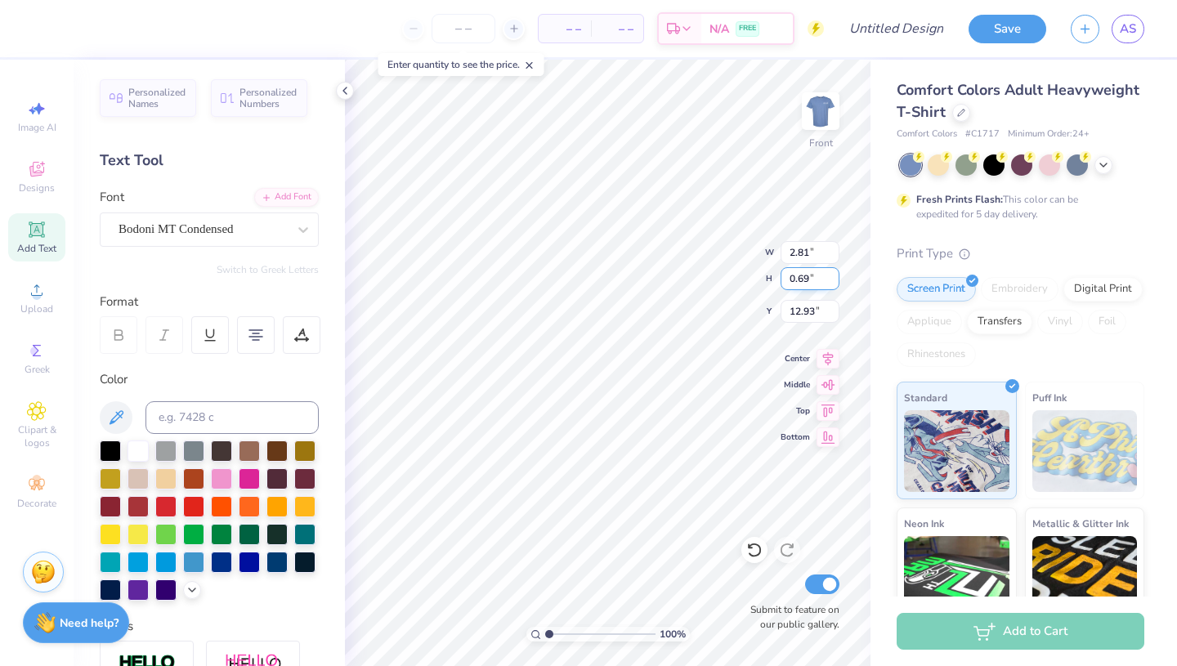
type input "1.99"
type input "9.54"
type input "6.50"
type input "1.99"
type input "9.54"
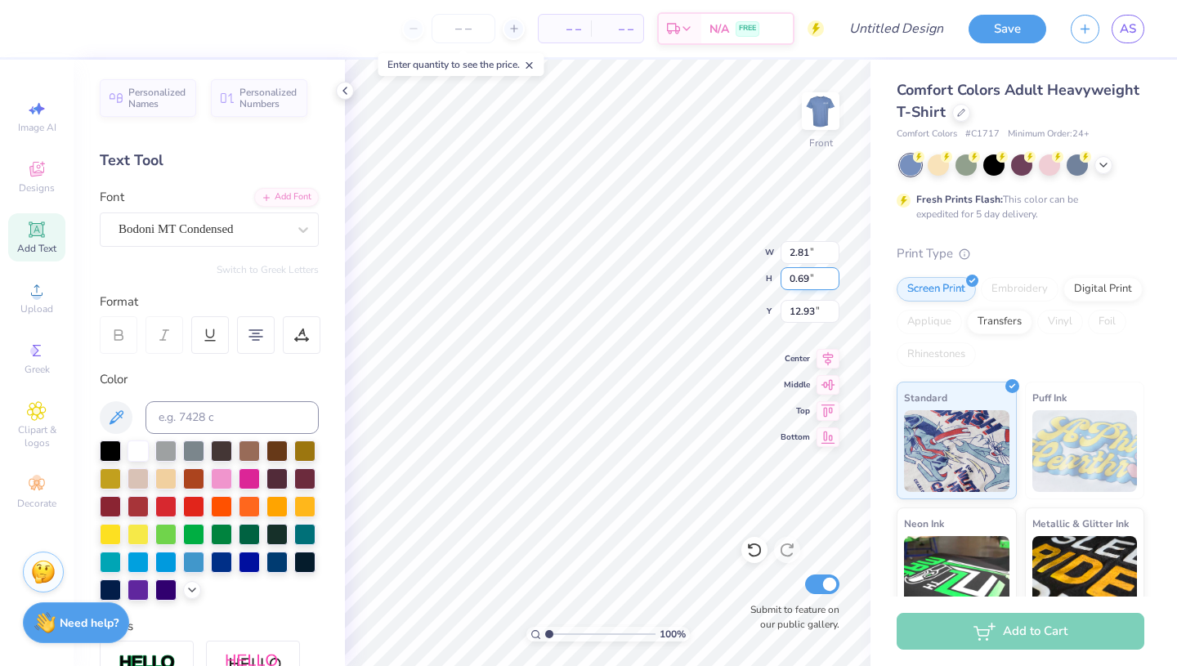
click at [800, 270] on input "0.69" at bounding box center [809, 278] width 59 height 23
type input "1.99"
type input "8.08"
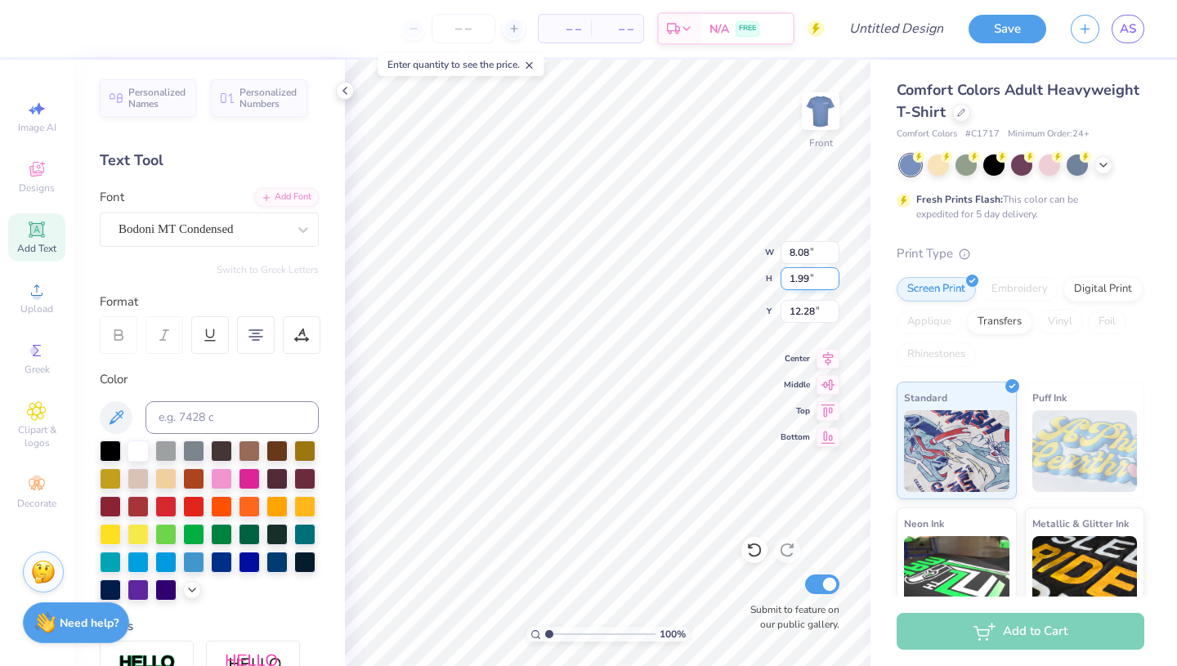
type input "3.00"
type input "6.50"
type input "9.54"
type input "8.08"
type input "3.00"
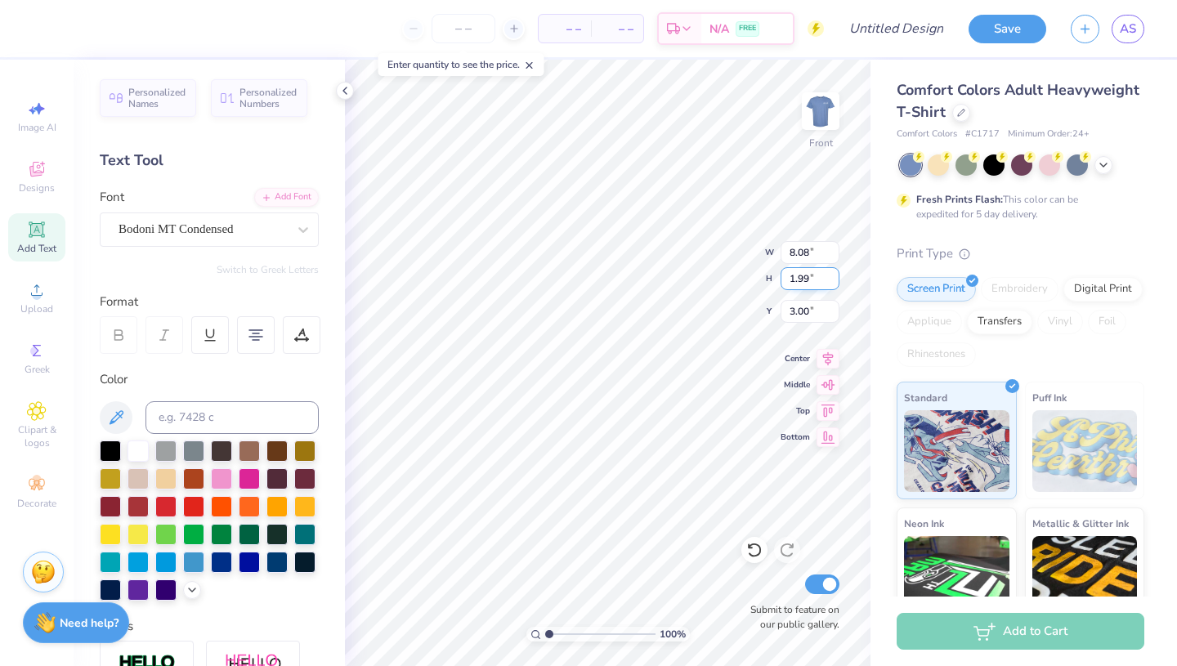
type input "6.50"
type input "9.54"
type input "8.08"
type input "3.00"
type input "6.50"
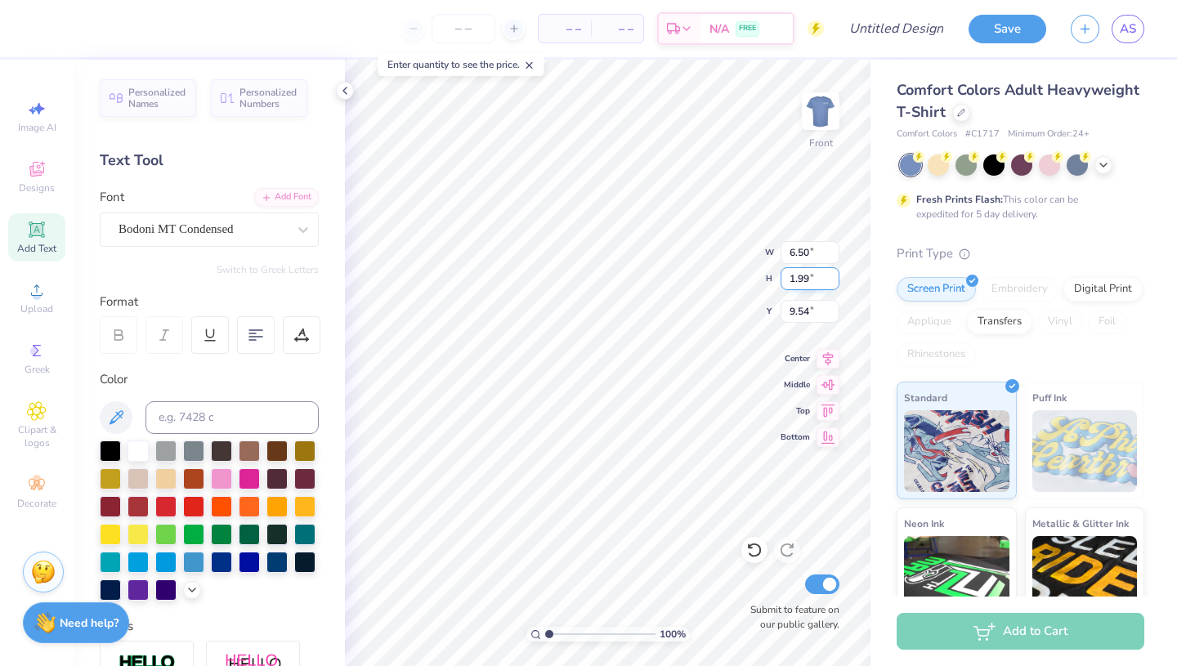
type input "5.75"
click at [26, 235] on div "Add Text" at bounding box center [36, 237] width 57 height 48
paste textarea "[MEDICAL_DATA]"
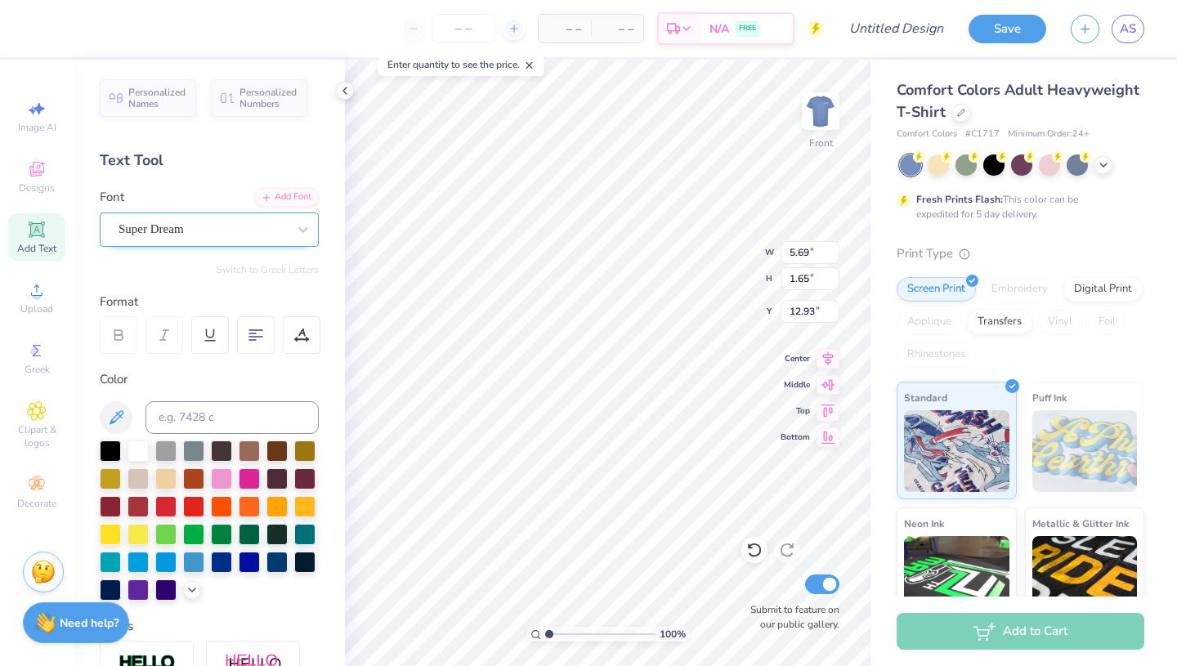
click at [228, 225] on div "Super Dream" at bounding box center [203, 229] width 172 height 25
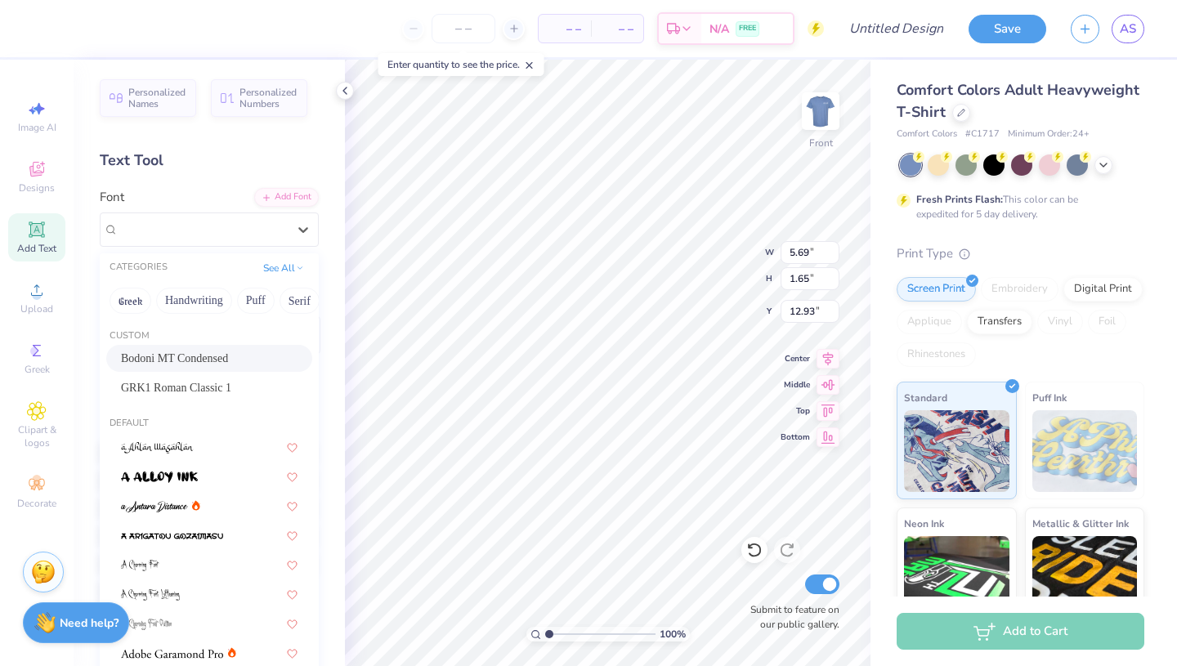
click at [203, 352] on div "Bodoni MT Condensed" at bounding box center [209, 358] width 177 height 17
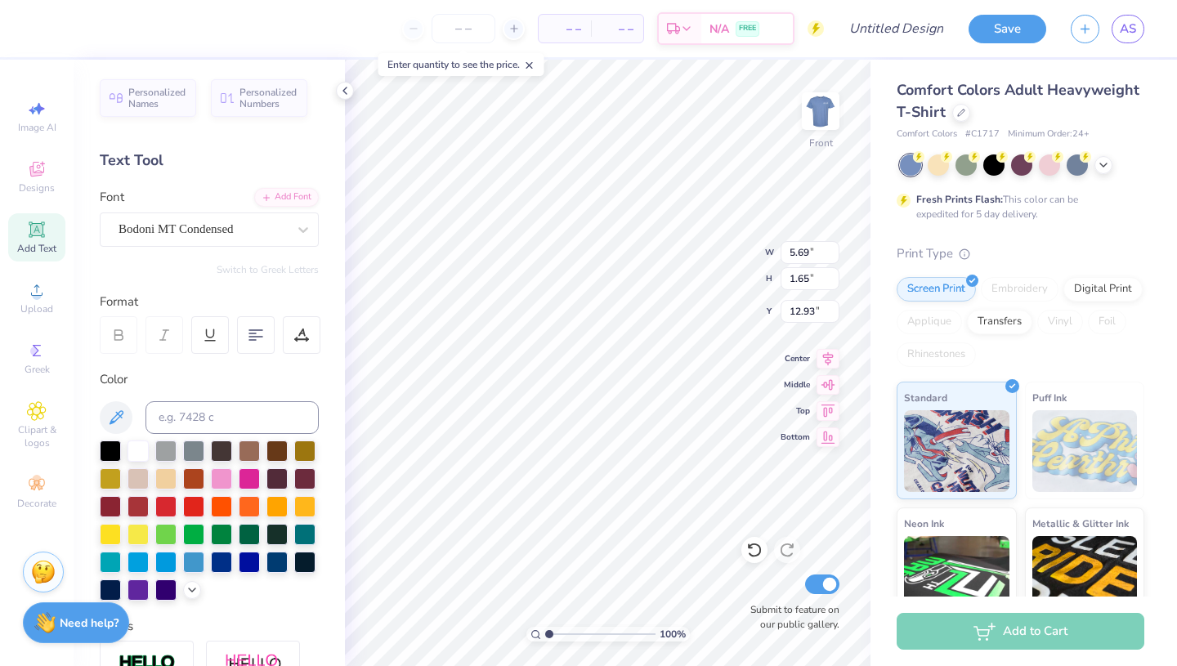
scroll to position [0, 2]
type textarea "Childhood"
click at [804, 279] on input "1.65" at bounding box center [809, 278] width 59 height 23
type input "6.43"
type input "1.53"
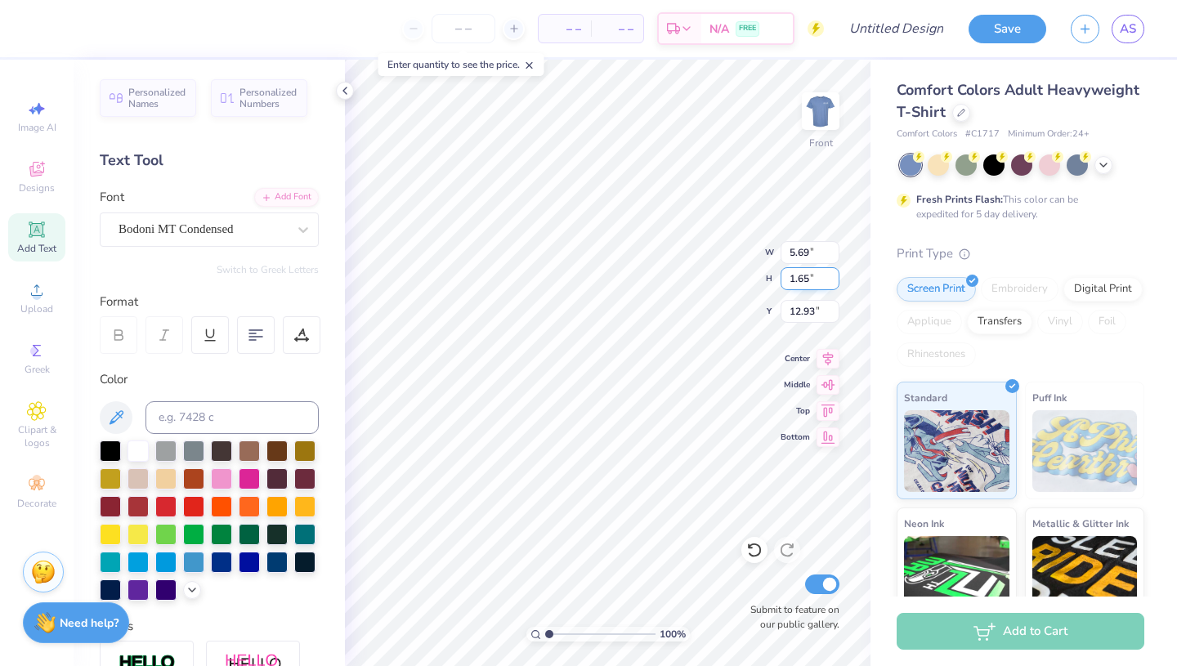
type input "12.99"
click at [803, 281] on input "1.53" at bounding box center [809, 278] width 59 height 23
click at [803, 282] on input "1.53" at bounding box center [809, 278] width 59 height 23
type input "1.99"
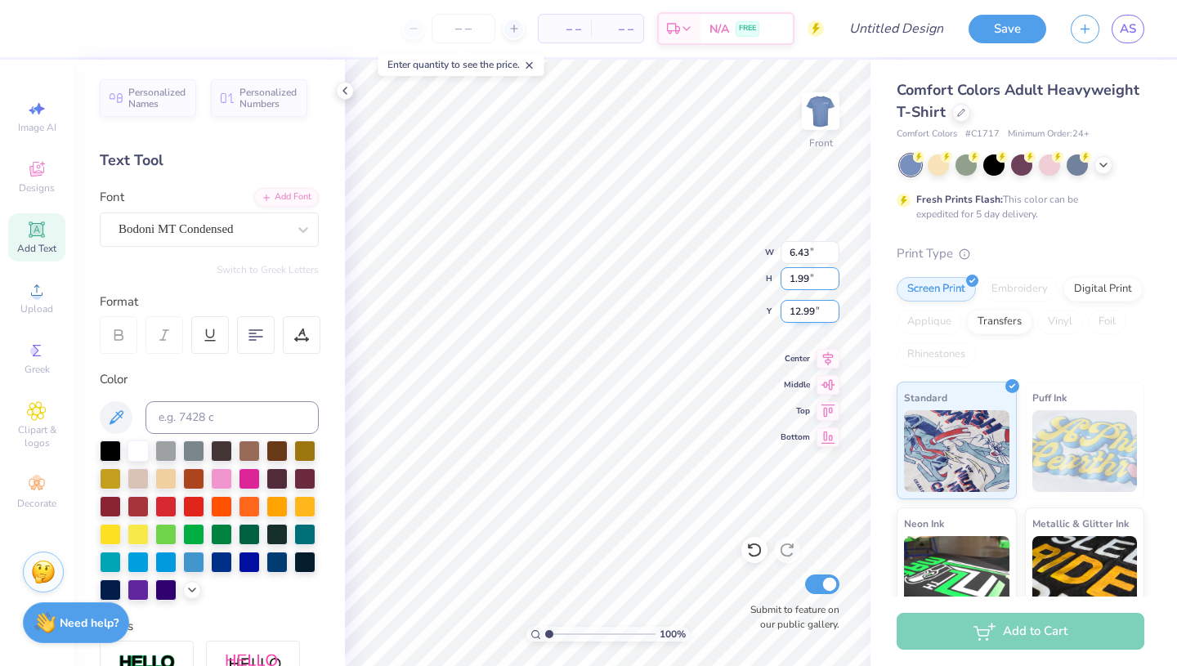
type input "8.37"
type input "12.75"
type input "7.75"
click at [23, 233] on div "Add Text" at bounding box center [36, 237] width 57 height 48
type input "5.69"
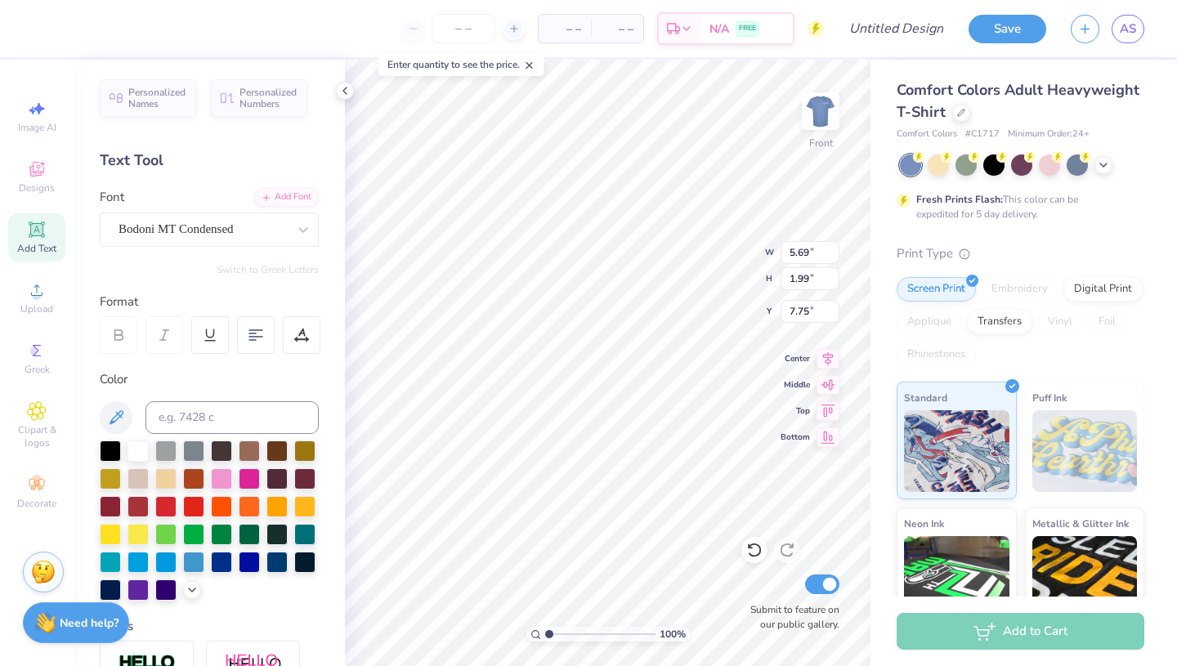
type input "1.65"
type input "12.93"
paste textarea "[MEDICAL_DATA]"
type textarea "[MEDICAL_DATA]"
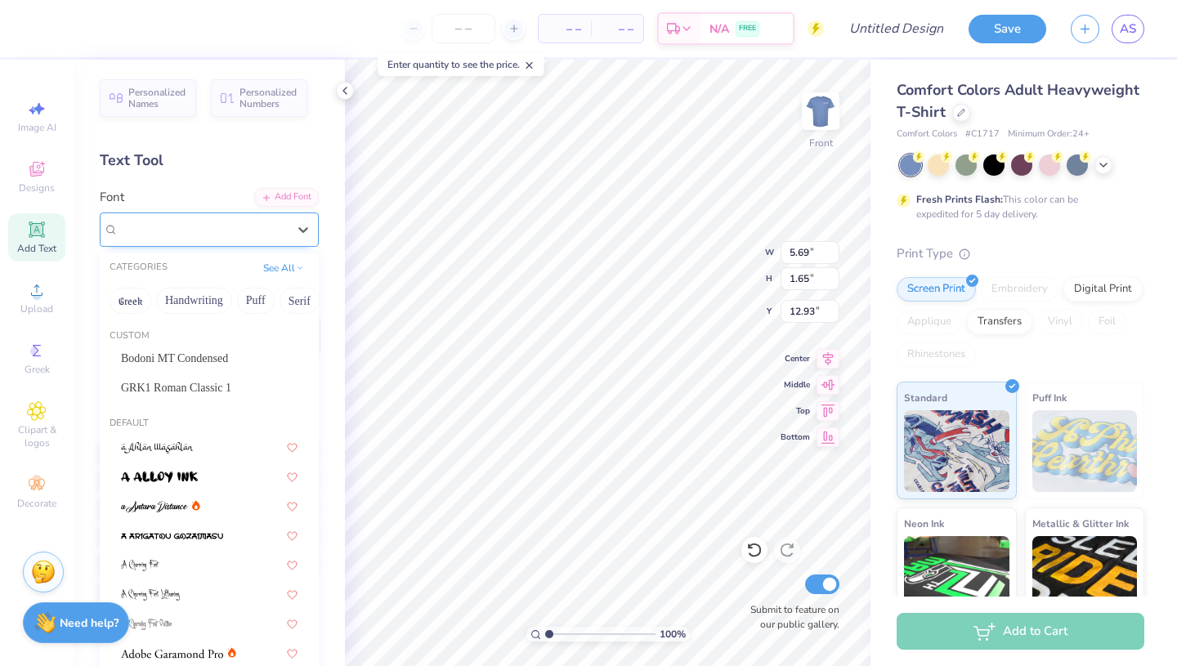
click at [239, 218] on div "Super Dream" at bounding box center [203, 229] width 172 height 25
click at [225, 358] on div "Bodoni MT Condensed" at bounding box center [209, 358] width 177 height 17
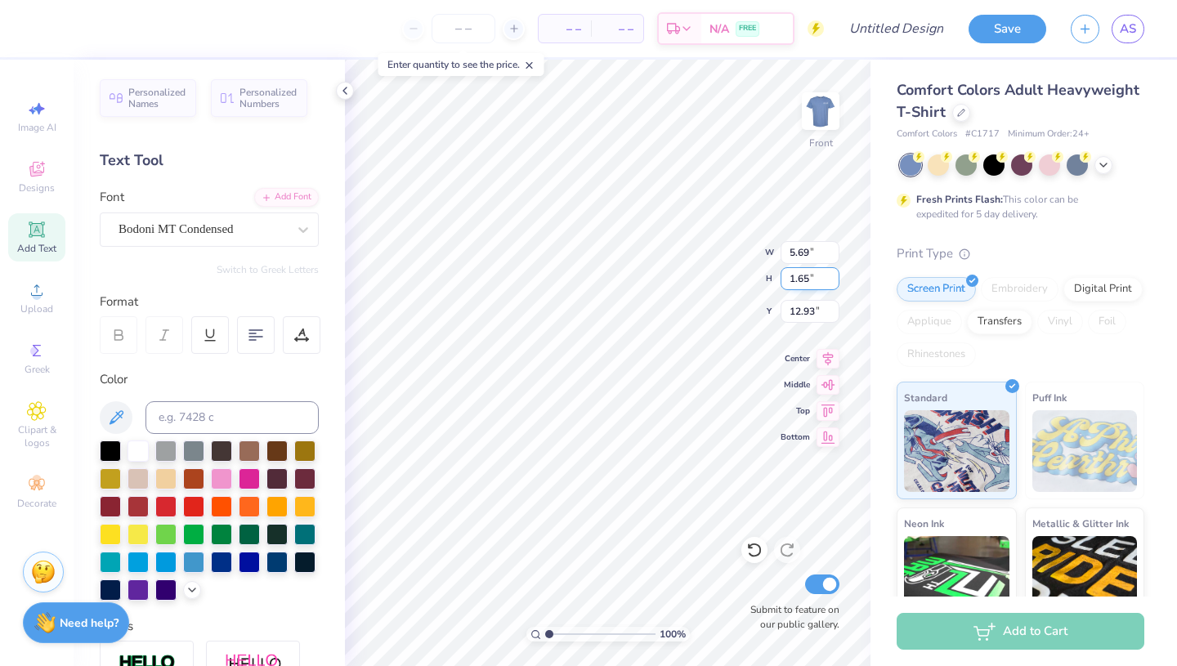
click at [797, 274] on input "1.65" at bounding box center [809, 278] width 59 height 23
type input "4.20"
type input "1.53"
type input "12.99"
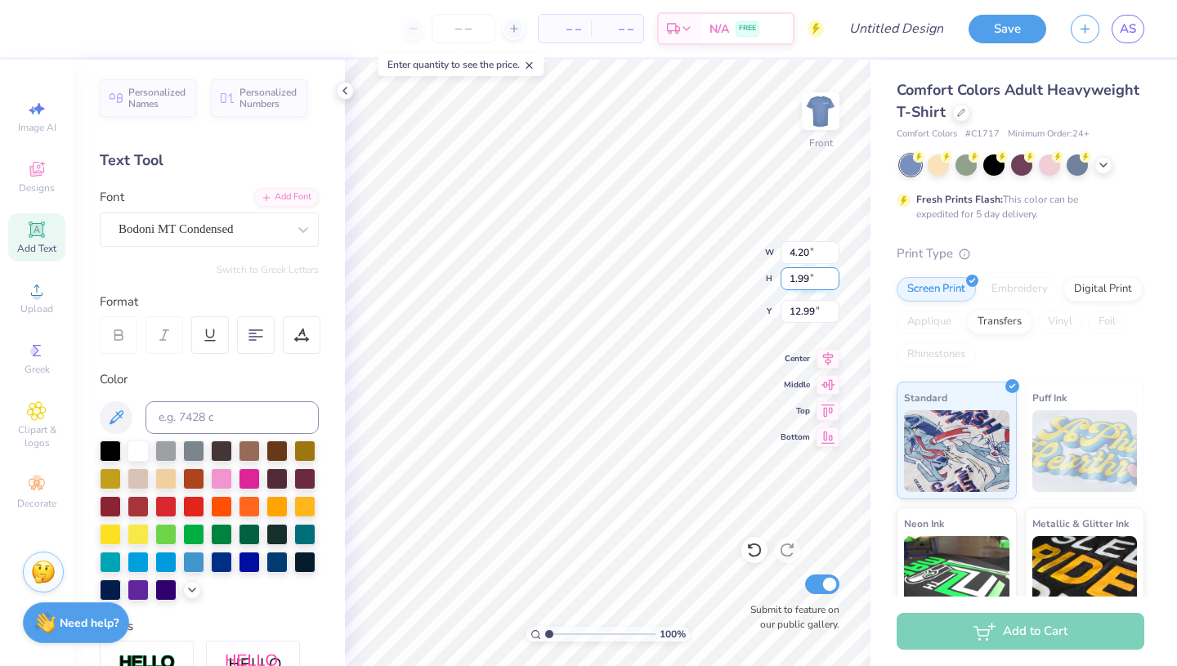
type input "1.99"
type input "5.46"
type input "12.75"
type input "10.13"
type input "6.50"
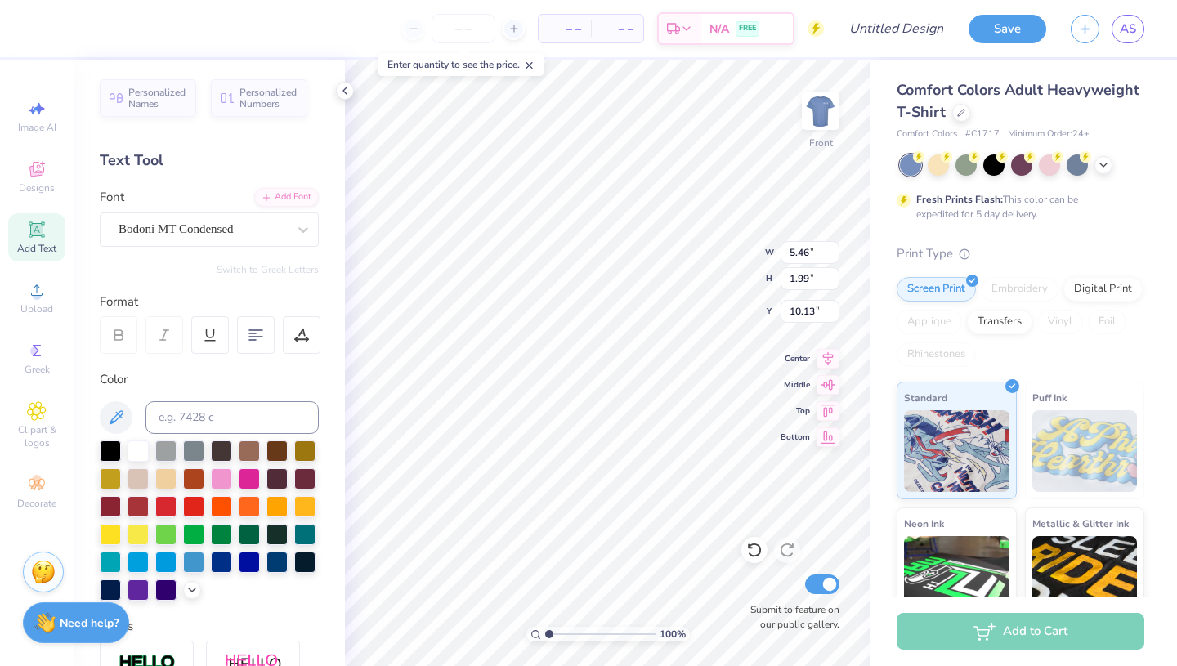
type input "5.75"
type input "8.08"
type input "3.00"
type input "6.50"
type input "5.75"
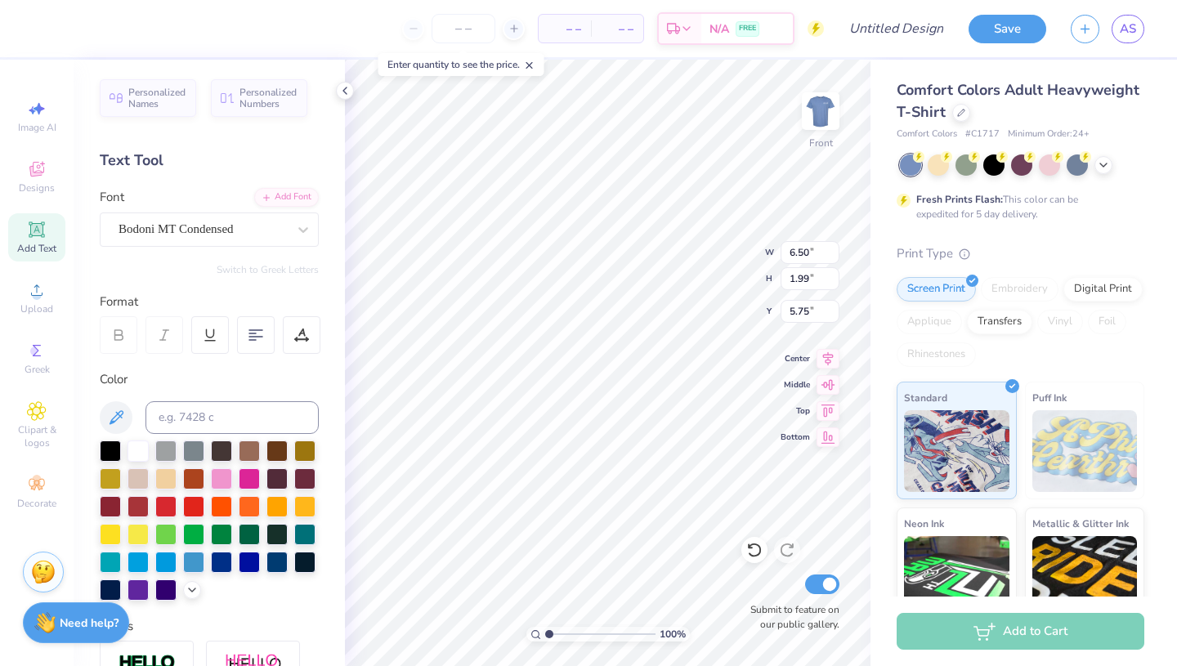
type input "8.08"
type input "3.00"
type input "6.50"
type input "5.75"
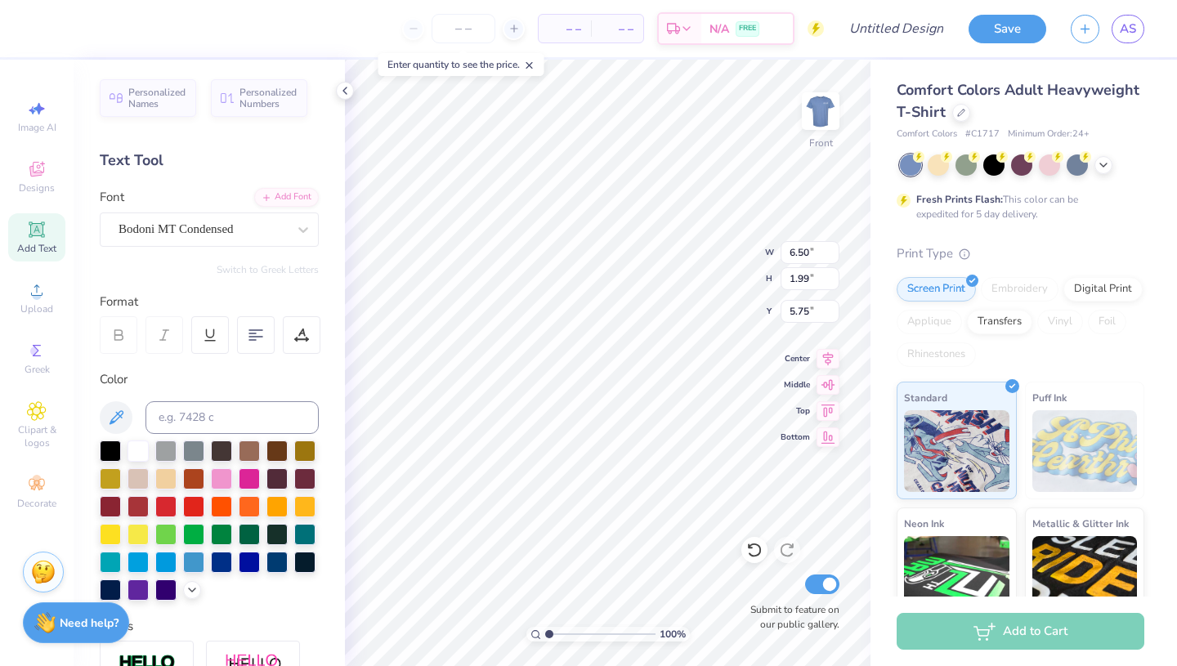
type textarea "To Endin"
click at [807, 280] on input "1.51" at bounding box center [809, 278] width 59 height 23
type input "1.99"
type input "7.45"
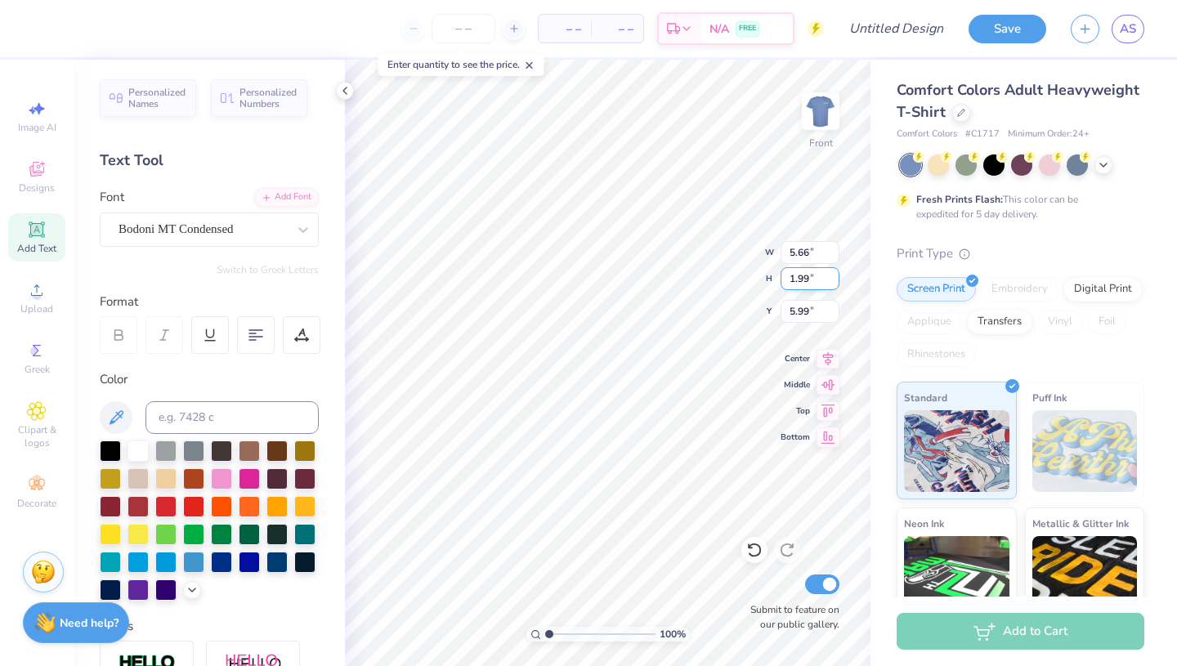
type input "5.75"
type textarea "To Ending"
type input "8.56"
type input "2.62"
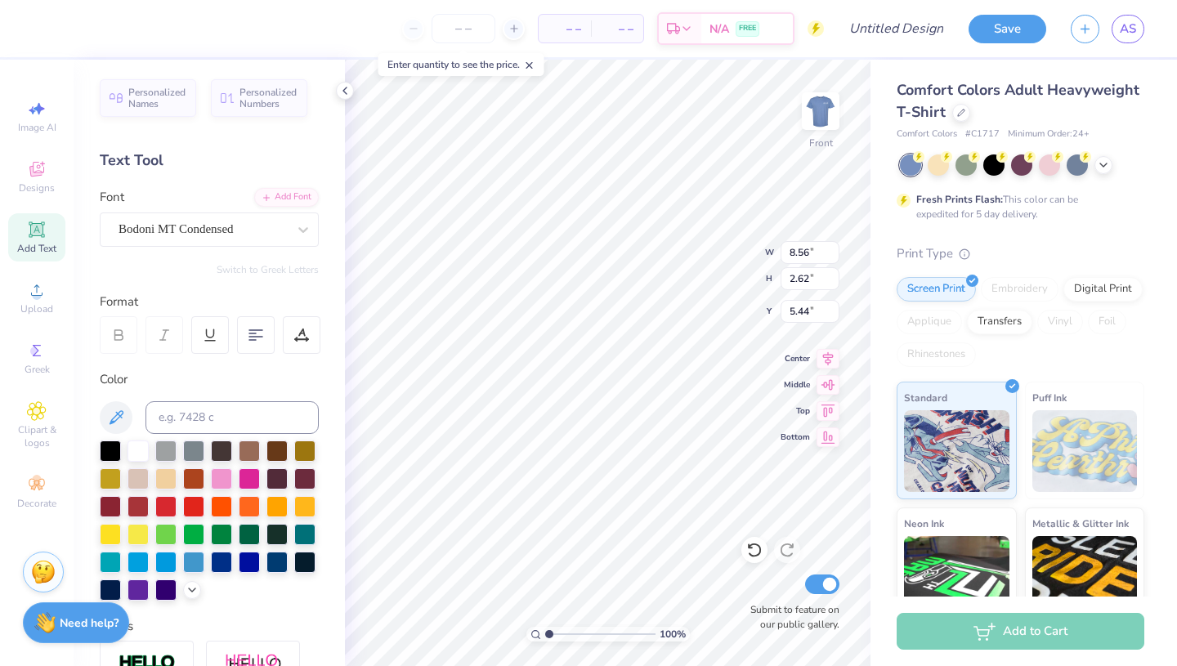
type input "5.52"
type input "8.37"
type input "1.99"
type input "7.75"
type input "8.56"
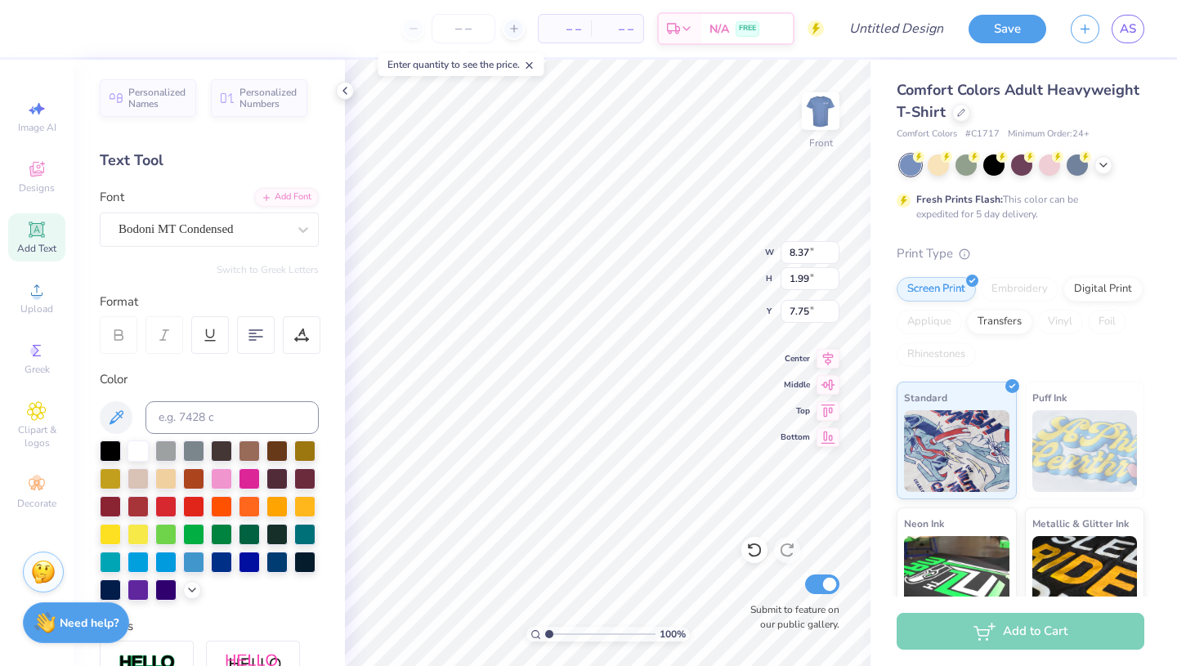
type input "2.62"
type input "5.48"
type input "8.43"
type input "5.46"
type input "10.94"
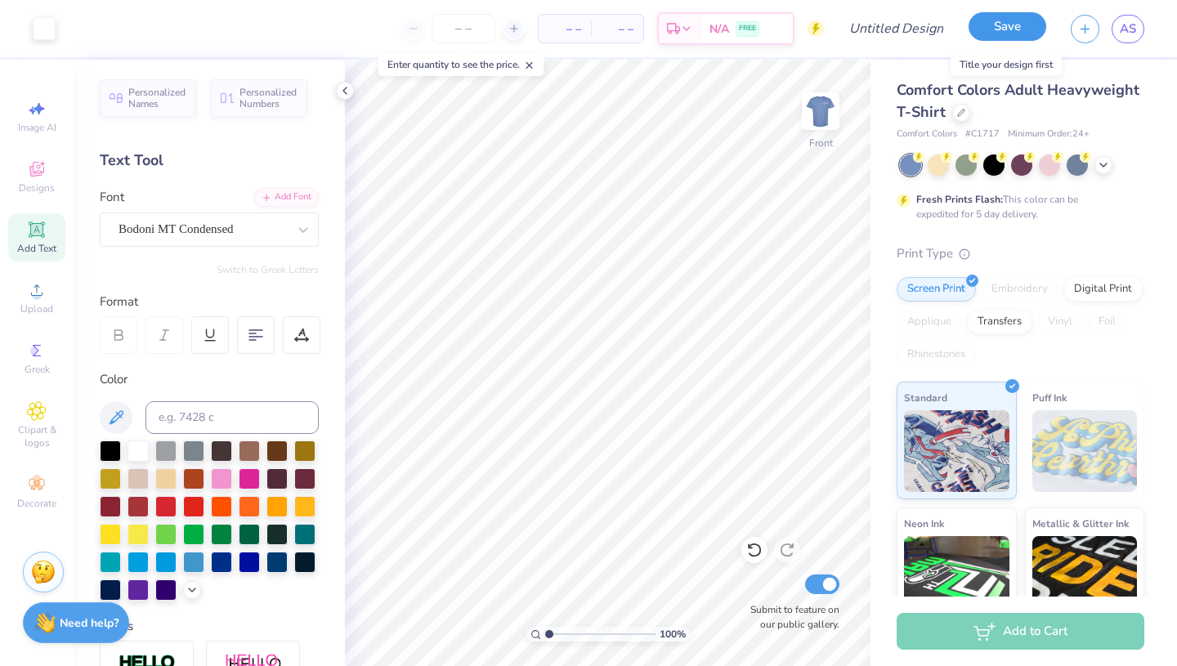
click at [1016, 25] on button "Save" at bounding box center [1007, 26] width 78 height 29
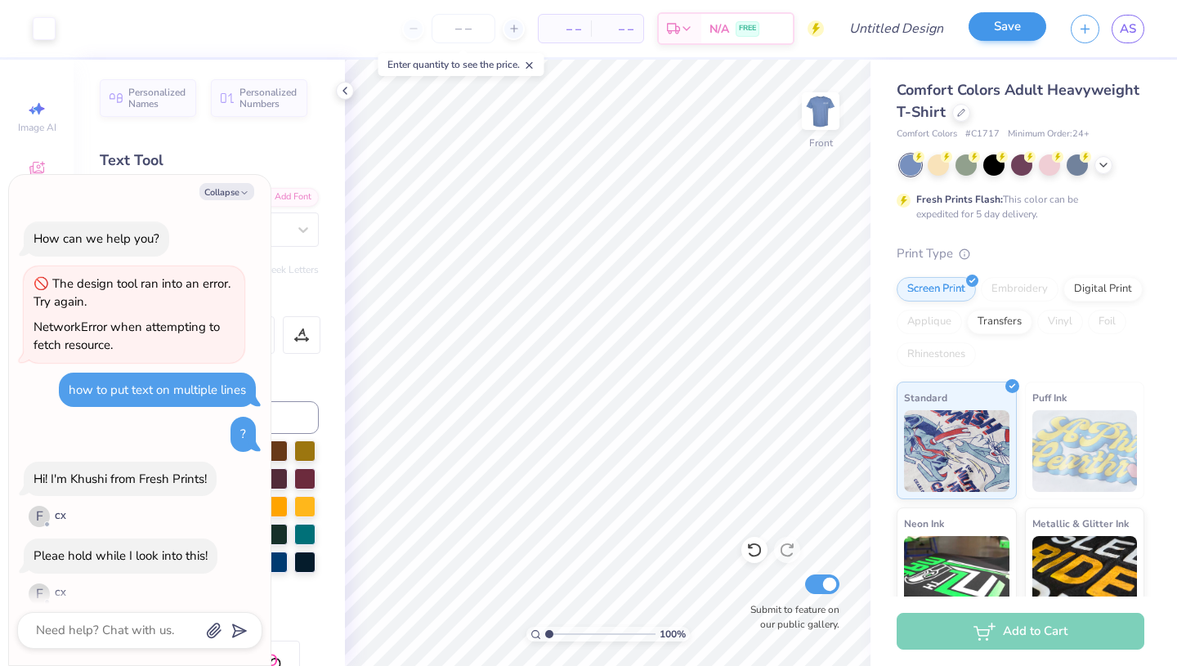
scroll to position [237, 0]
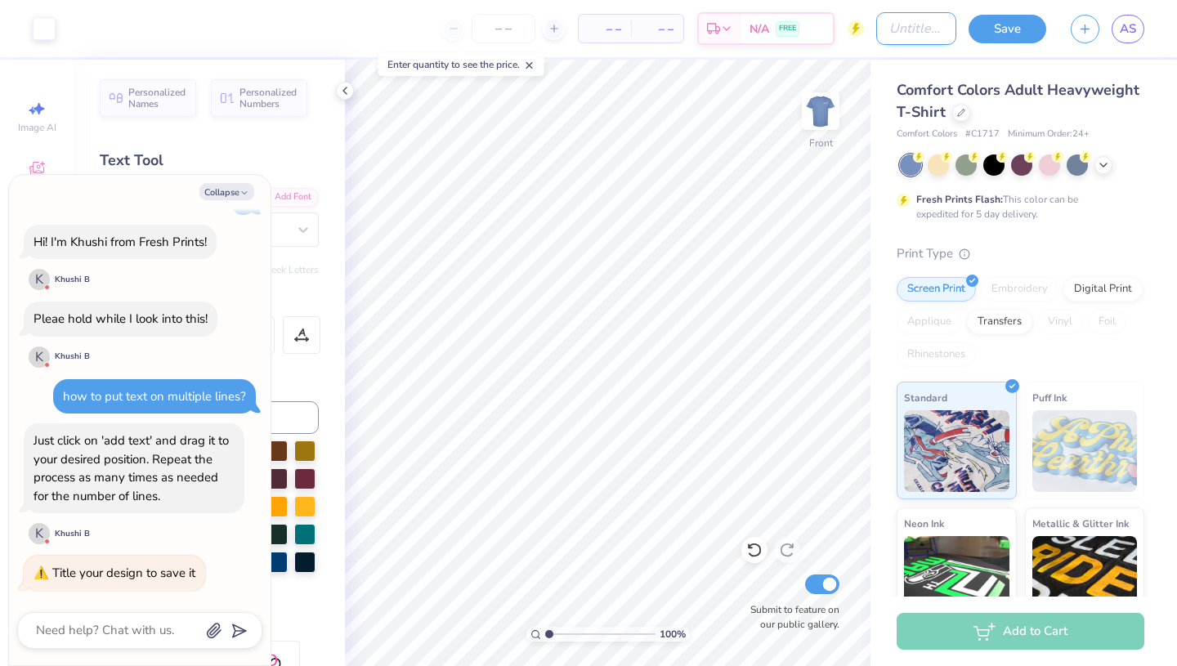
type textarea "x"
click at [892, 25] on input "Design Title" at bounding box center [916, 28] width 80 height 33
type input "G"
type textarea "x"
type input "Ge"
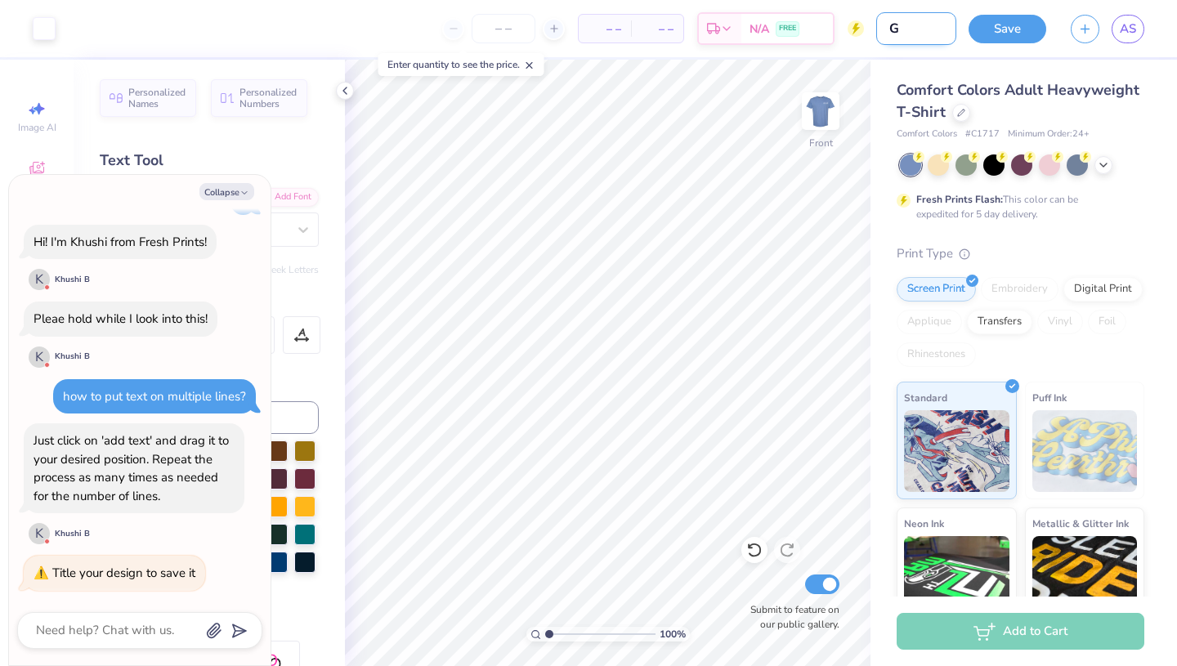
type textarea "x"
type input "Gen"
type textarea "x"
type input "Gene"
type textarea "x"
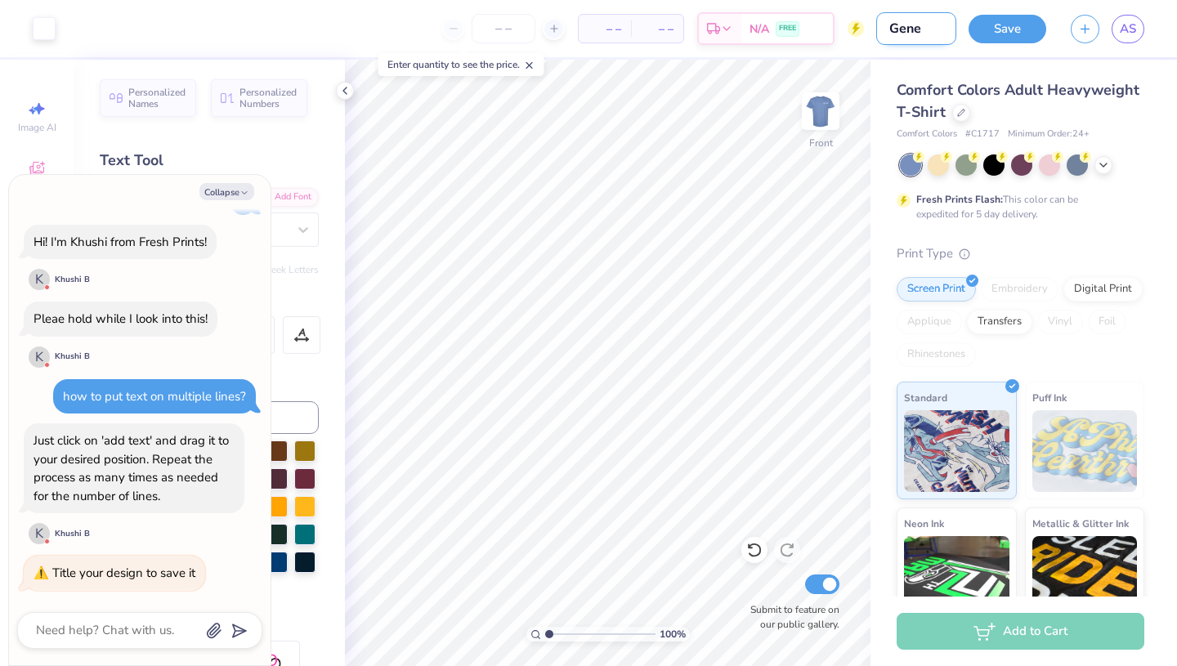
type input "Gener"
type textarea "x"
type input "Genera"
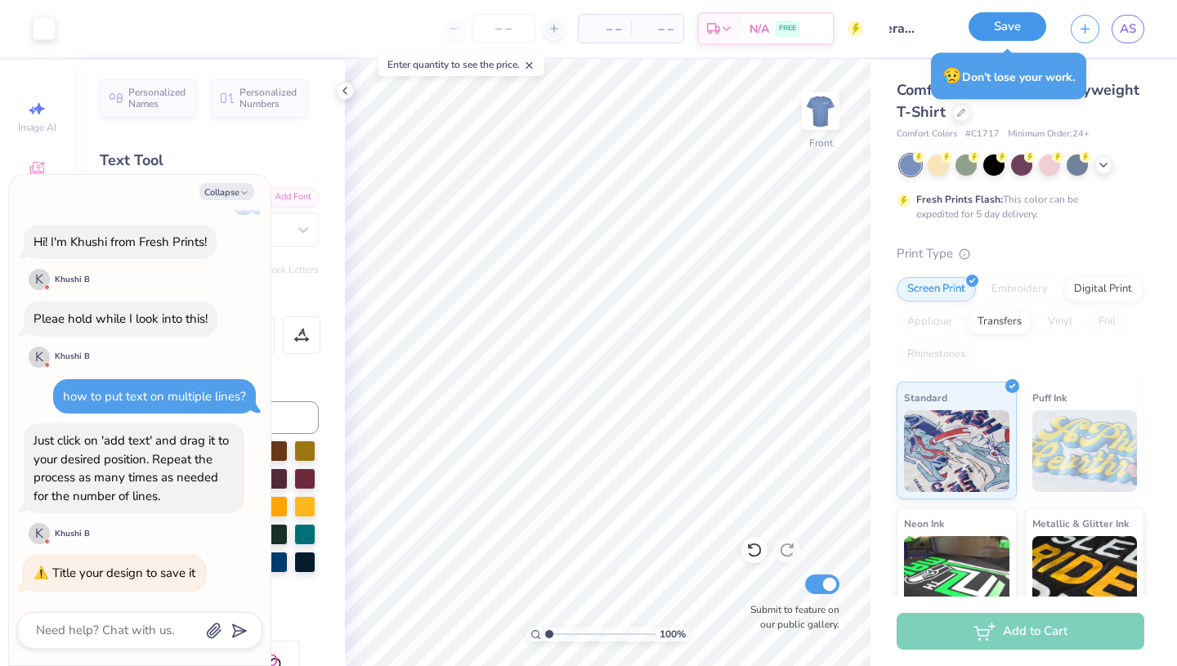
click at [1023, 25] on button "Save" at bounding box center [1007, 26] width 78 height 29
